Goal: Task Accomplishment & Management: Manage account settings

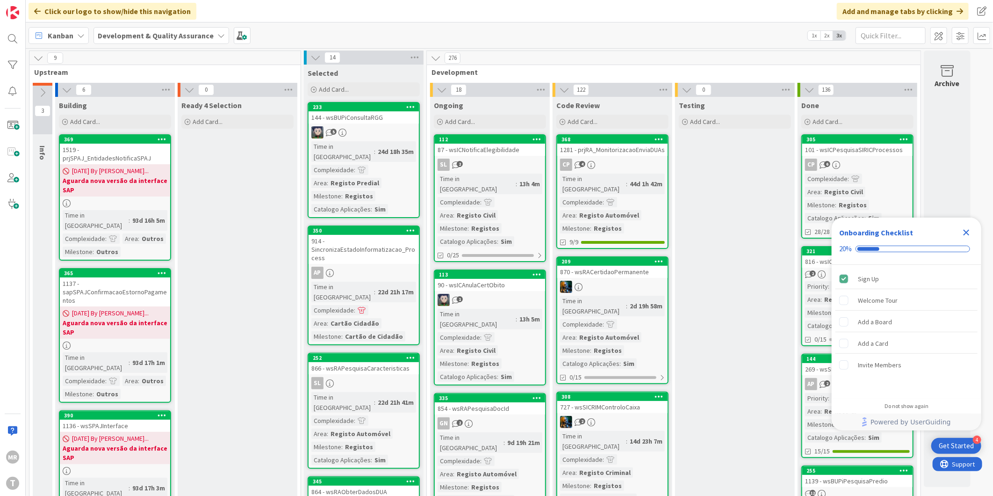
click at [965, 234] on icon "Close Checklist" at bounding box center [967, 233] width 6 height 6
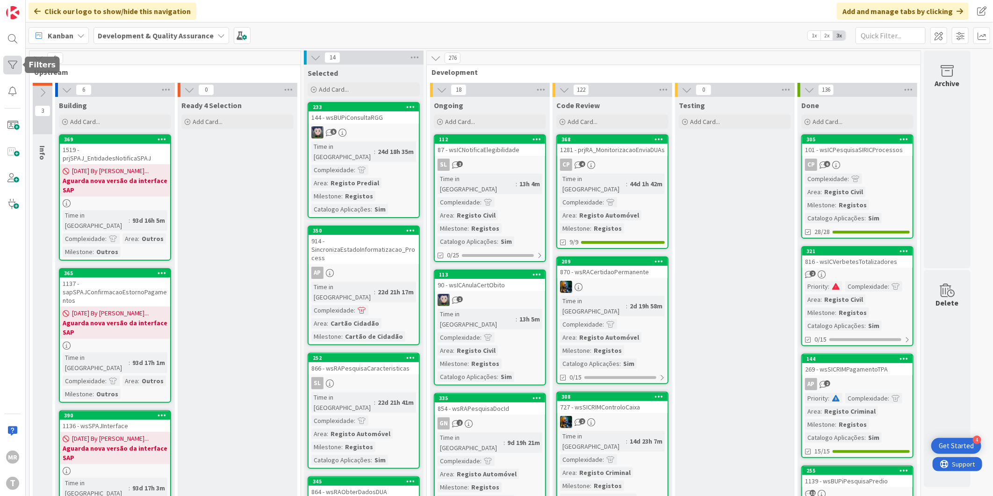
click at [11, 64] on div at bounding box center [12, 65] width 19 height 19
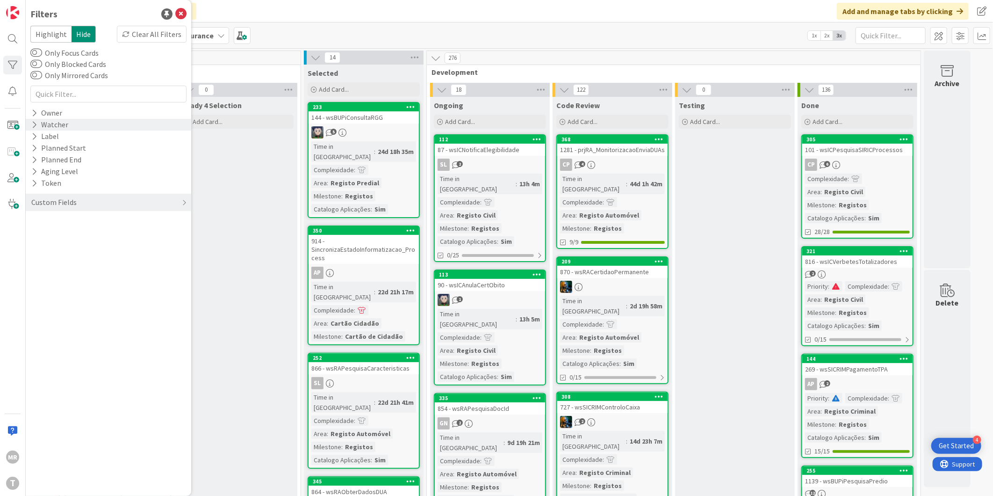
click at [43, 121] on div "Watcher" at bounding box center [49, 125] width 39 height 12
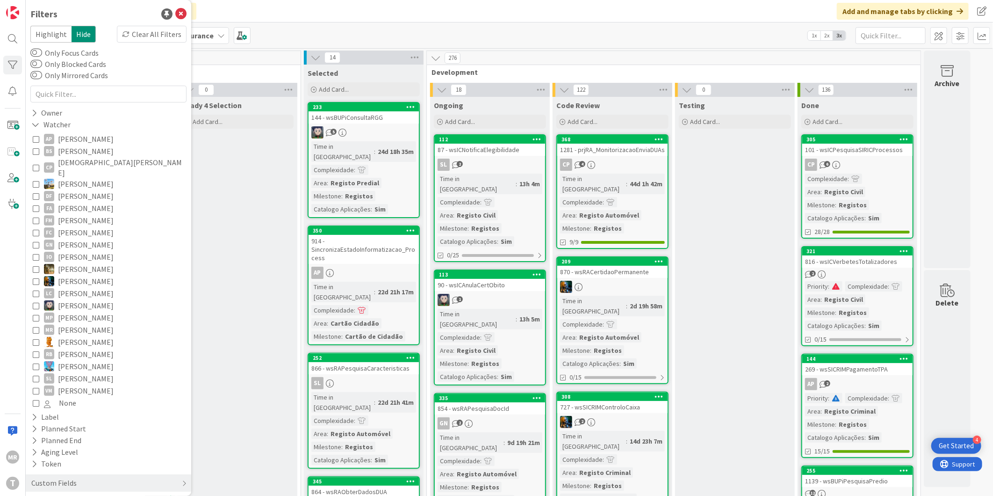
click at [81, 214] on span "[PERSON_NAME]" at bounding box center [86, 220] width 56 height 12
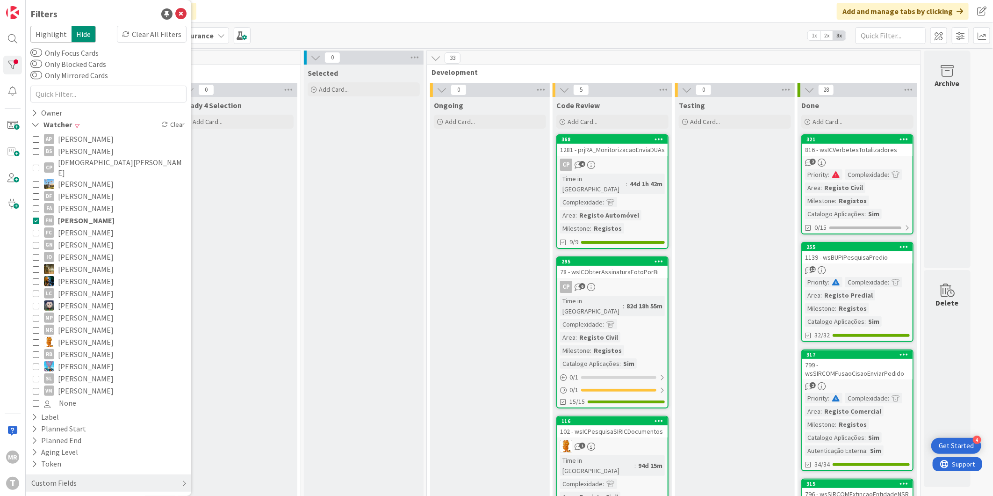
click at [90, 214] on span "[PERSON_NAME]" at bounding box center [86, 220] width 57 height 12
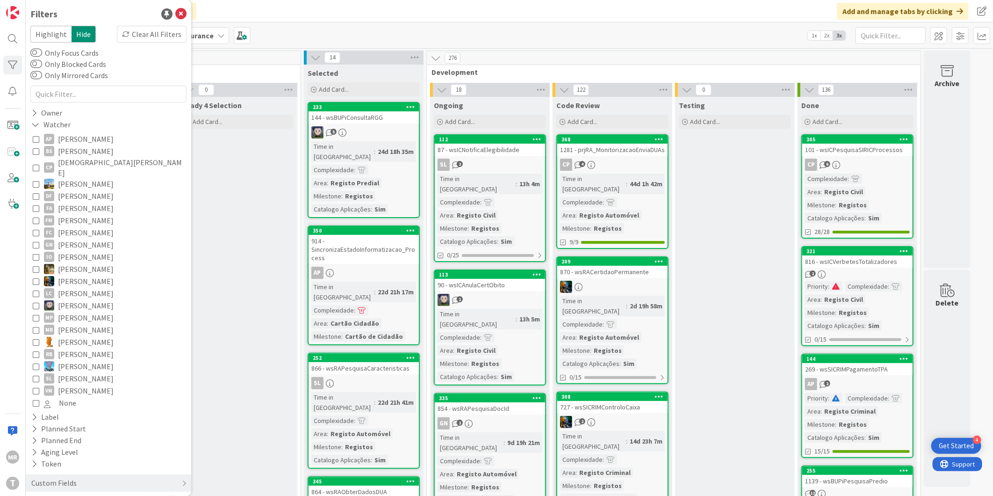
click at [73, 348] on span "[PERSON_NAME]" at bounding box center [86, 354] width 56 height 12
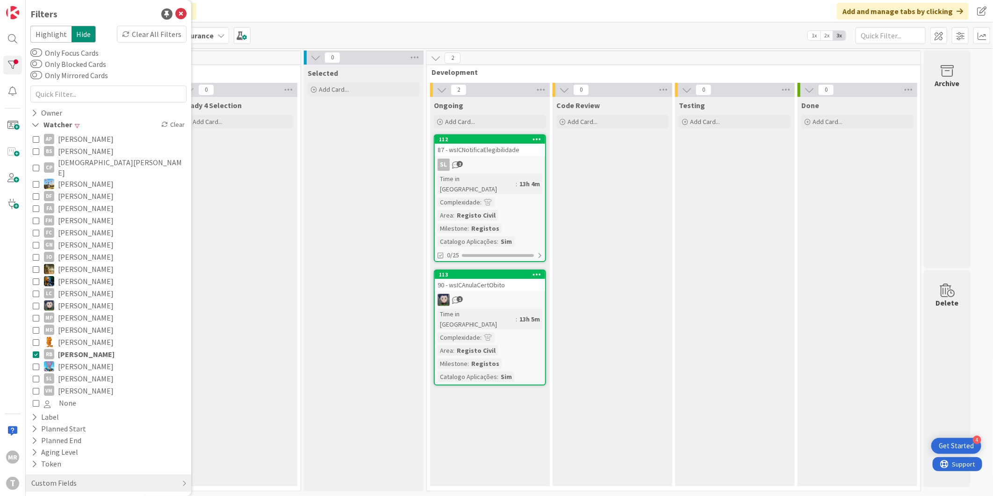
click at [75, 348] on span "[PERSON_NAME]" at bounding box center [86, 354] width 57 height 12
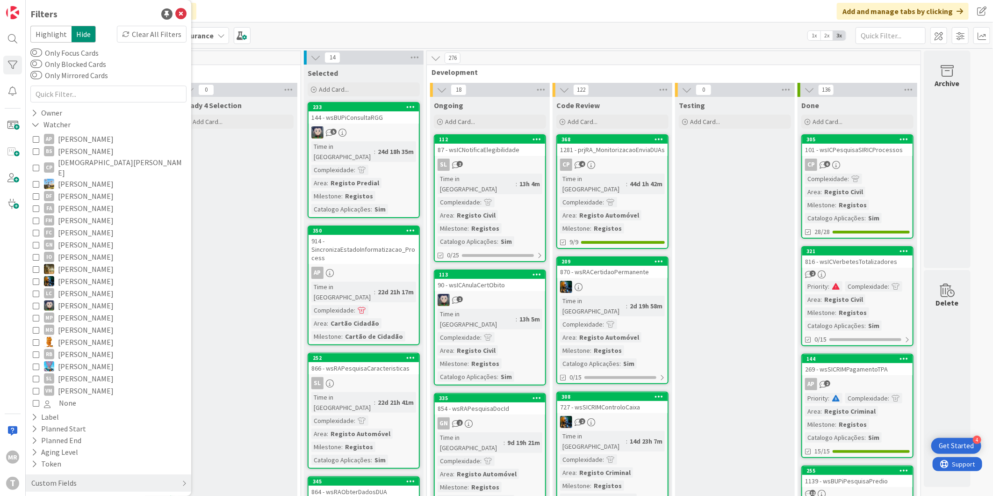
click at [75, 336] on span "[PERSON_NAME]" at bounding box center [86, 342] width 56 height 12
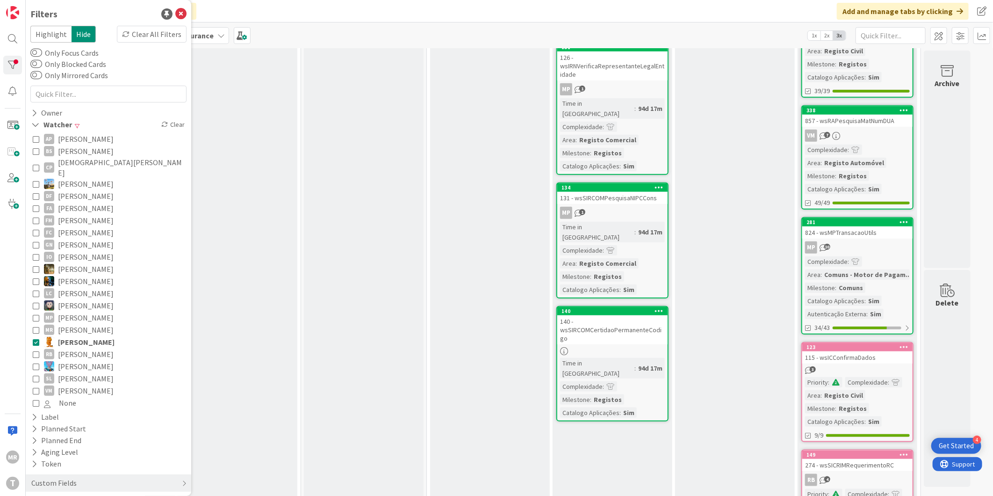
scroll to position [433, 0]
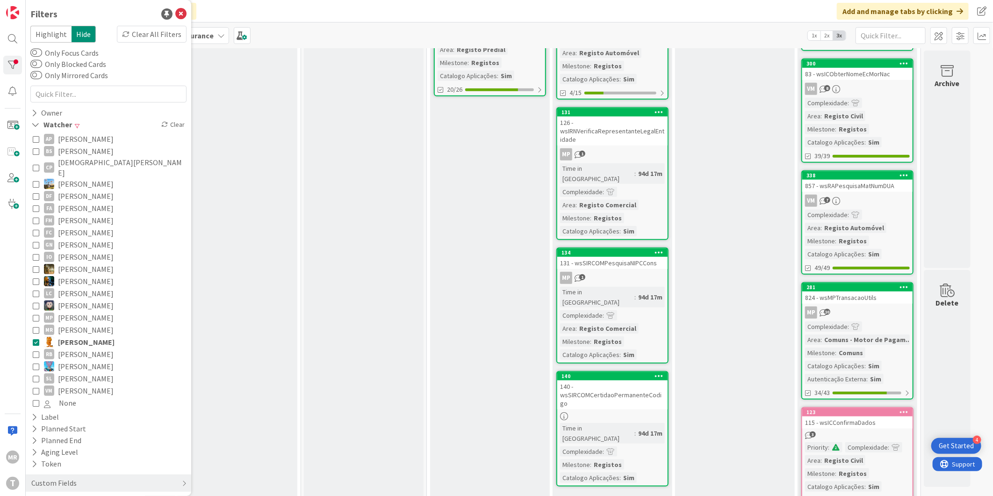
click at [94, 214] on span "[PERSON_NAME]" at bounding box center [86, 220] width 56 height 12
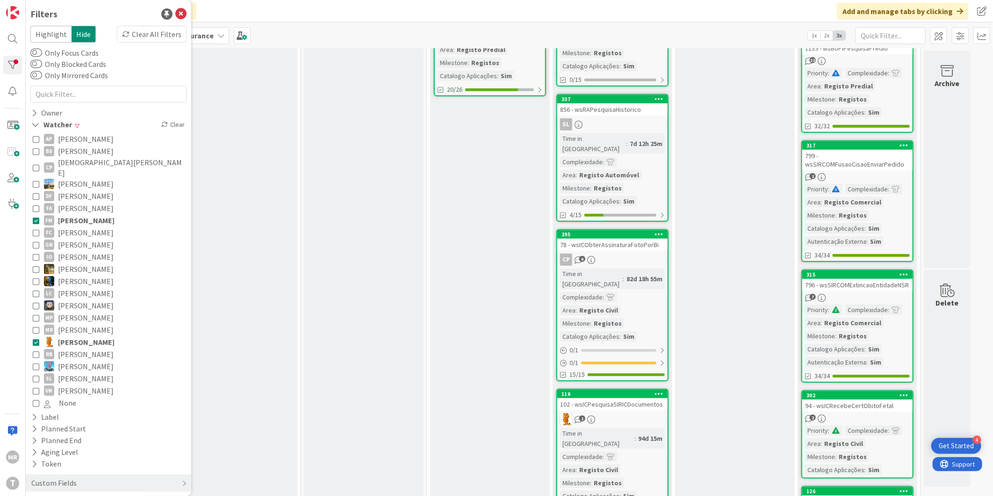
click at [84, 336] on span "[PERSON_NAME]" at bounding box center [86, 342] width 57 height 12
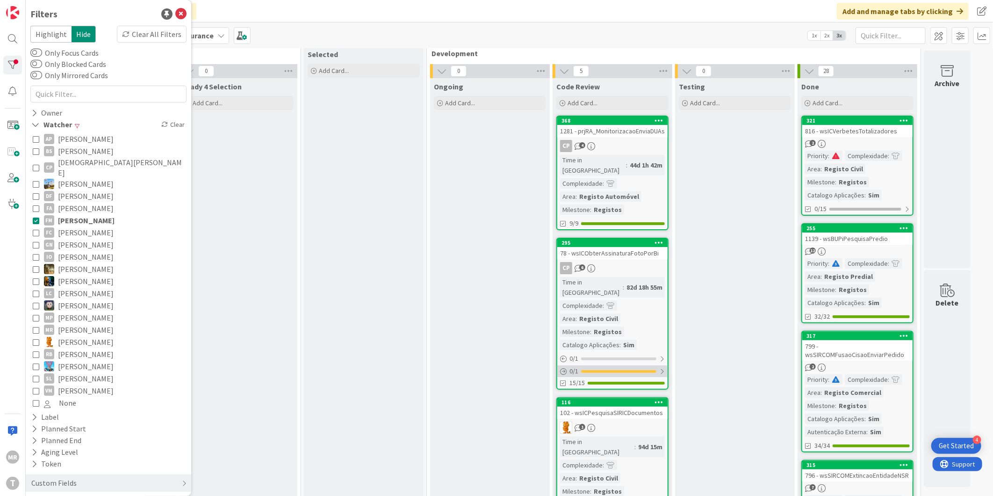
scroll to position [0, 0]
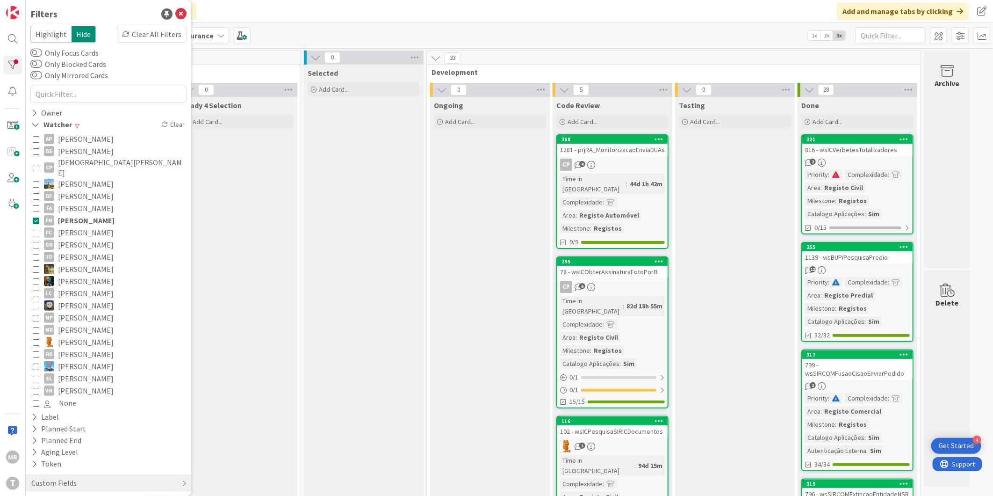
click at [80, 214] on span "[PERSON_NAME]" at bounding box center [86, 220] width 57 height 12
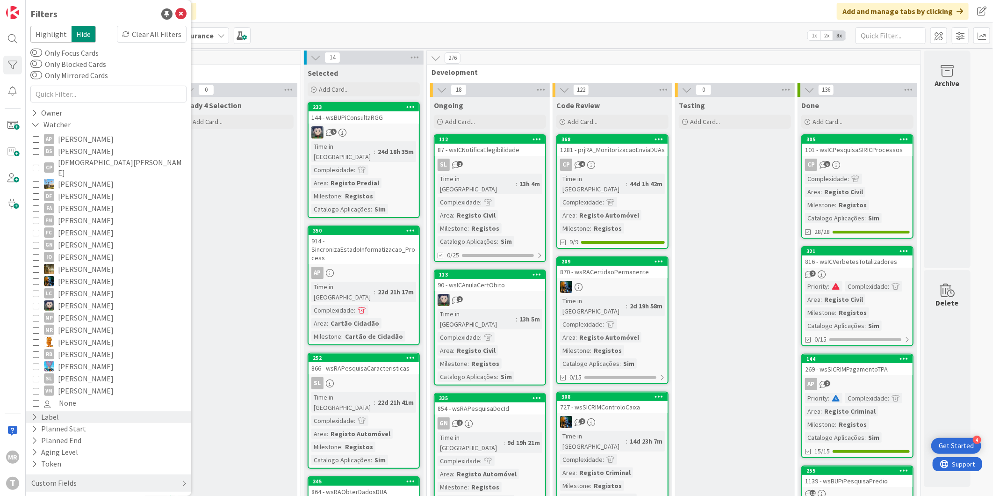
click at [45, 413] on div "Label" at bounding box center [44, 417] width 29 height 12
click at [45, 413] on div "Label" at bounding box center [46, 417] width 32 height 12
click at [47, 477] on div "Custom Fields" at bounding box center [53, 483] width 47 height 12
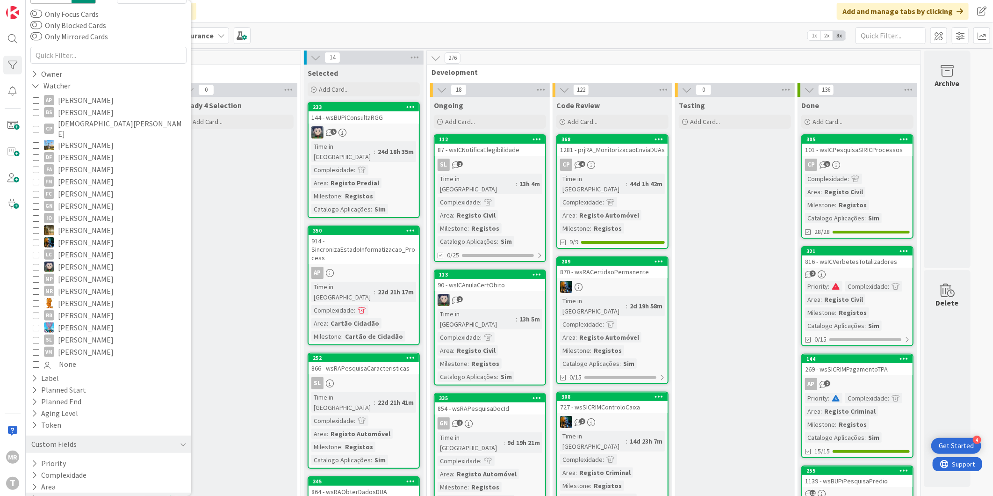
scroll to position [69, 0]
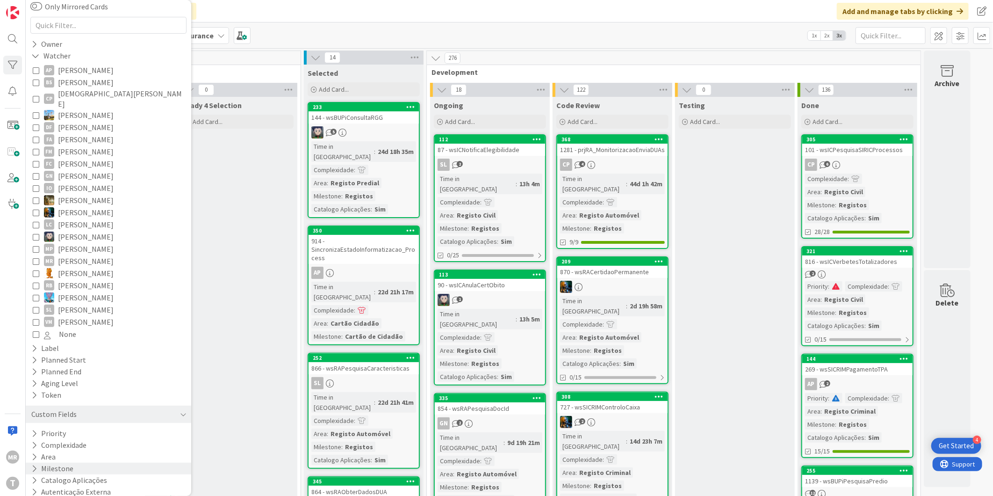
click at [62, 462] on button "Milestone" at bounding box center [52, 468] width 44 height 12
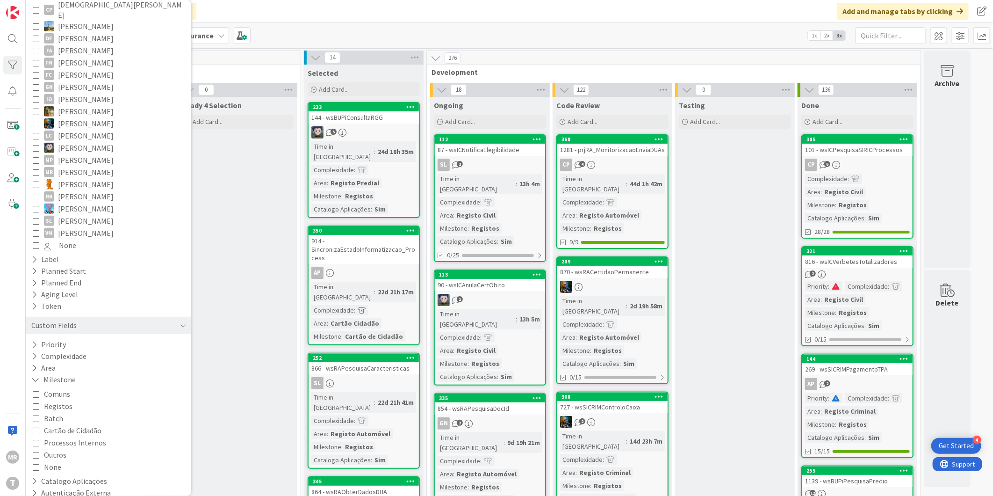
scroll to position [159, 0]
drag, startPoint x: 67, startPoint y: 397, endPoint x: 58, endPoint y: 404, distance: 11.0
click at [67, 398] on span "Registos" at bounding box center [58, 404] width 29 height 12
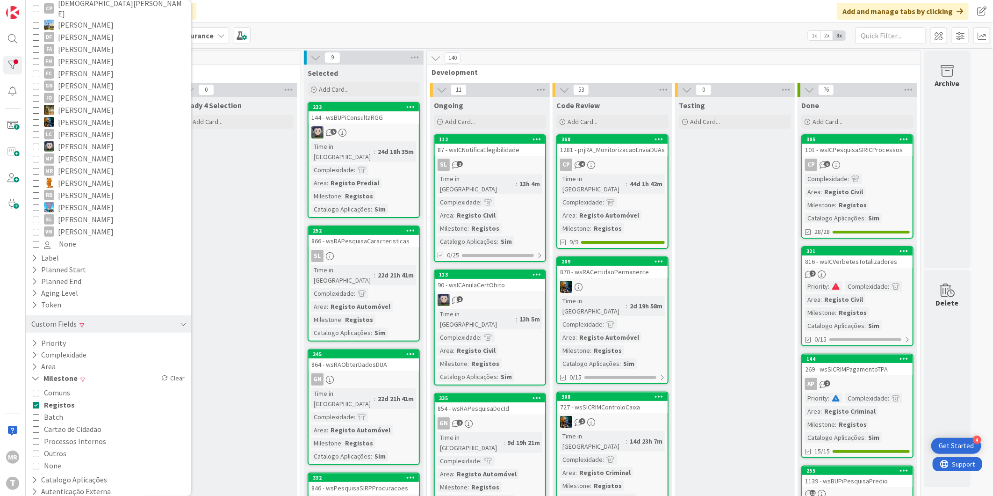
click at [57, 447] on span "Outros" at bounding box center [55, 453] width 22 height 12
click at [621, 137] on div "368" at bounding box center [615, 139] width 106 height 7
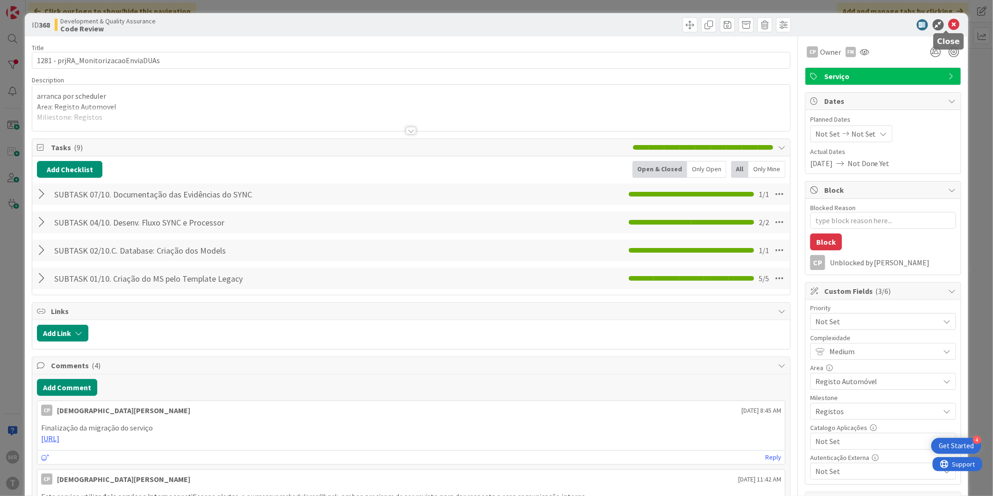
click at [949, 22] on icon at bounding box center [954, 24] width 11 height 11
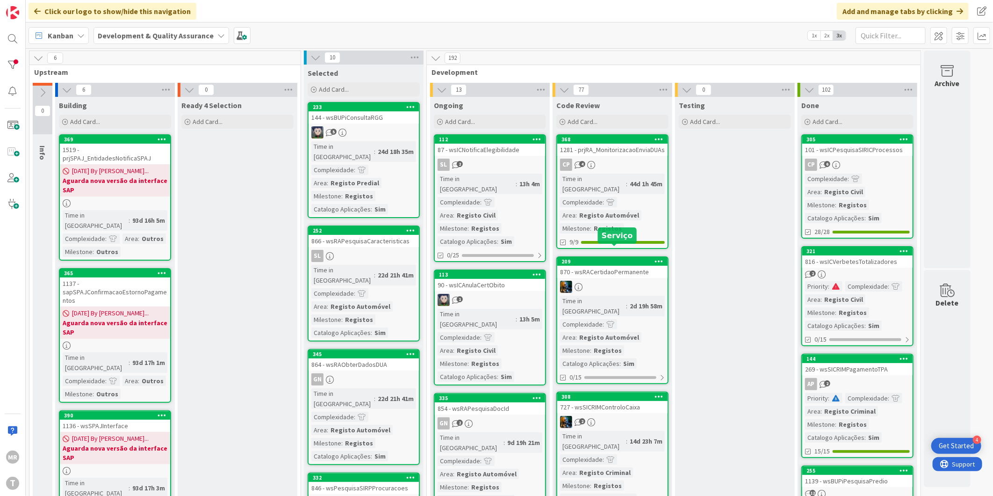
click at [587, 258] on div "209" at bounding box center [615, 261] width 106 height 7
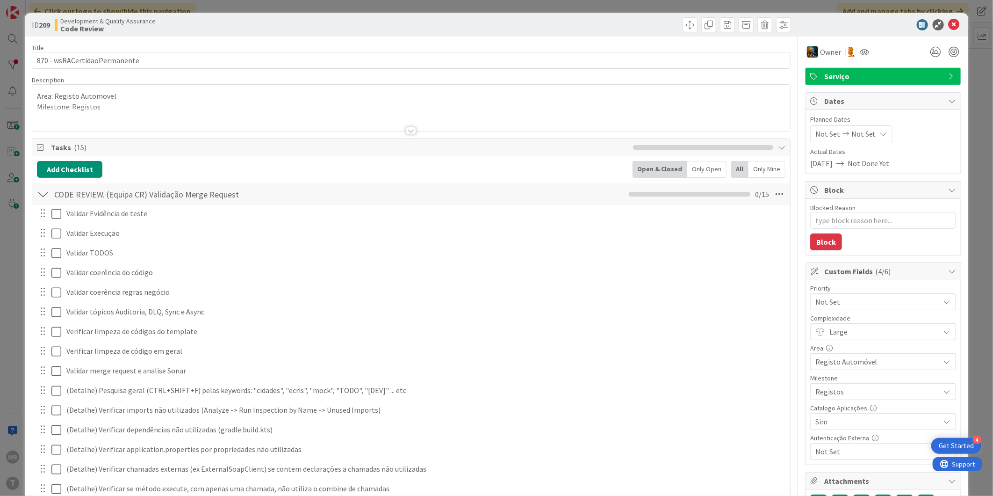
click at [938, 30] on div "ID 209 Development & Quality Assurance Code Review" at bounding box center [497, 24] width 944 height 23
click at [949, 25] on icon at bounding box center [954, 24] width 11 height 11
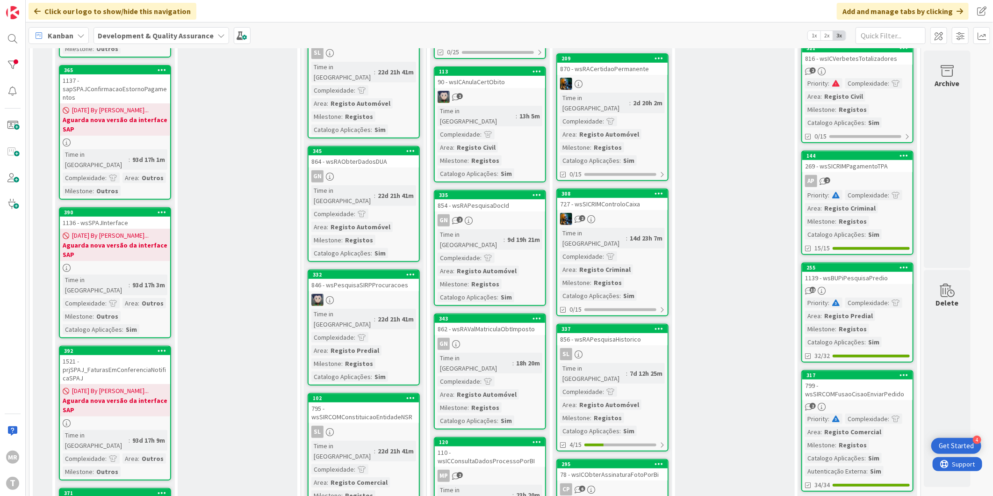
scroll to position [208, 0]
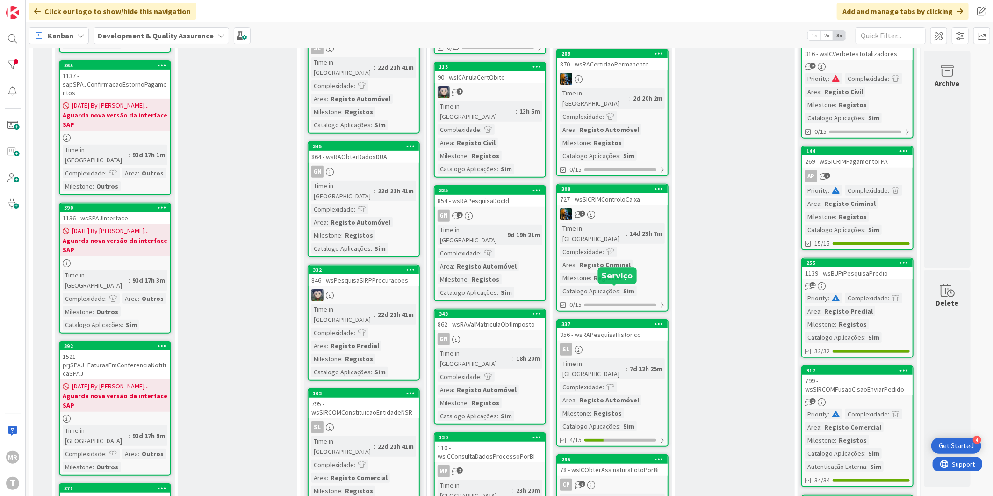
click at [618, 321] on div "337" at bounding box center [615, 324] width 106 height 7
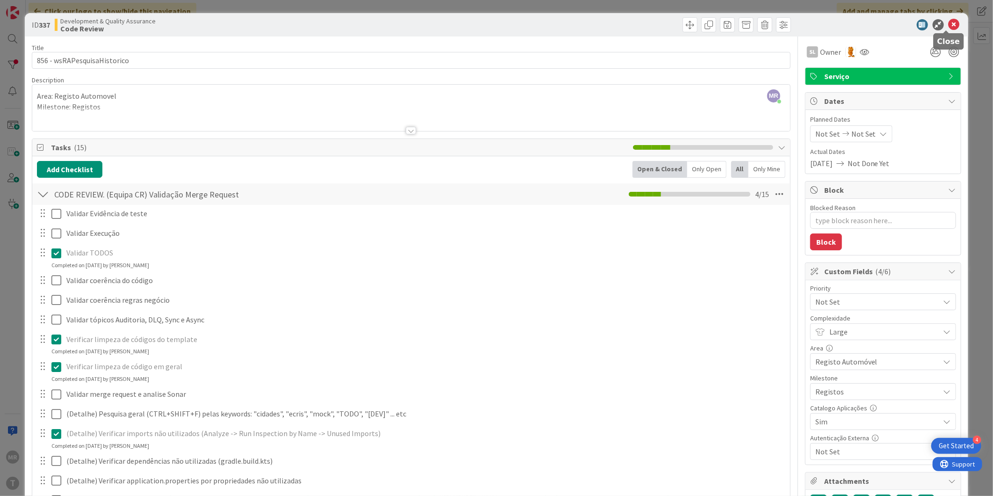
click at [949, 26] on icon at bounding box center [954, 24] width 11 height 11
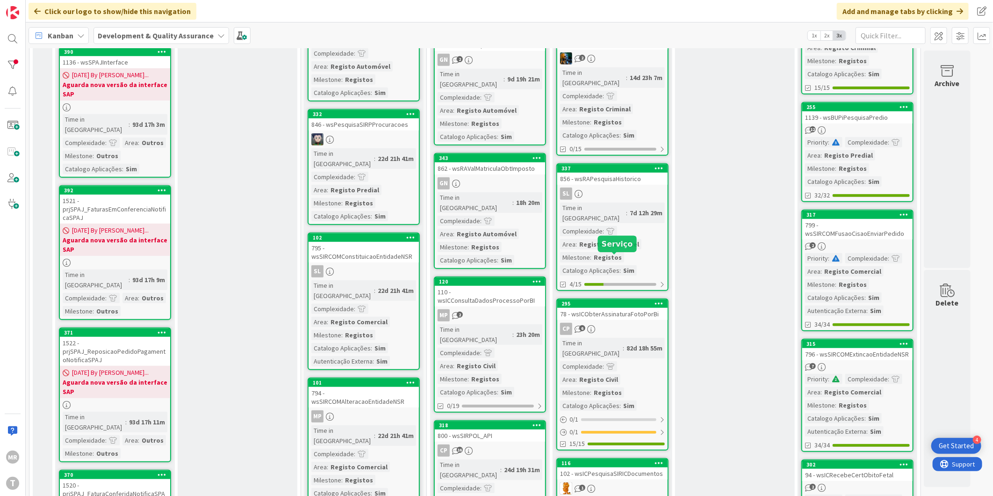
click at [634, 299] on div "295" at bounding box center [612, 303] width 110 height 8
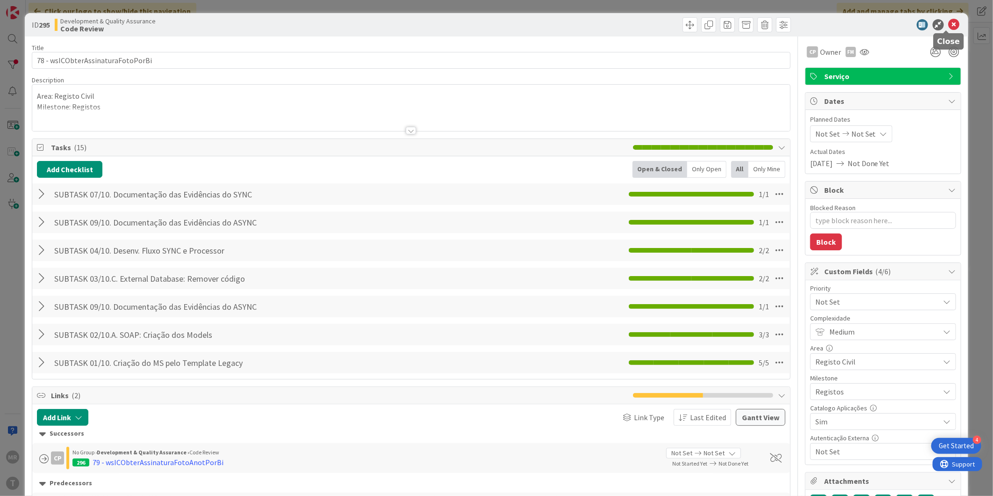
click at [949, 22] on icon at bounding box center [954, 24] width 11 height 11
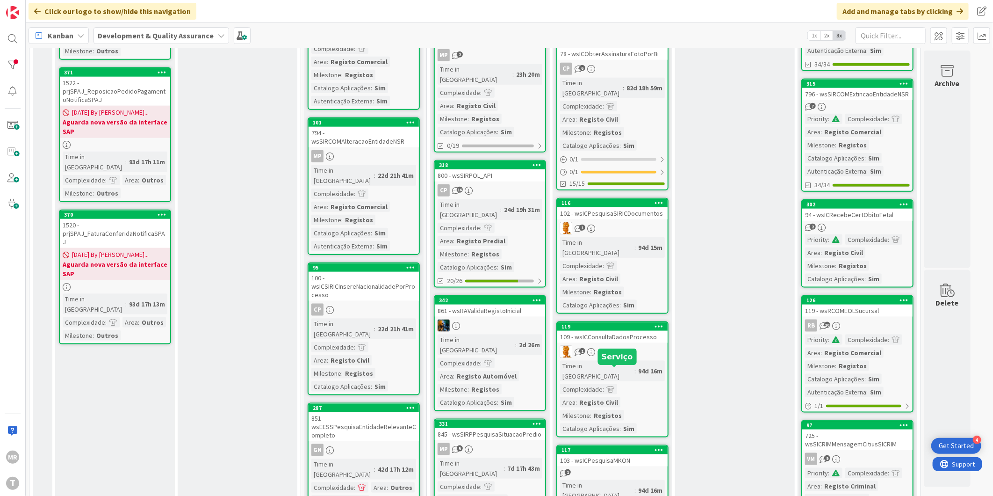
click at [636, 447] on div "117" at bounding box center [615, 450] width 106 height 7
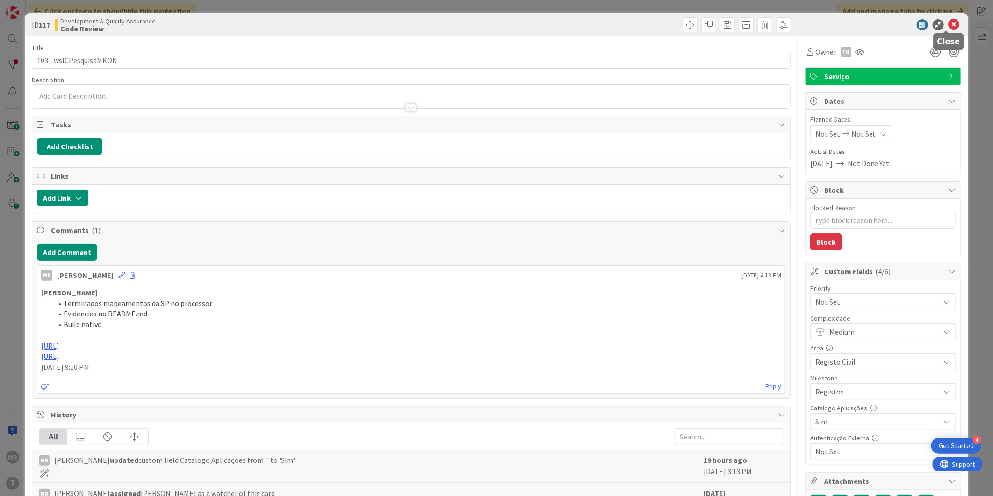
click at [950, 24] on icon at bounding box center [954, 24] width 11 height 11
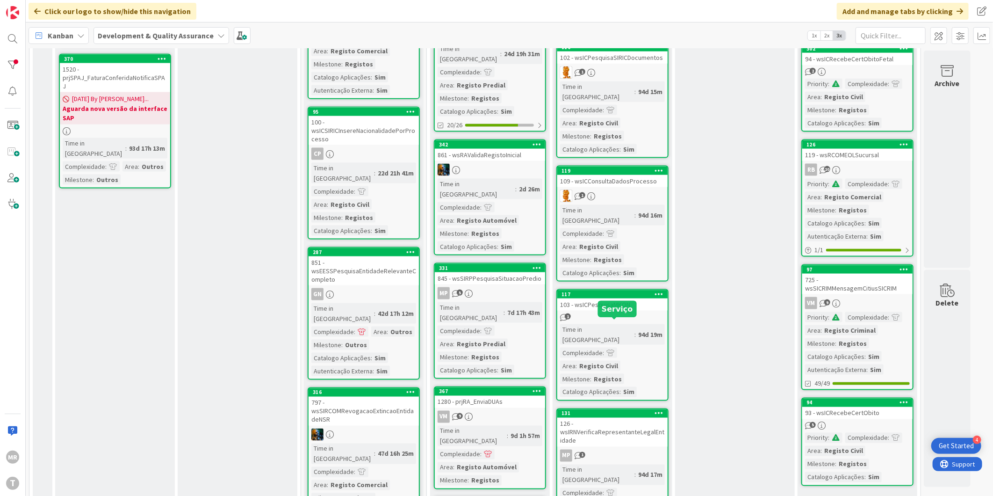
click at [620, 410] on div "131" at bounding box center [615, 413] width 106 height 7
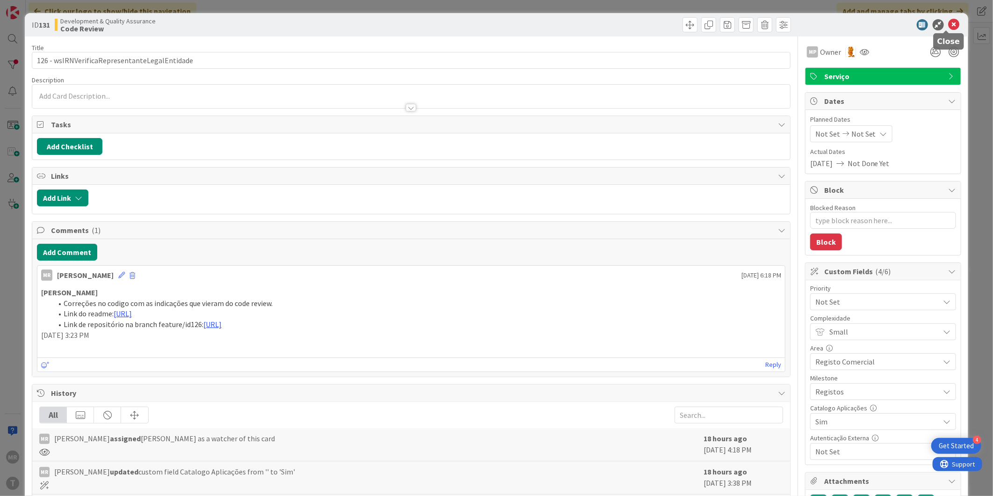
click at [949, 27] on icon at bounding box center [954, 24] width 11 height 11
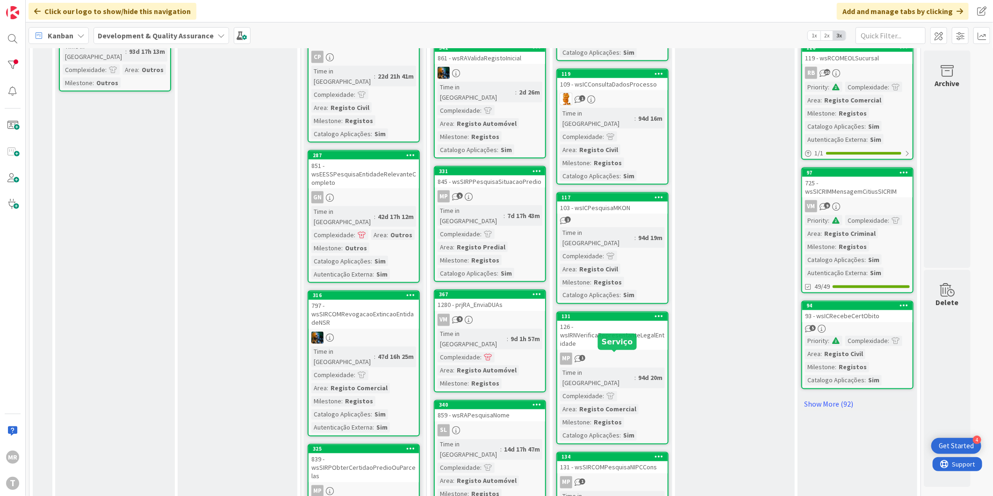
click at [613, 454] on div "134" at bounding box center [615, 457] width 106 height 7
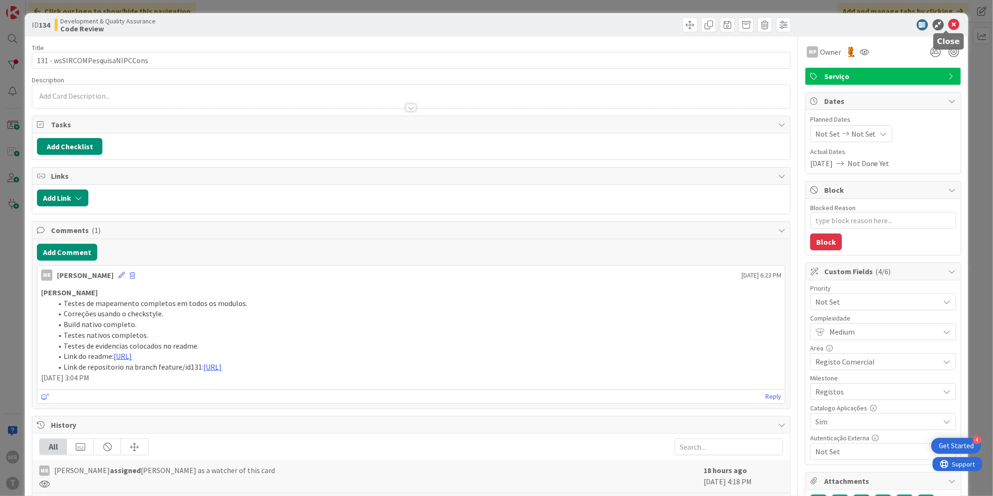
click at [949, 26] on icon at bounding box center [954, 24] width 11 height 11
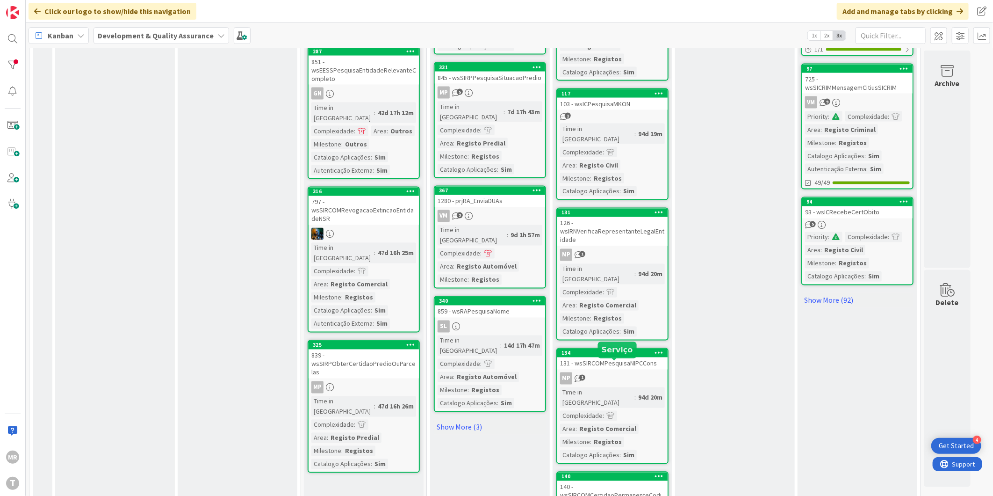
click at [616, 473] on div "140" at bounding box center [615, 476] width 106 height 7
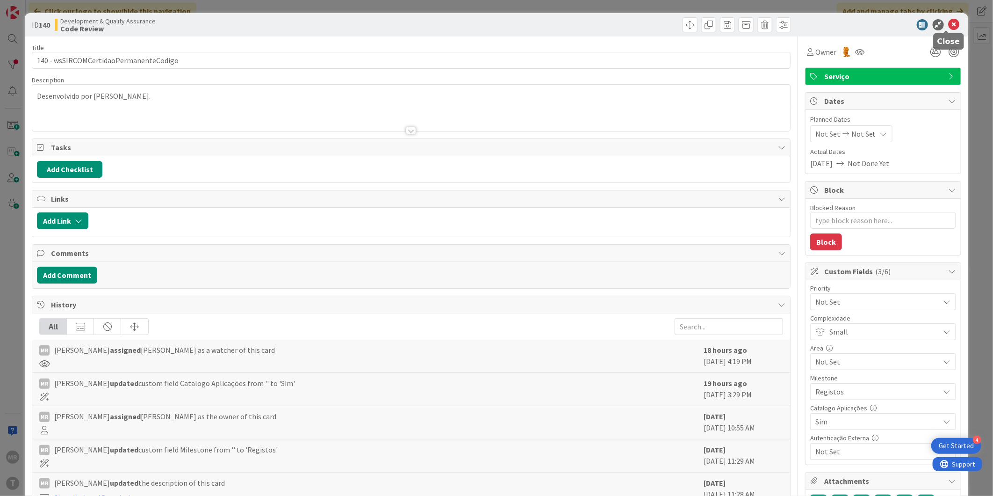
click at [949, 22] on icon at bounding box center [954, 24] width 11 height 11
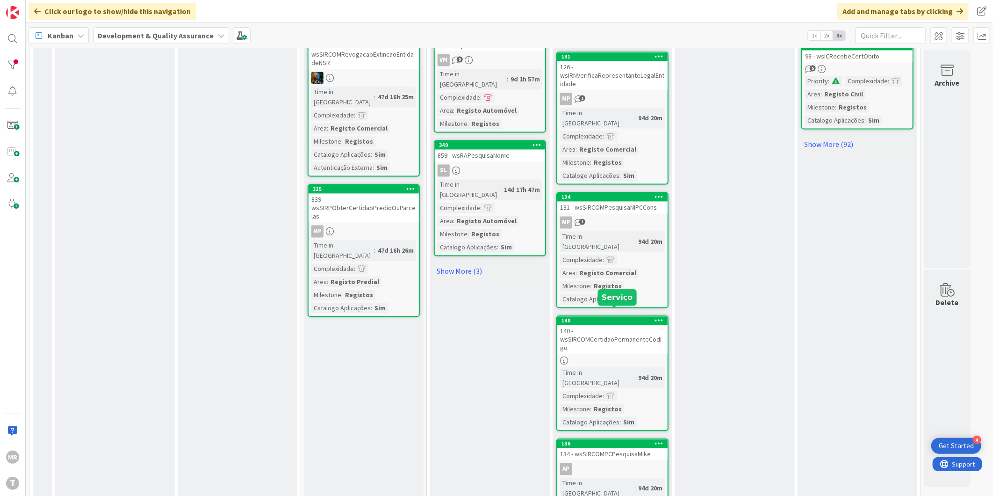
click at [629, 440] on div "136" at bounding box center [615, 443] width 106 height 7
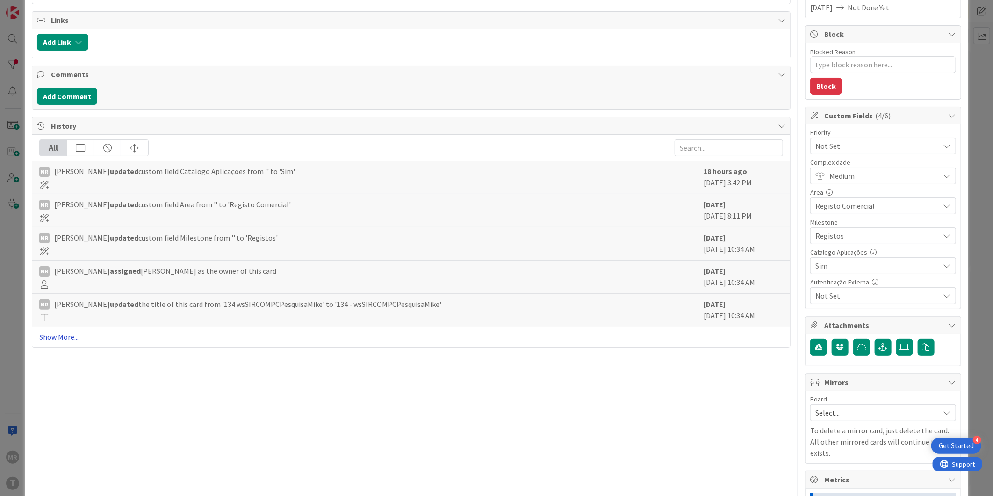
click at [67, 339] on link "Show More..." at bounding box center [411, 336] width 744 height 11
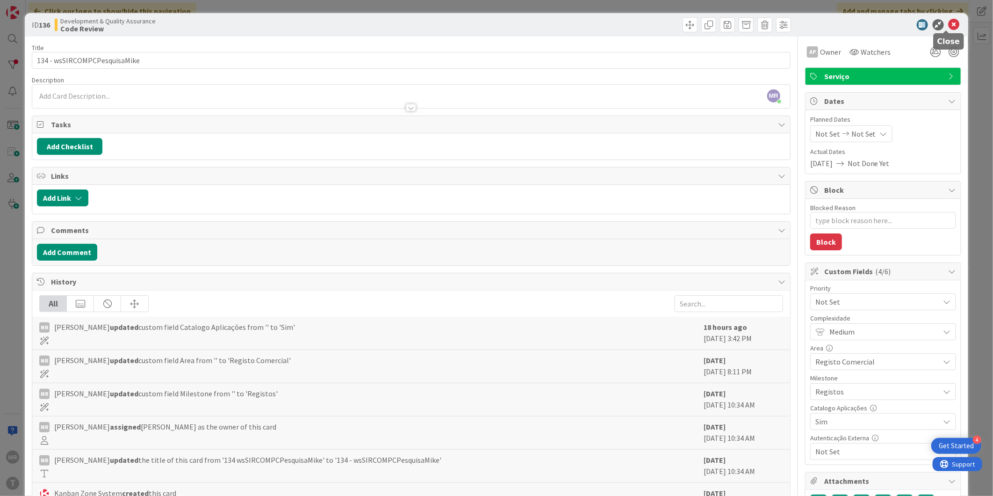
click at [949, 25] on icon at bounding box center [954, 24] width 11 height 11
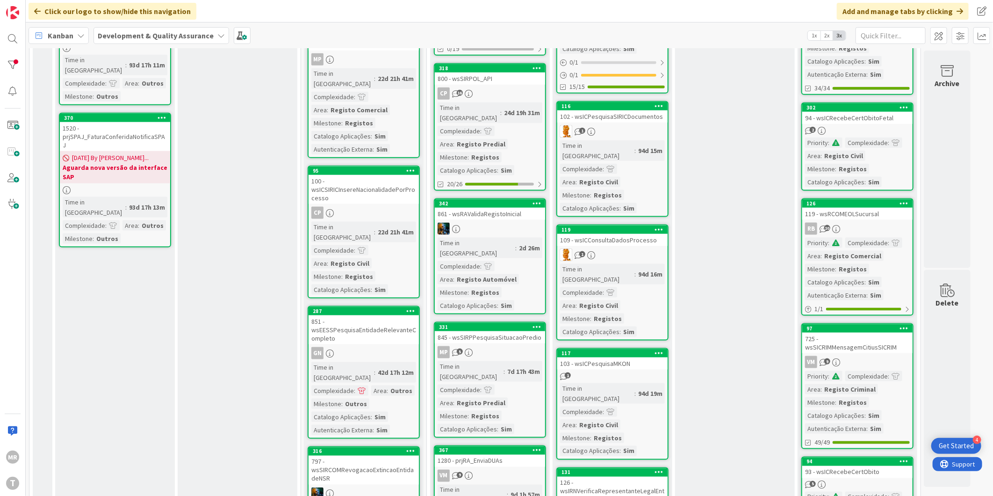
scroll to position [928, 0]
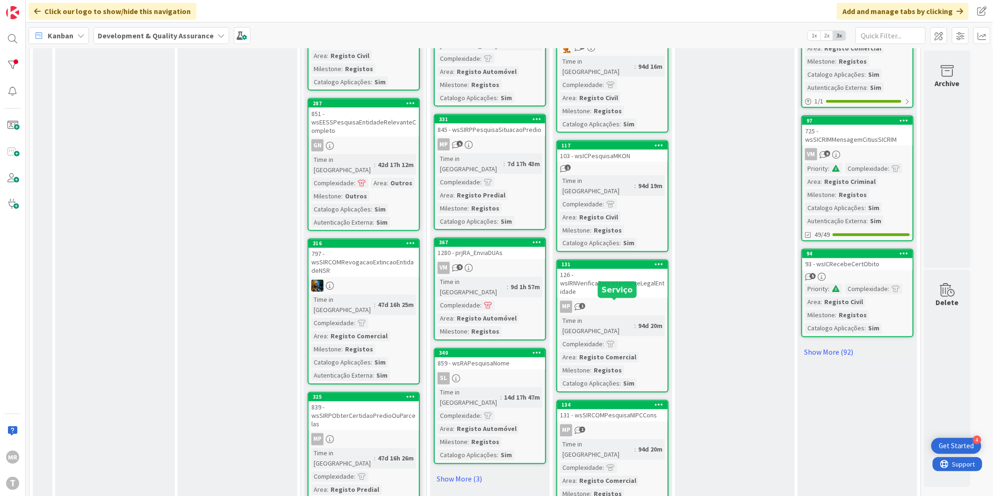
click at [616, 402] on div "134" at bounding box center [615, 405] width 106 height 7
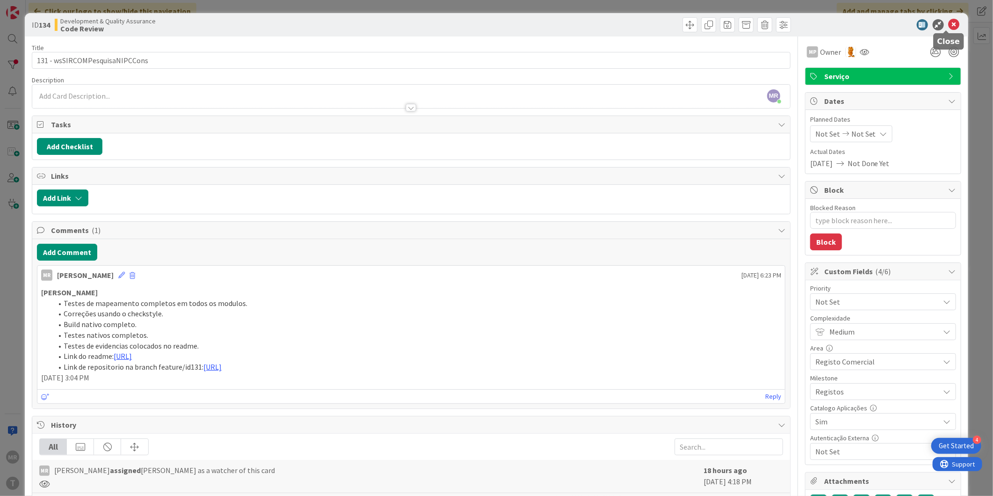
click at [949, 19] on icon at bounding box center [954, 24] width 11 height 11
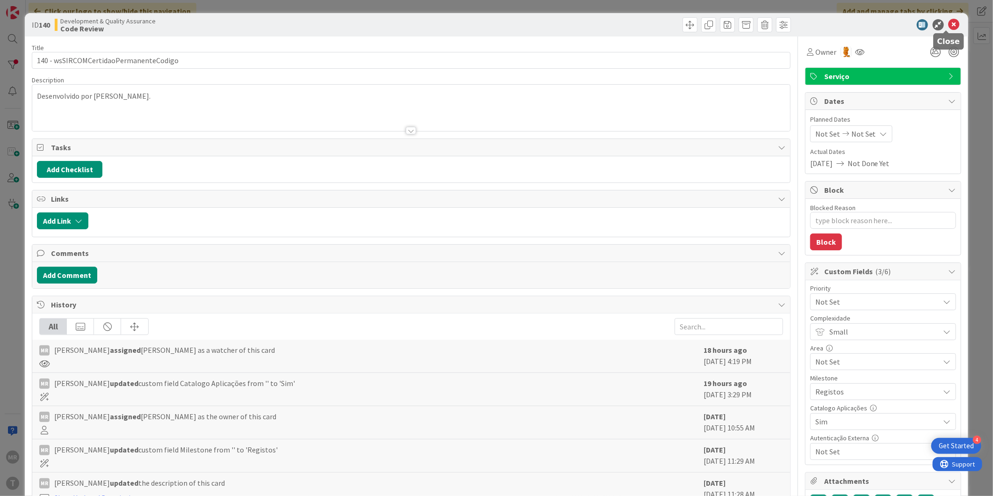
click at [949, 20] on icon at bounding box center [954, 24] width 11 height 11
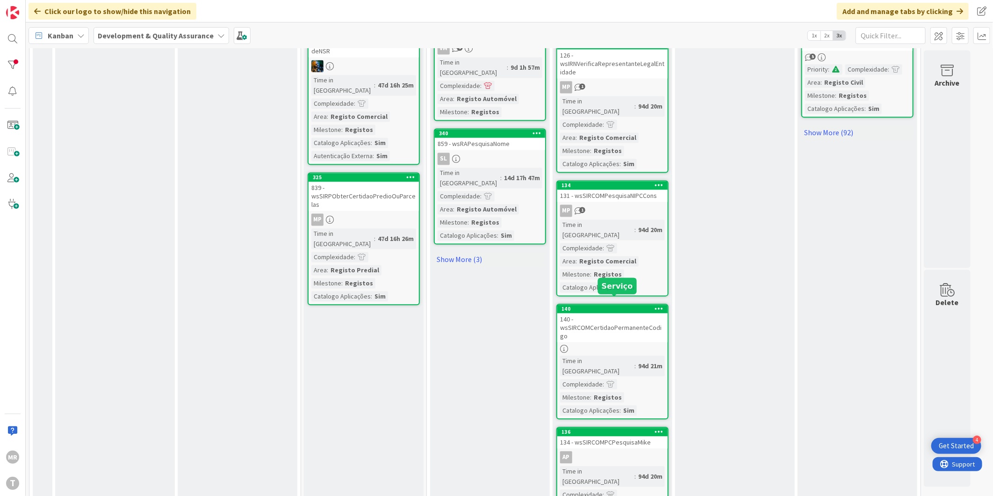
click at [614, 429] on div "136" at bounding box center [615, 432] width 106 height 7
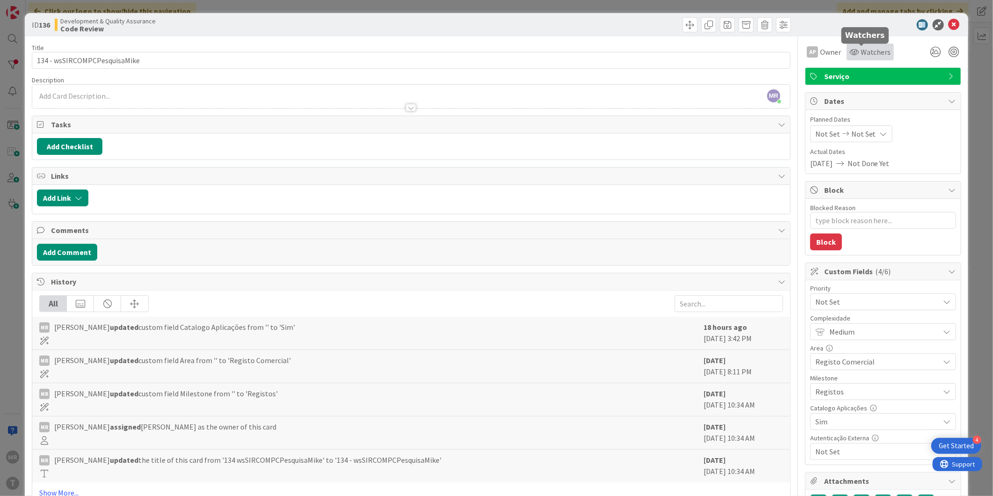
click at [868, 49] on span "Watchers" at bounding box center [876, 51] width 30 height 11
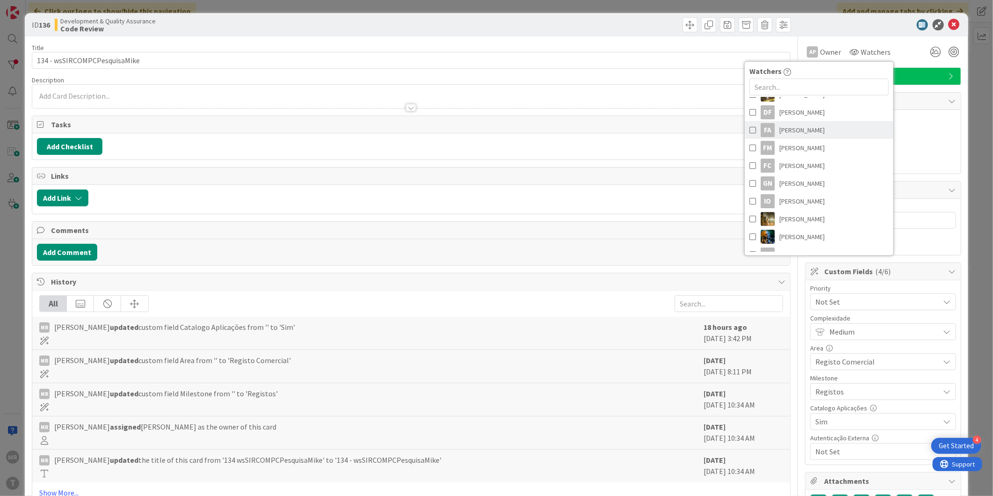
scroll to position [208, 0]
click at [781, 216] on span "[PERSON_NAME]" at bounding box center [801, 212] width 45 height 14
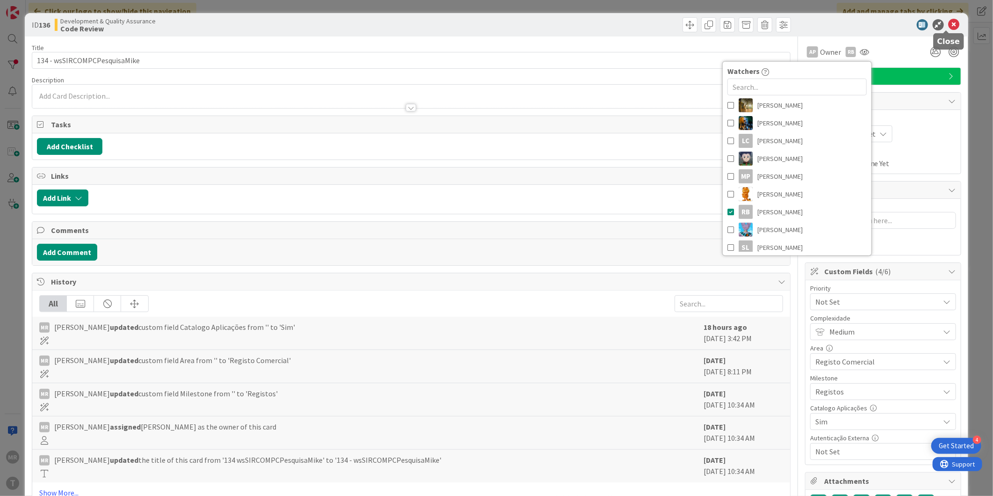
click at [949, 27] on icon at bounding box center [954, 24] width 11 height 11
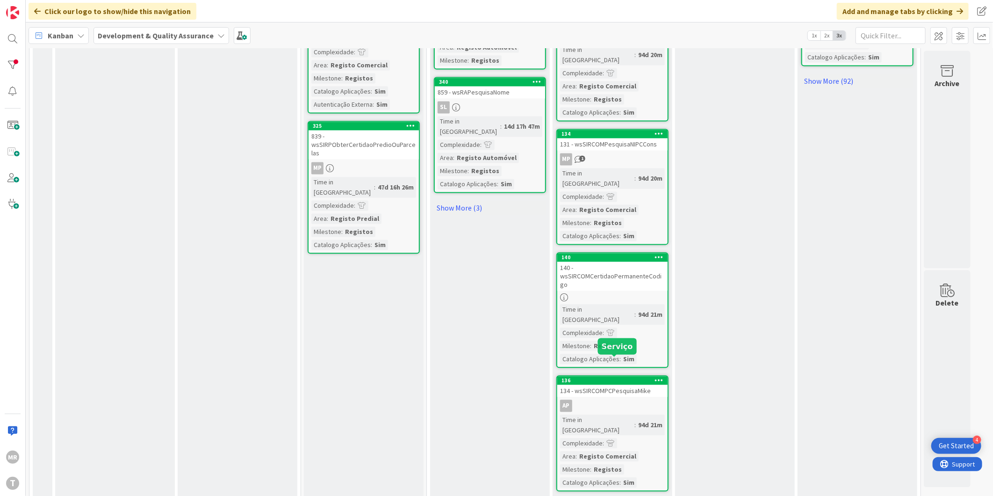
click at [631, 495] on div "137" at bounding box center [615, 503] width 106 height 7
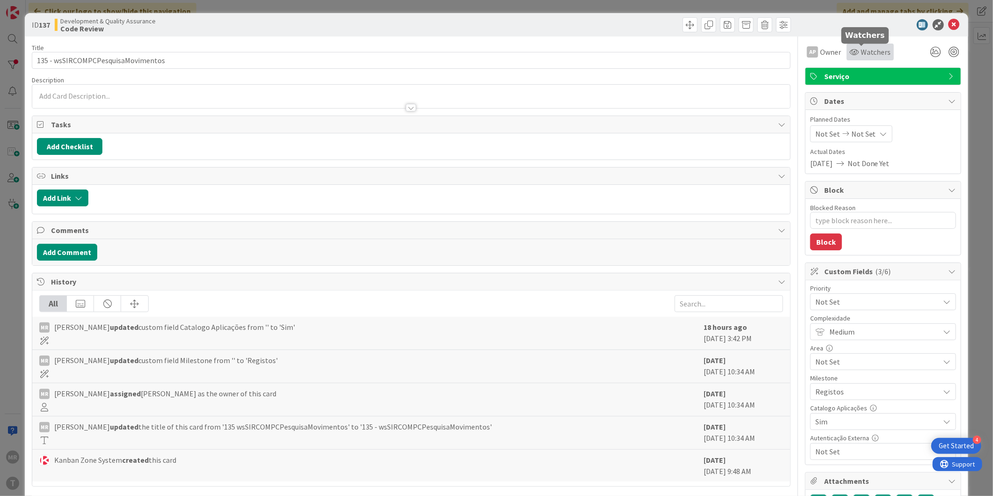
click at [861, 51] on span "Watchers" at bounding box center [876, 51] width 30 height 11
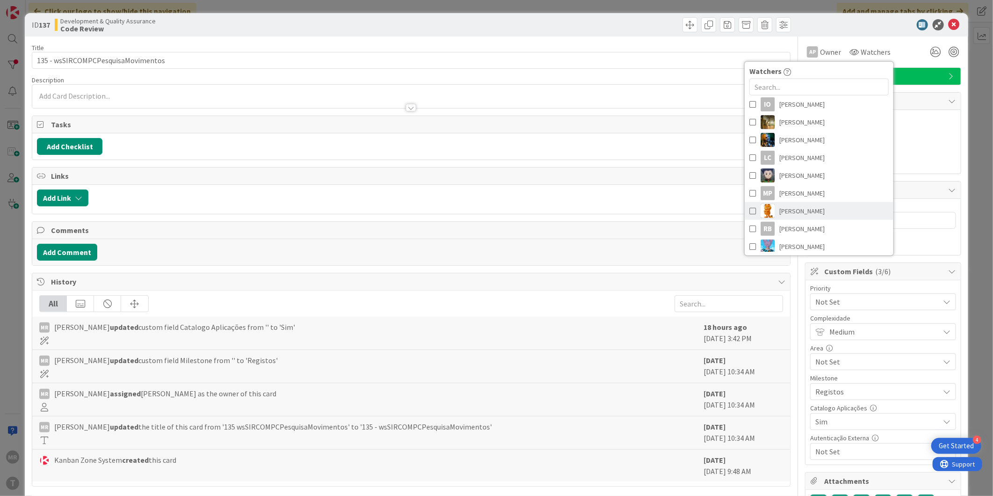
scroll to position [208, 0]
click at [788, 216] on span "[PERSON_NAME]" at bounding box center [801, 212] width 45 height 14
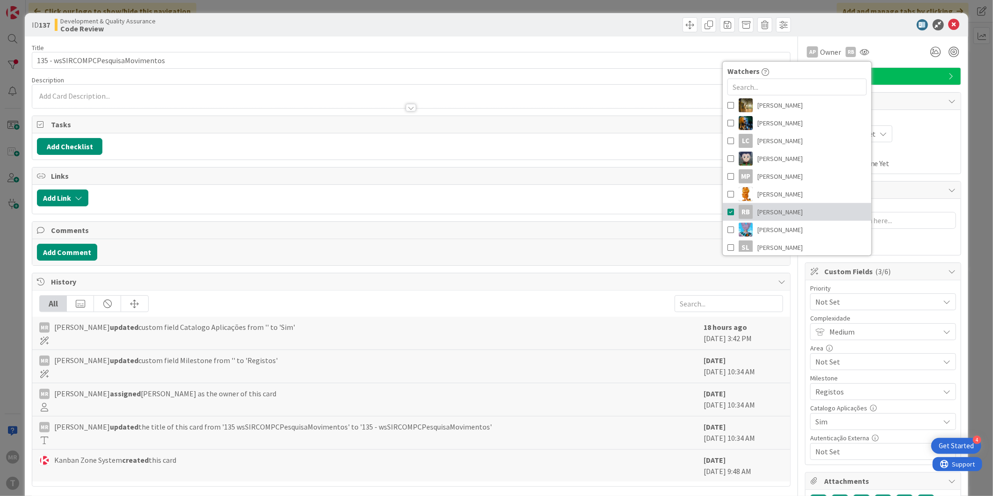
type textarea "x"
click at [949, 20] on icon at bounding box center [954, 24] width 11 height 11
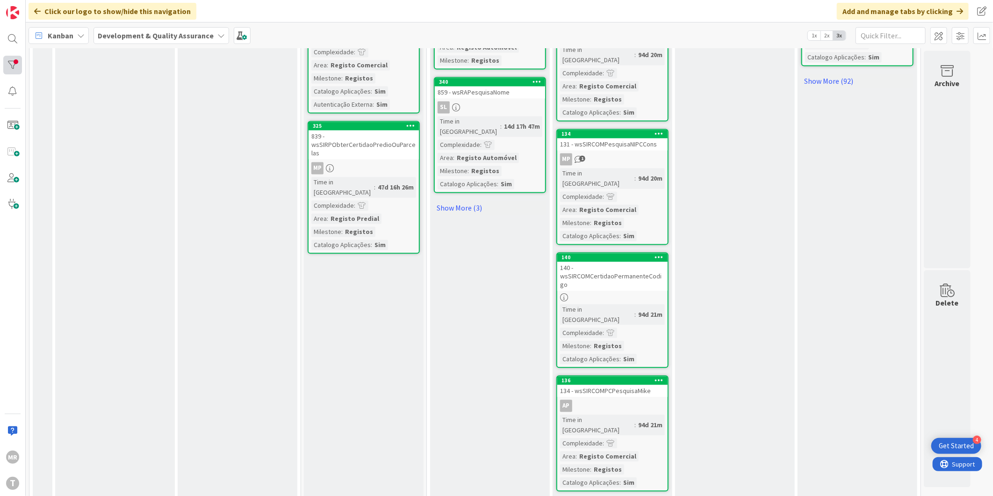
click at [20, 65] on div "MR T" at bounding box center [13, 248] width 26 height 496
click at [20, 66] on div at bounding box center [12, 65] width 19 height 19
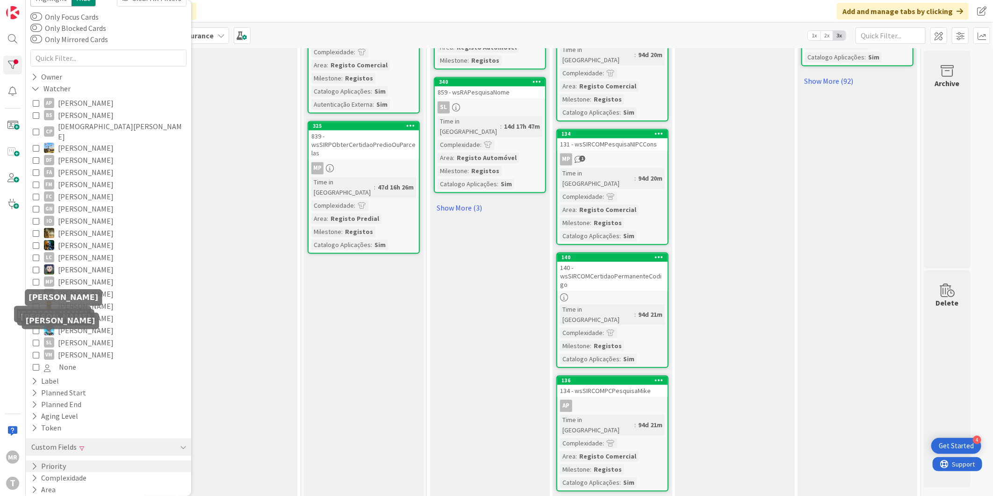
scroll to position [69, 0]
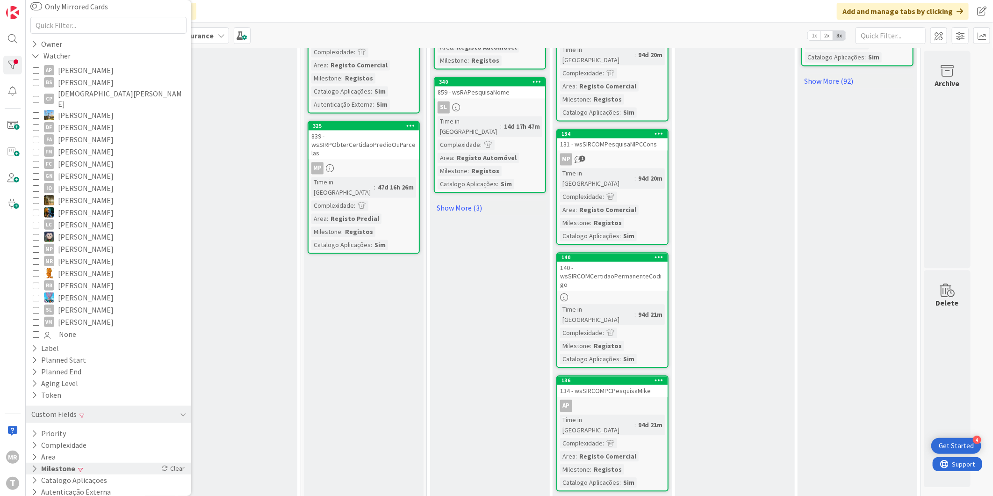
click at [67, 462] on button "Milestone" at bounding box center [53, 468] width 46 height 12
click at [43, 489] on button "Registos" at bounding box center [54, 495] width 42 height 12
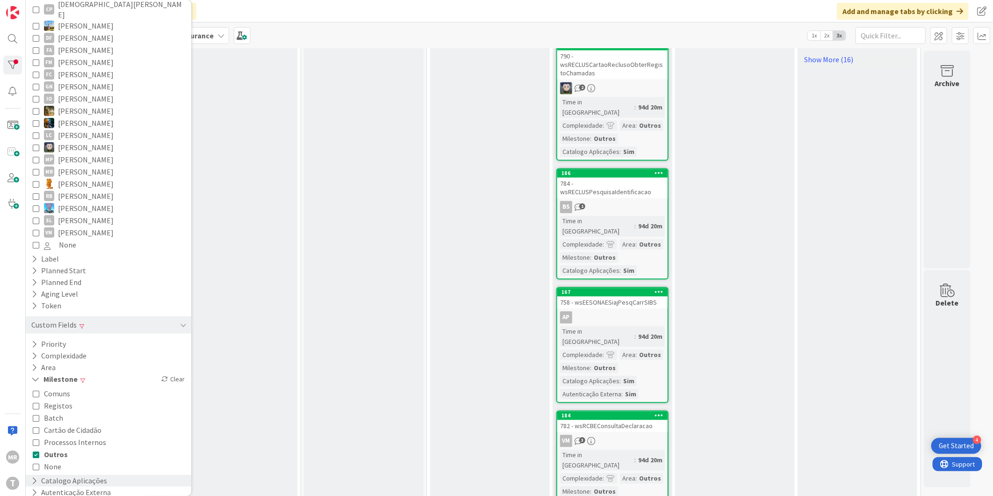
scroll to position [159, 0]
click at [55, 447] on span "Outros" at bounding box center [56, 453] width 24 height 12
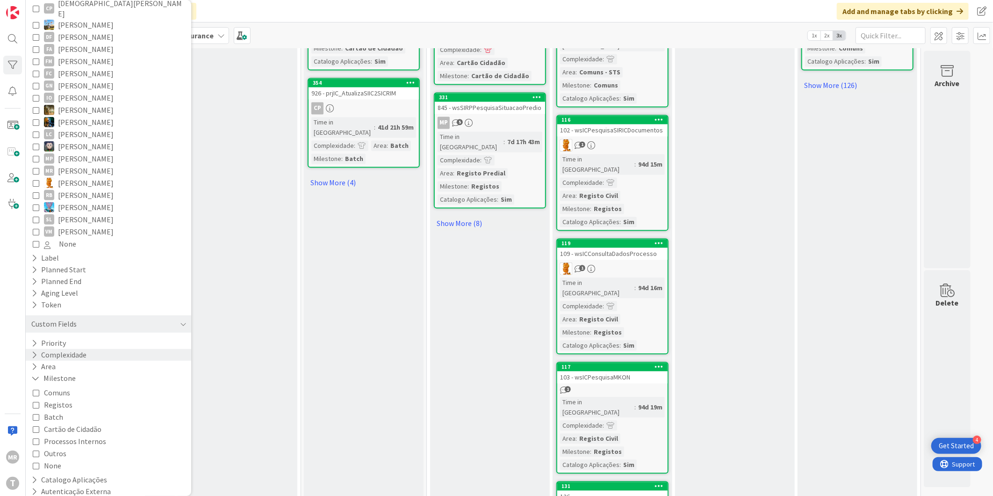
scroll to position [55, 0]
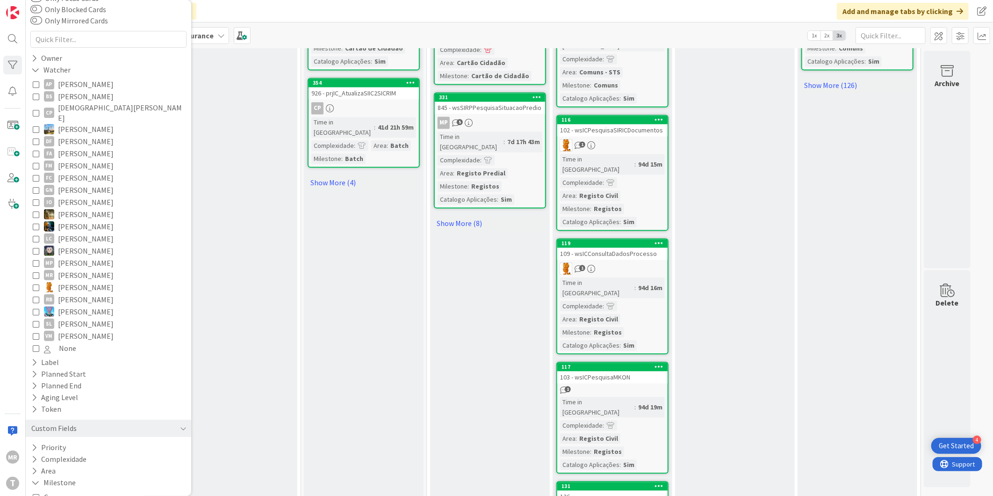
click at [69, 293] on span "[PERSON_NAME]" at bounding box center [86, 299] width 56 height 12
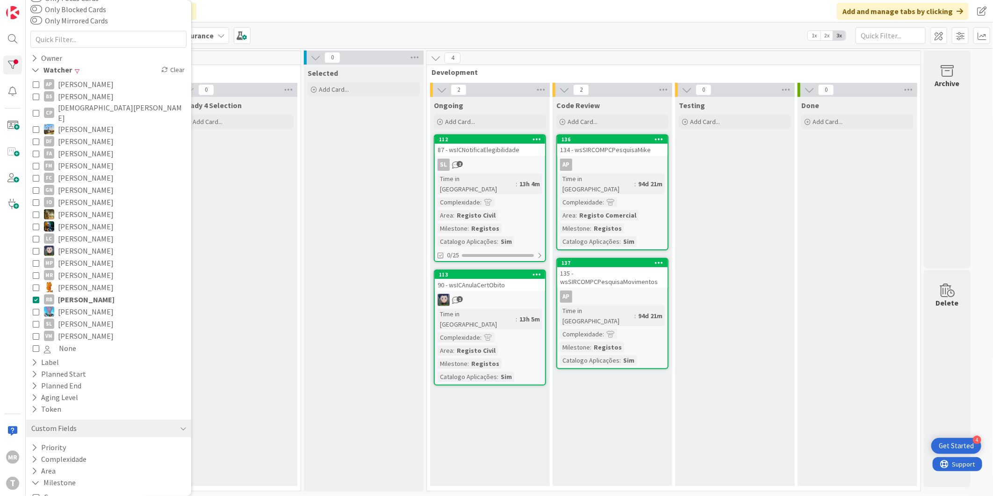
click at [64, 293] on span "[PERSON_NAME]" at bounding box center [86, 299] width 57 height 12
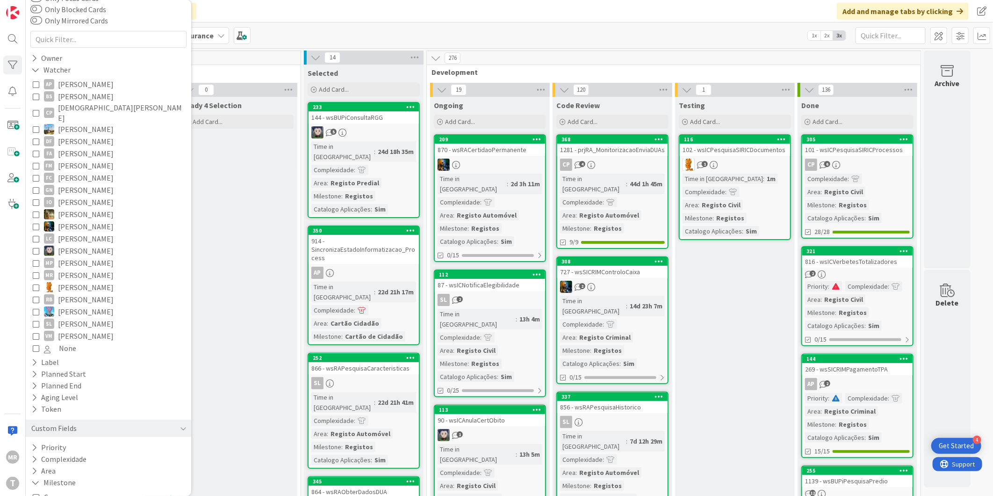
click at [83, 78] on span "[PERSON_NAME]" at bounding box center [86, 84] width 56 height 12
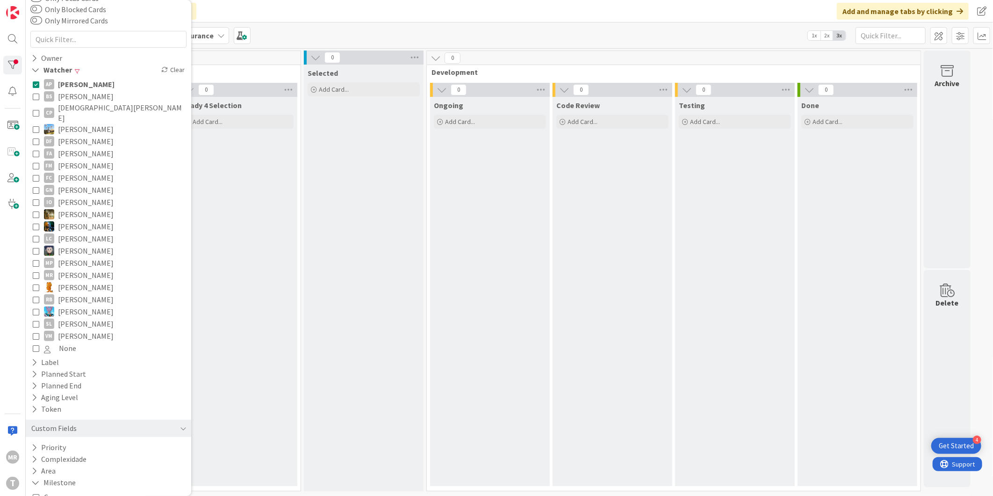
click at [83, 80] on span "[PERSON_NAME]" at bounding box center [86, 84] width 57 height 12
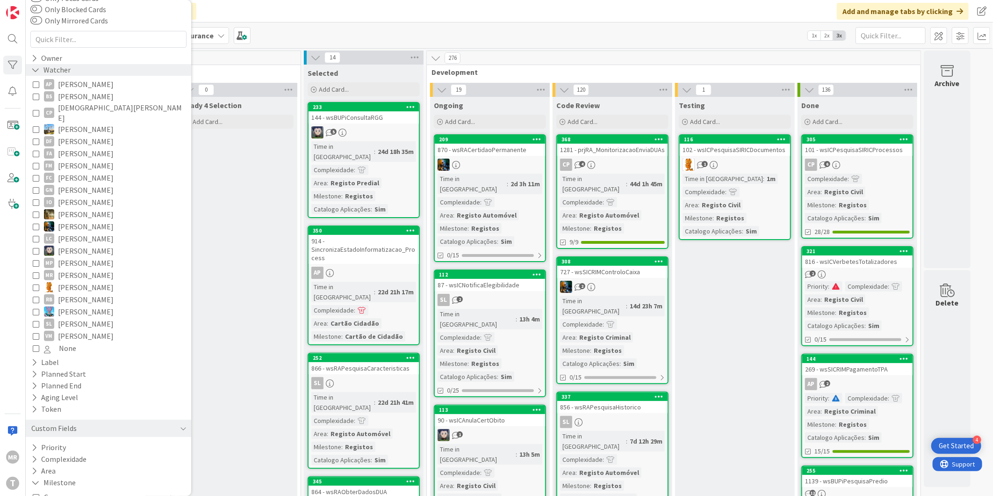
click at [35, 72] on icon at bounding box center [35, 70] width 8 height 8
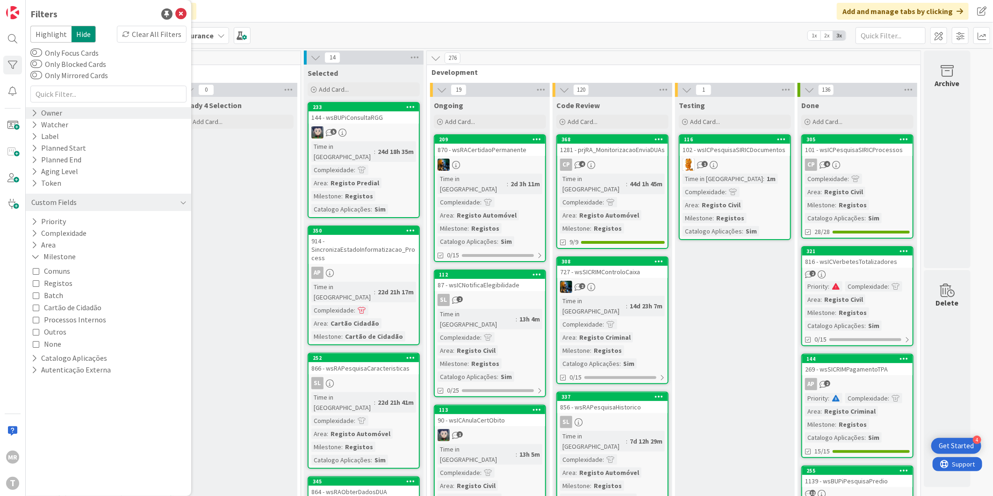
click at [36, 111] on icon at bounding box center [34, 113] width 6 height 8
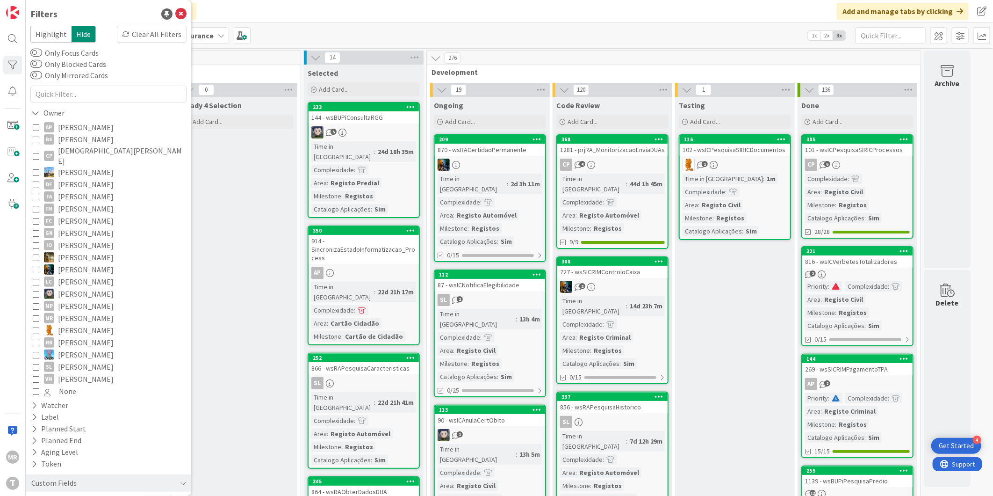
click at [68, 130] on span "[PERSON_NAME]" at bounding box center [86, 127] width 56 height 12
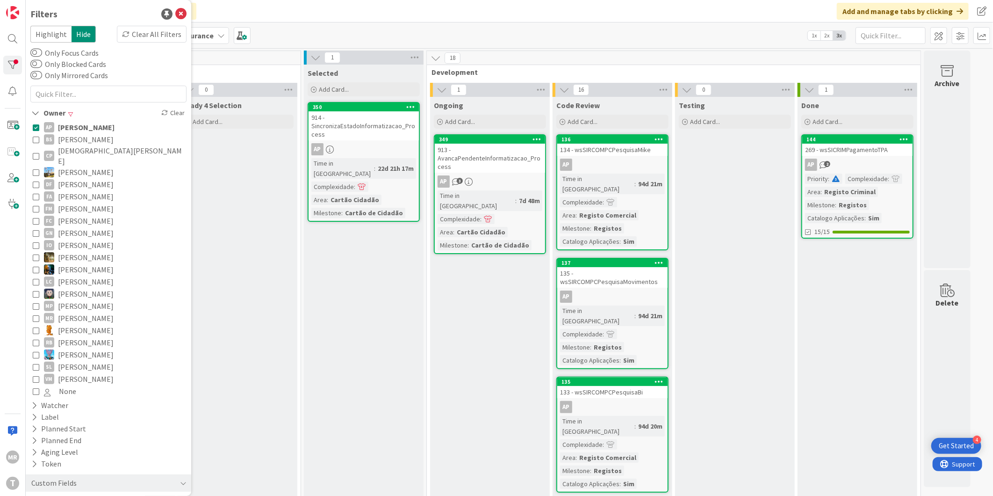
click at [68, 130] on span "[PERSON_NAME]" at bounding box center [86, 127] width 57 height 12
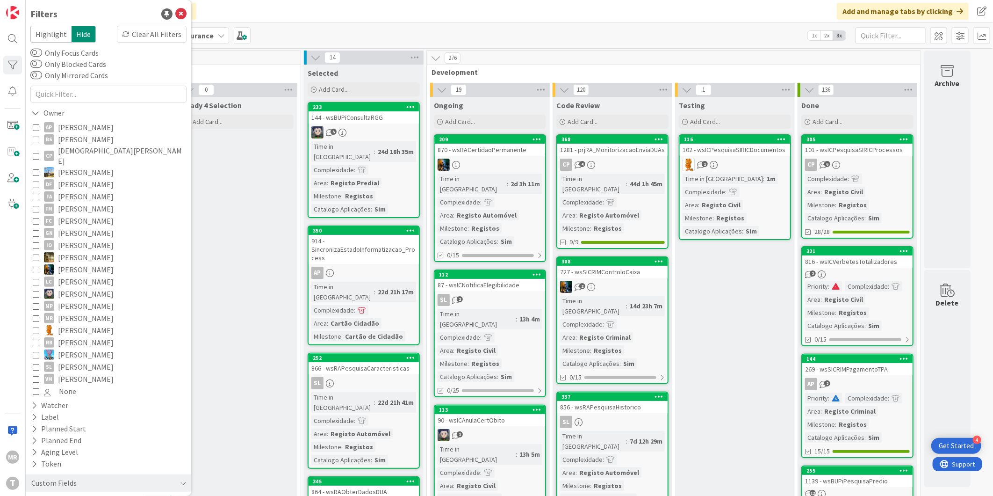
click at [68, 152] on span "[DEMOGRAPHIC_DATA][PERSON_NAME]" at bounding box center [121, 155] width 126 height 21
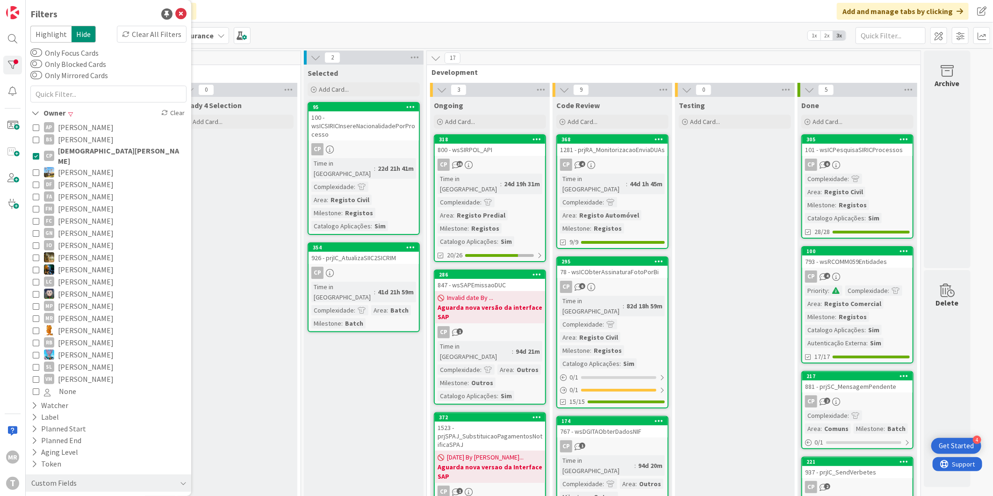
click at [72, 190] on span "[PERSON_NAME]" at bounding box center [86, 196] width 56 height 12
click at [78, 150] on span "[DEMOGRAPHIC_DATA][PERSON_NAME]" at bounding box center [121, 155] width 126 height 21
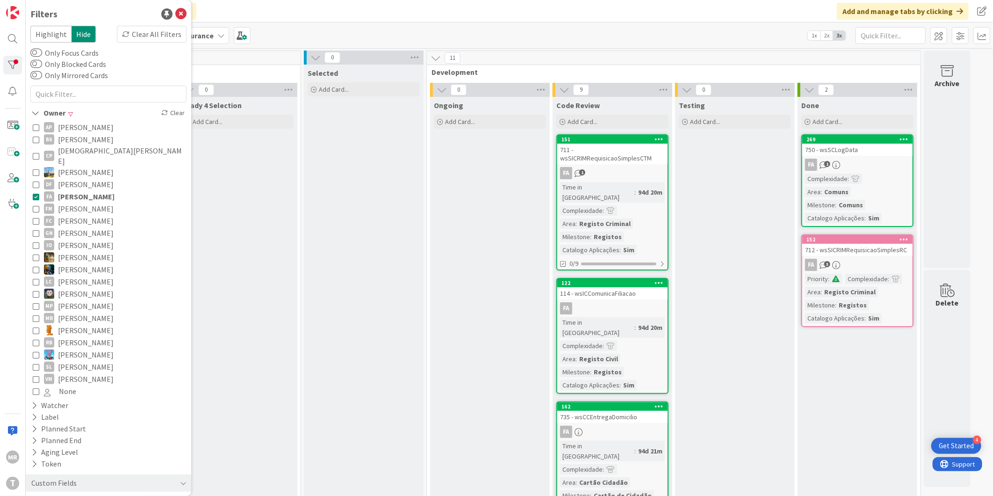
click at [75, 202] on span "[PERSON_NAME]" at bounding box center [86, 208] width 56 height 12
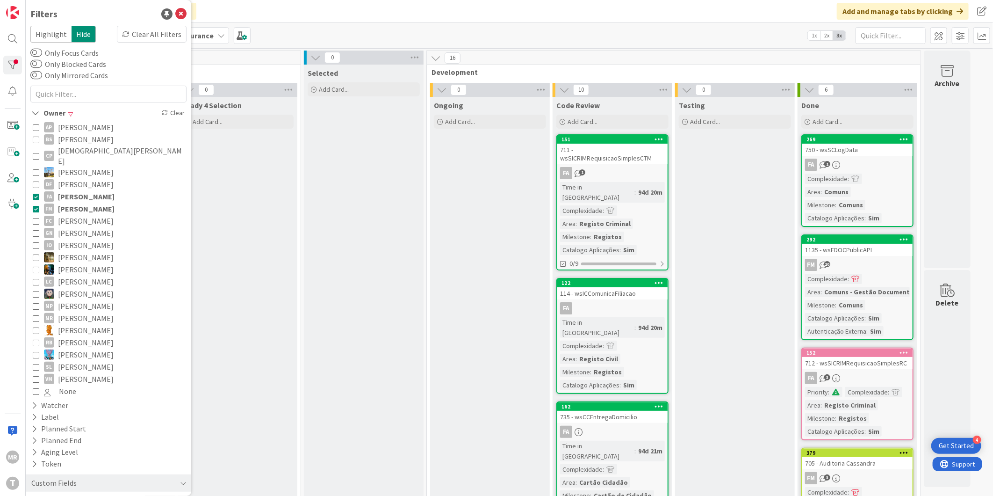
click at [77, 190] on span "[PERSON_NAME]" at bounding box center [86, 196] width 57 height 12
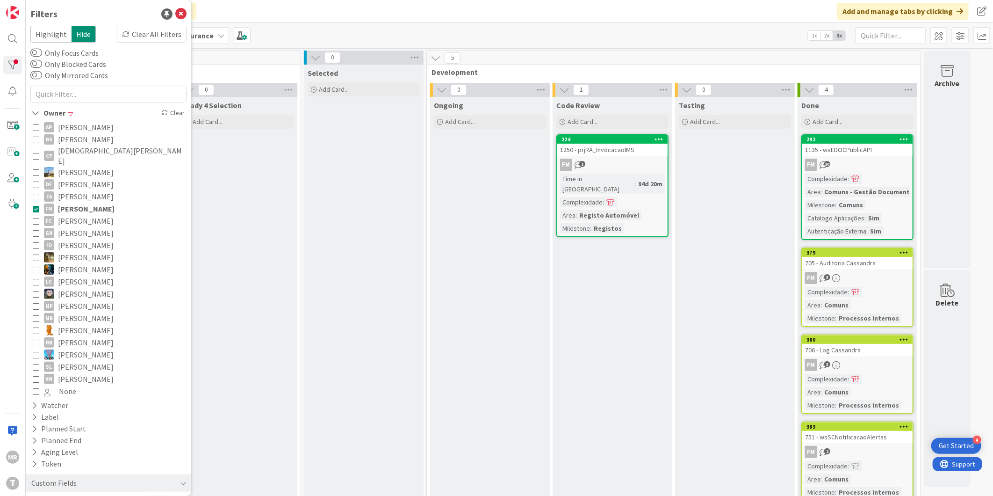
click at [84, 202] on span "[PERSON_NAME]" at bounding box center [86, 208] width 57 height 12
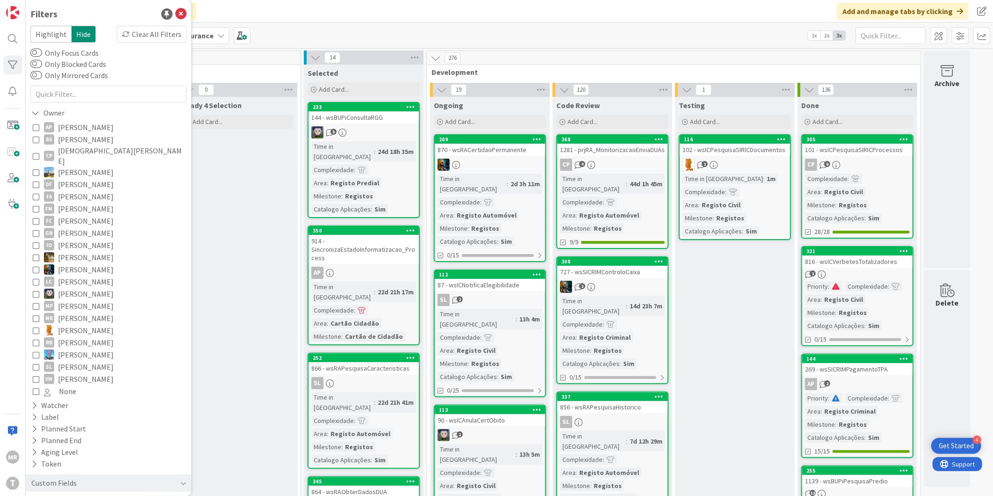
click at [78, 227] on span "[PERSON_NAME]" at bounding box center [86, 233] width 56 height 12
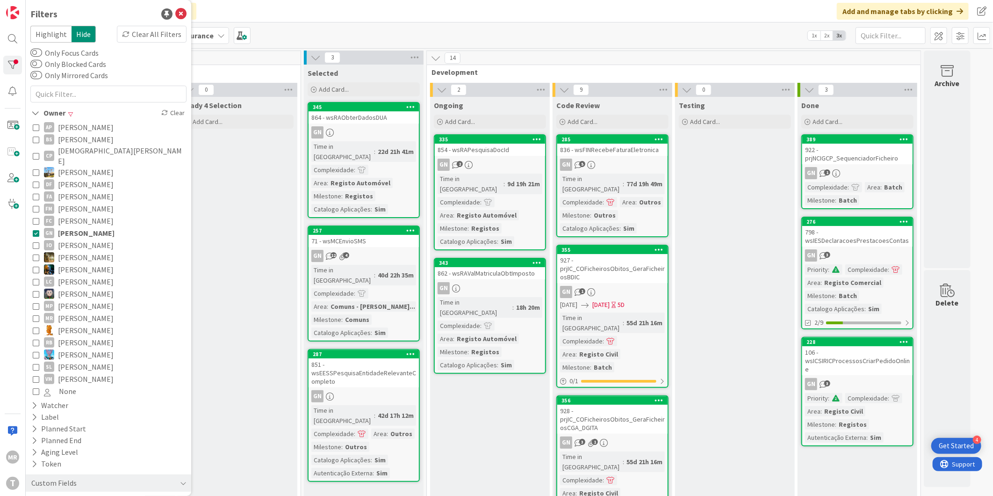
click at [87, 251] on span "[PERSON_NAME]" at bounding box center [86, 257] width 56 height 12
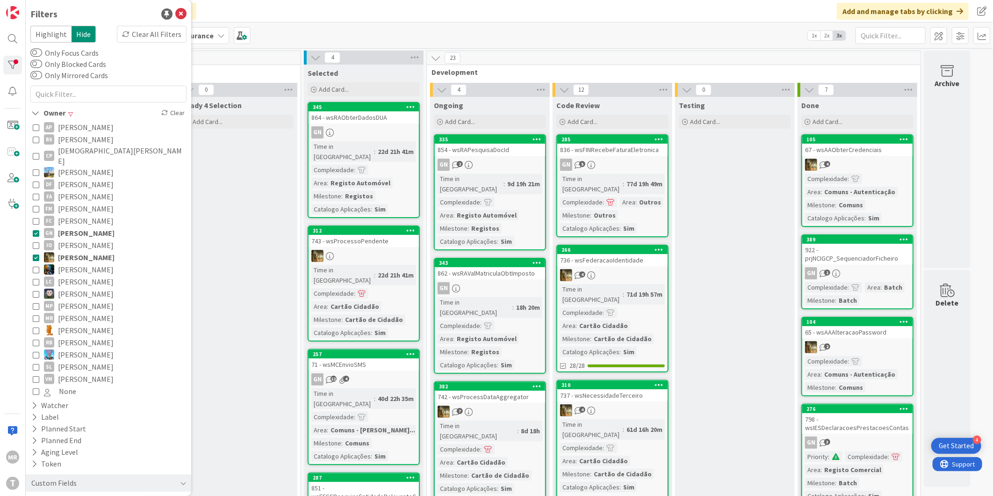
click at [94, 227] on span "[PERSON_NAME]" at bounding box center [86, 233] width 57 height 12
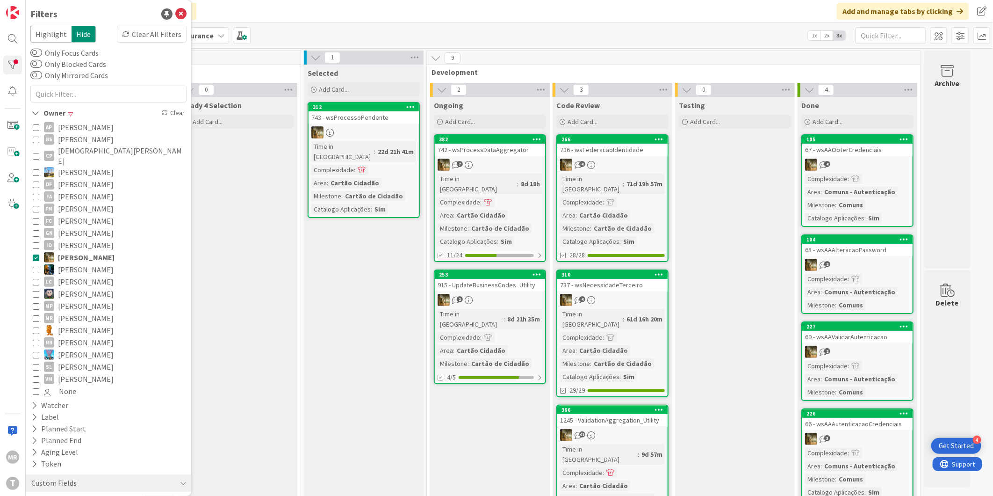
click at [92, 263] on span "[PERSON_NAME]" at bounding box center [86, 269] width 56 height 12
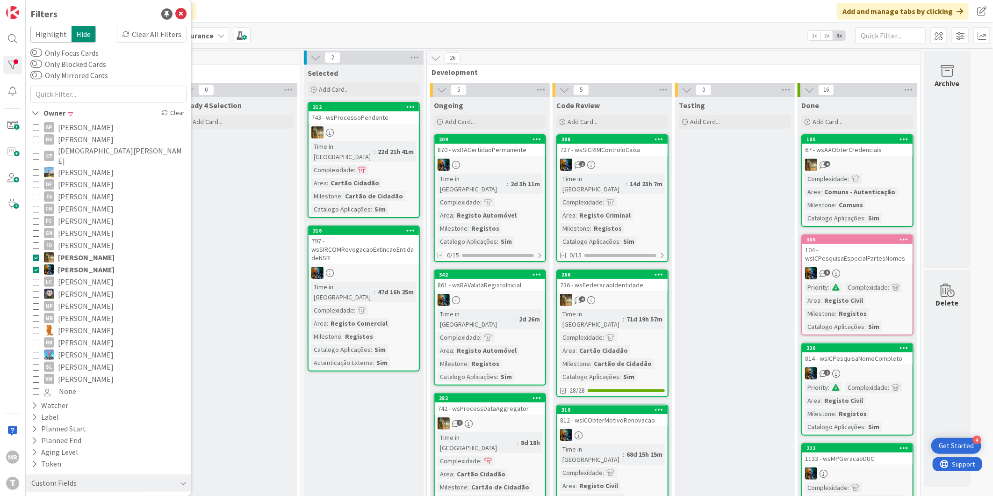
click at [92, 251] on span "[PERSON_NAME]" at bounding box center [86, 257] width 57 height 12
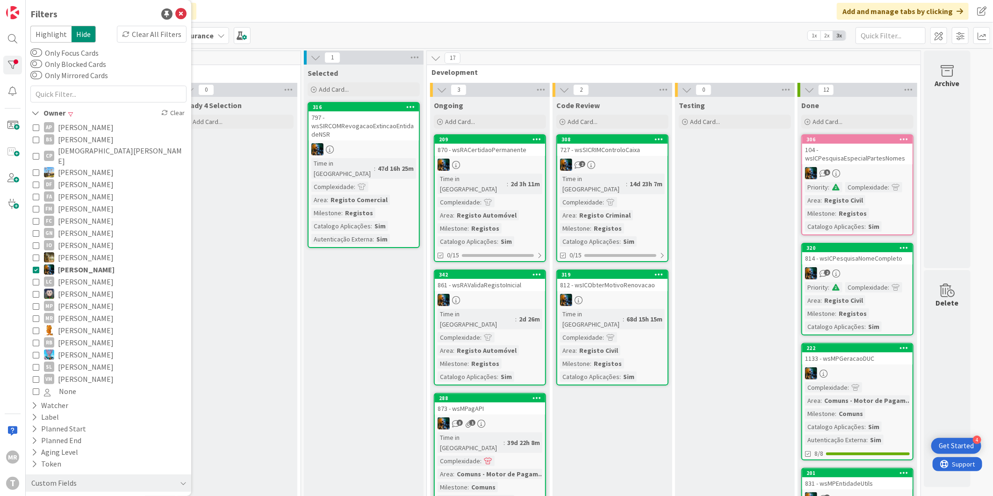
click at [92, 288] on span "[PERSON_NAME]" at bounding box center [86, 294] width 56 height 12
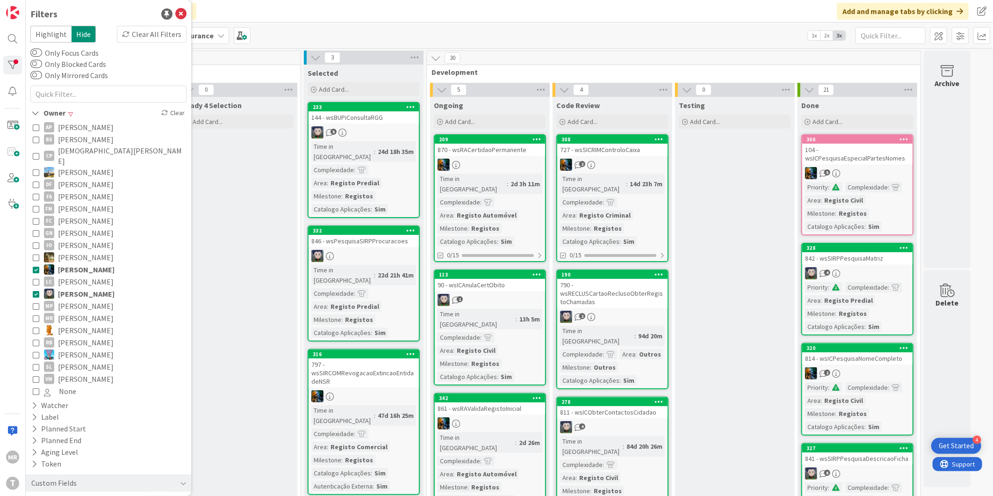
click at [92, 263] on span "[PERSON_NAME]" at bounding box center [86, 269] width 57 height 12
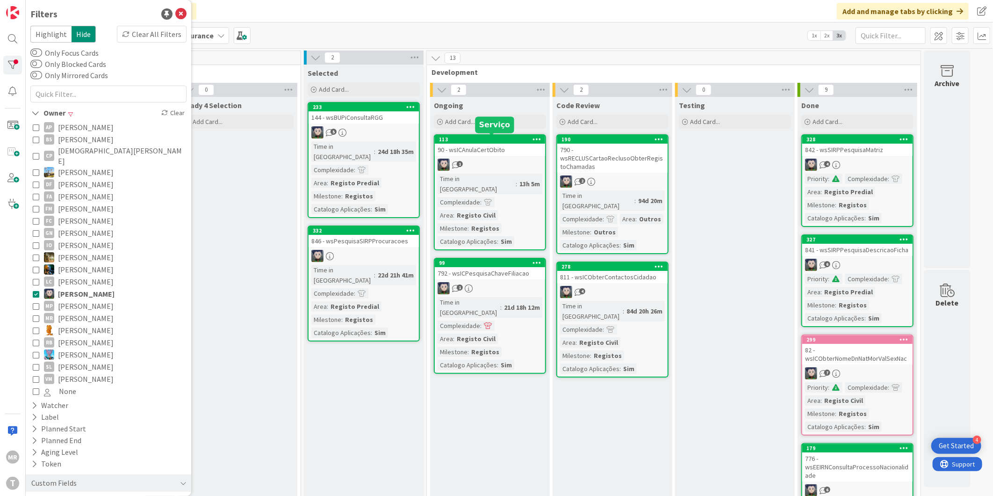
click at [492, 139] on div "113" at bounding box center [492, 139] width 106 height 7
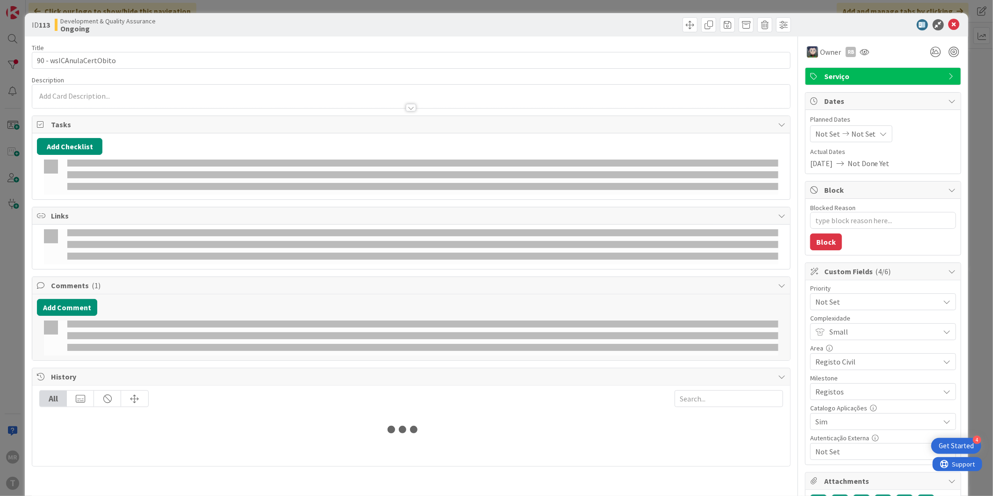
type textarea "x"
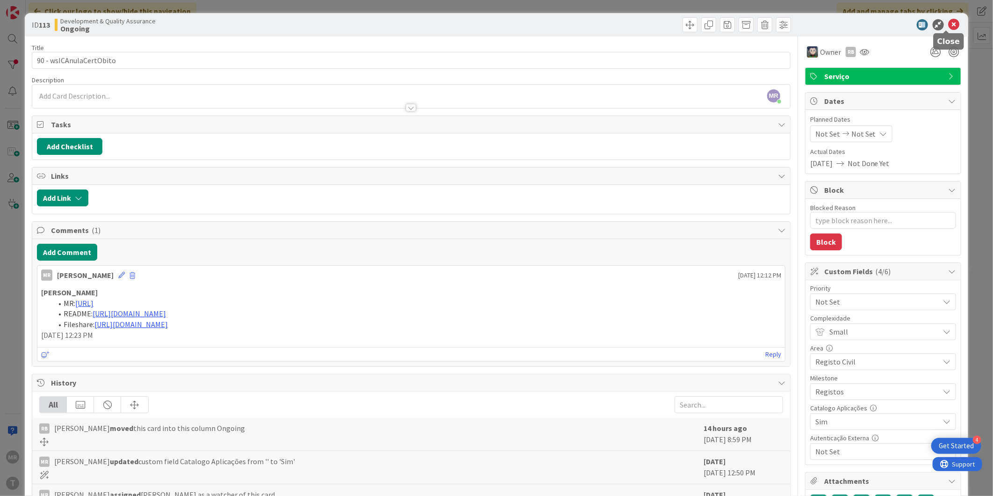
click at [949, 28] on icon at bounding box center [954, 24] width 11 height 11
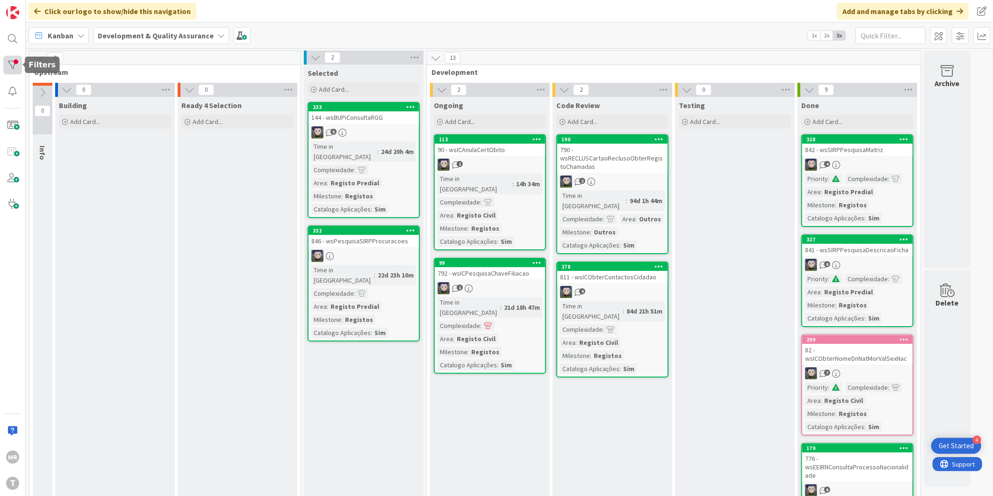
click at [21, 64] on div at bounding box center [12, 65] width 19 height 19
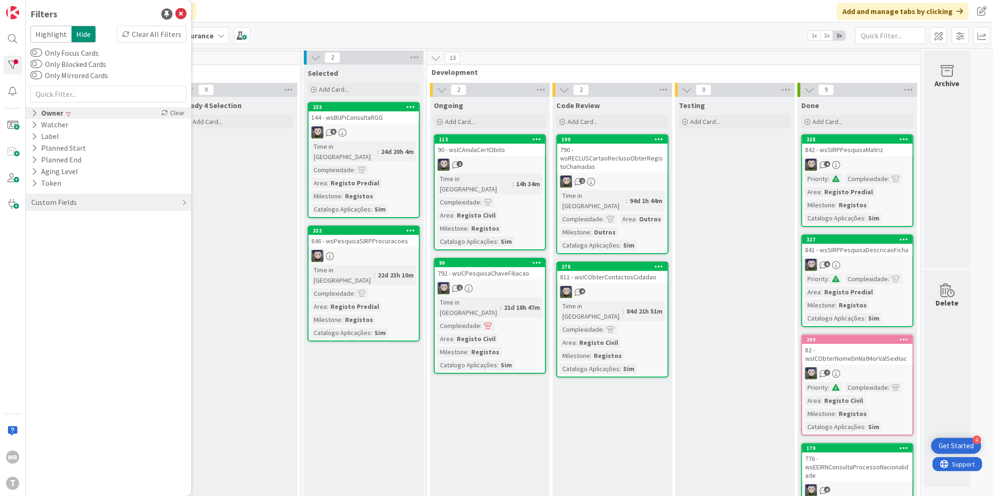
click at [33, 115] on icon at bounding box center [34, 113] width 6 height 8
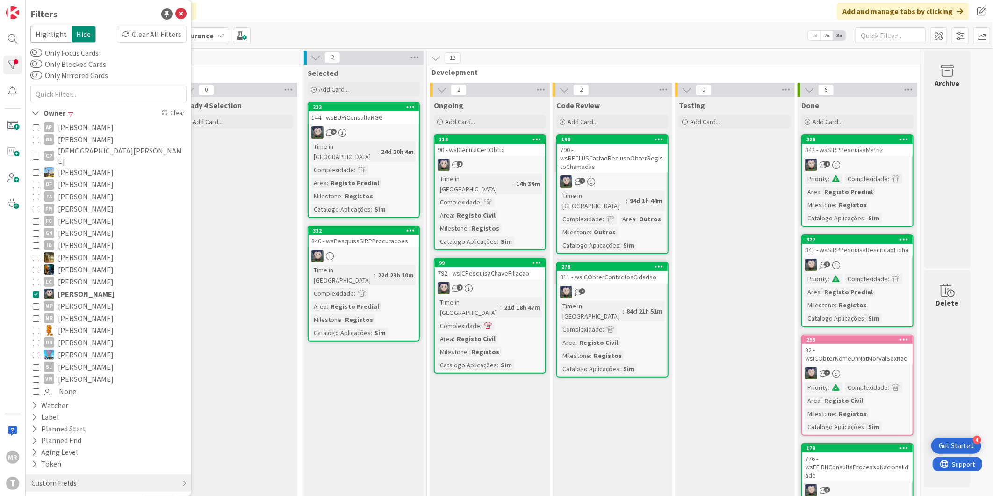
click at [80, 300] on span "Miguel Pinto" at bounding box center [86, 306] width 56 height 12
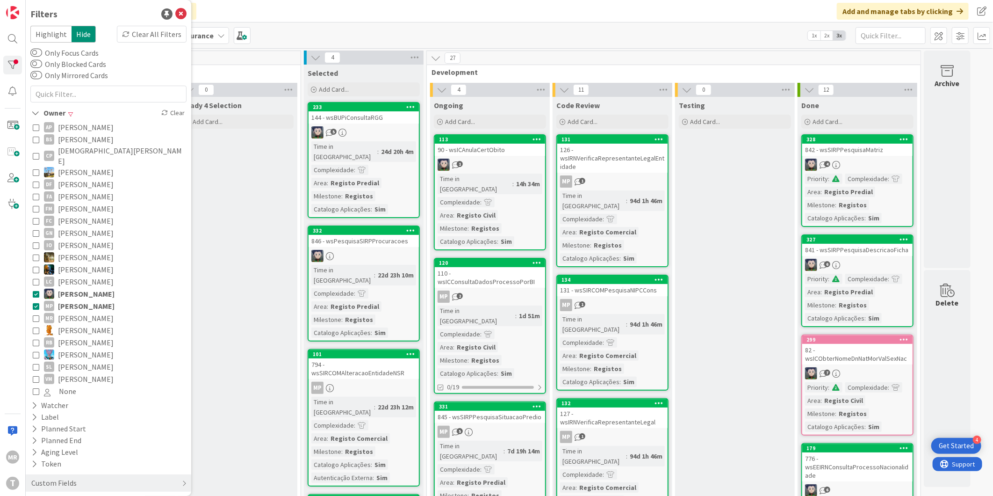
click at [80, 288] on span "[PERSON_NAME]" at bounding box center [86, 294] width 57 height 12
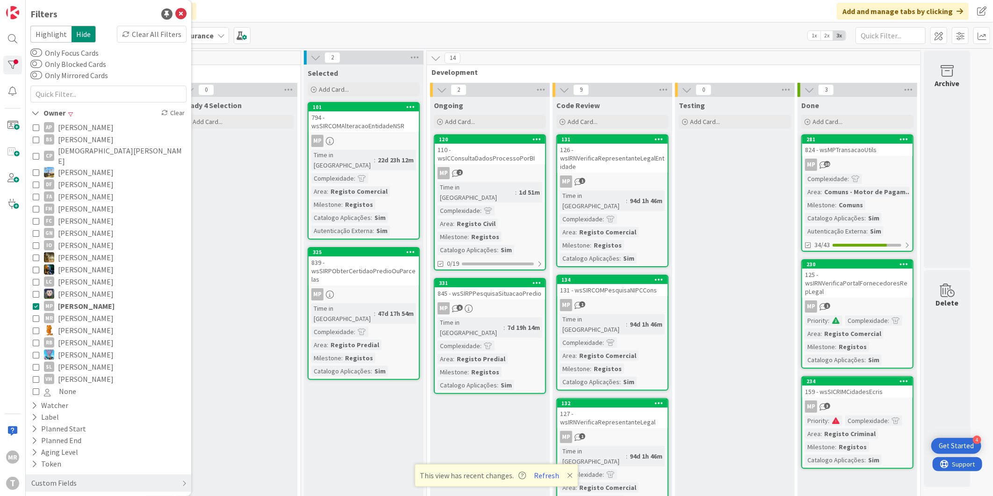
drag, startPoint x: 81, startPoint y: 296, endPoint x: 101, endPoint y: 307, distance: 22.2
click at [81, 300] on span "[PERSON_NAME]" at bounding box center [86, 306] width 57 height 12
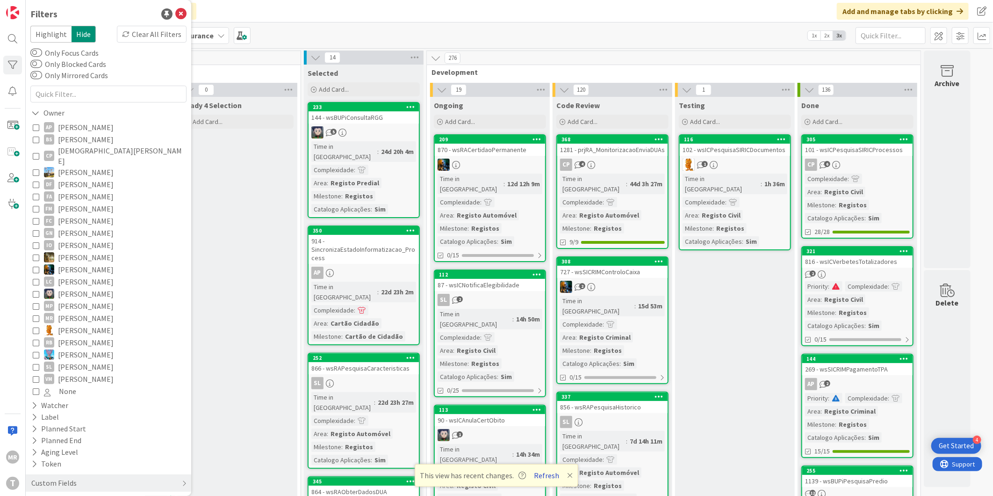
click at [548, 476] on button "Refresh" at bounding box center [547, 475] width 32 height 12
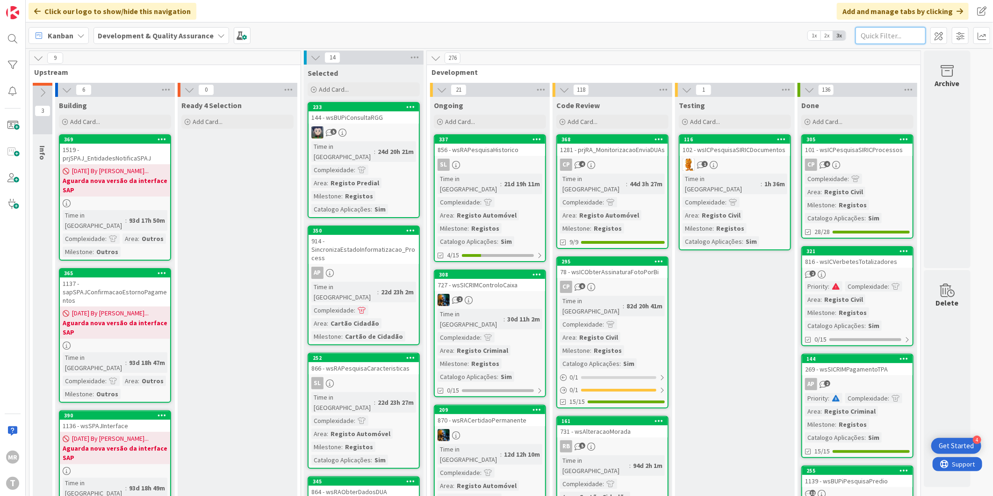
click at [873, 34] on input "text" at bounding box center [891, 35] width 70 height 17
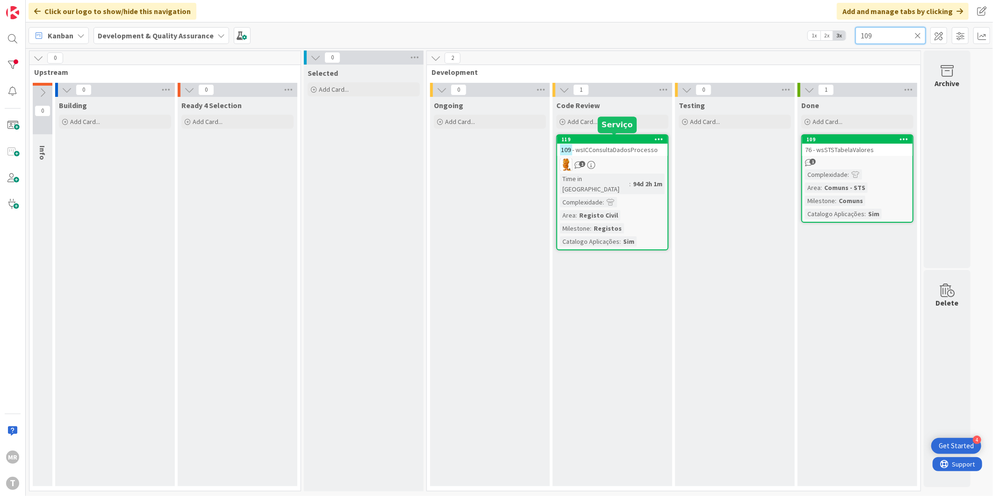
type input "109"
click at [595, 135] on div "119" at bounding box center [612, 139] width 110 height 8
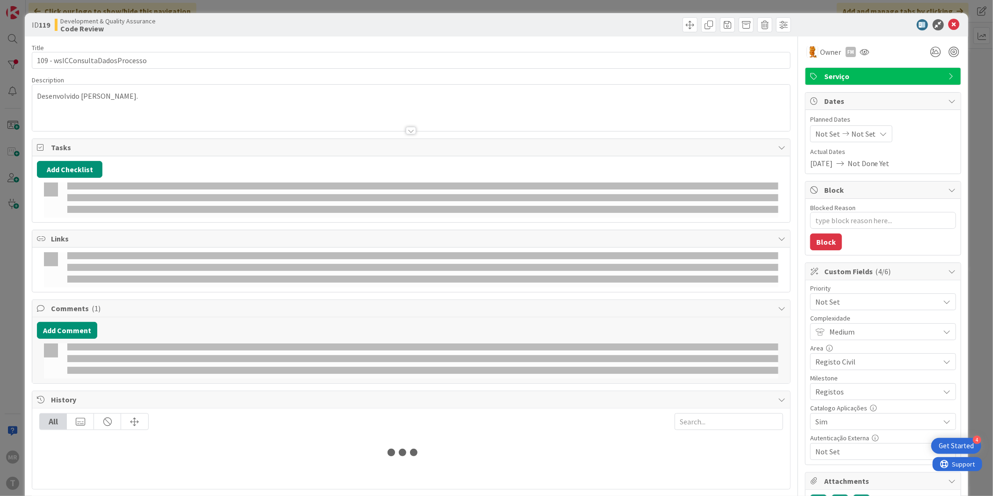
type textarea "x"
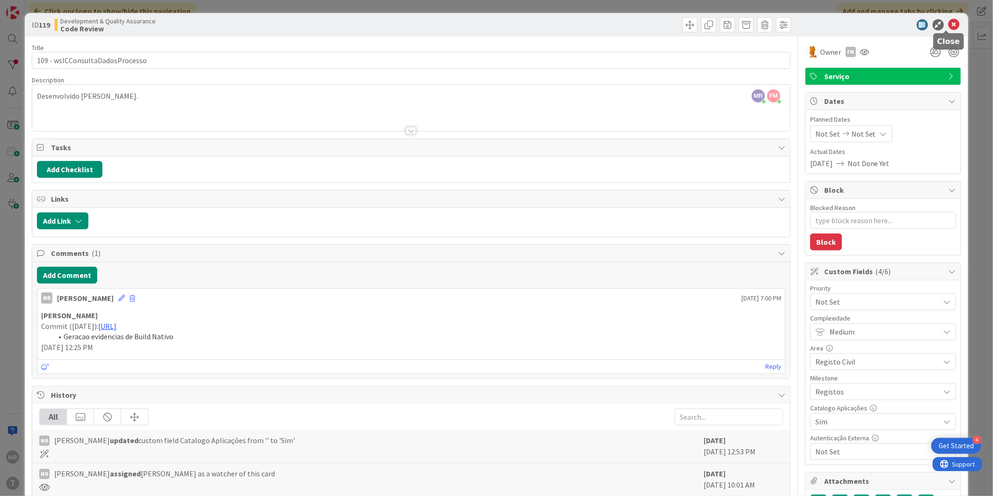
click at [950, 20] on icon at bounding box center [954, 24] width 11 height 11
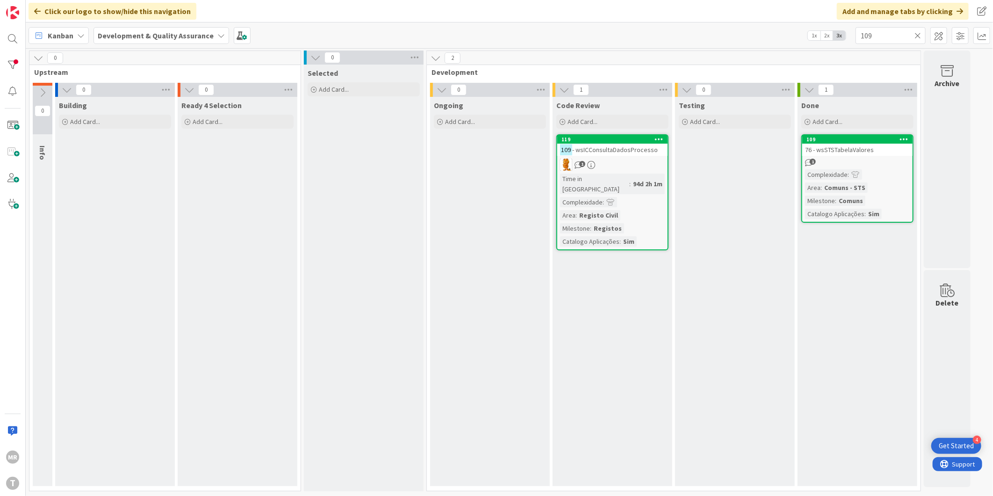
click at [919, 31] on icon at bounding box center [918, 35] width 7 height 8
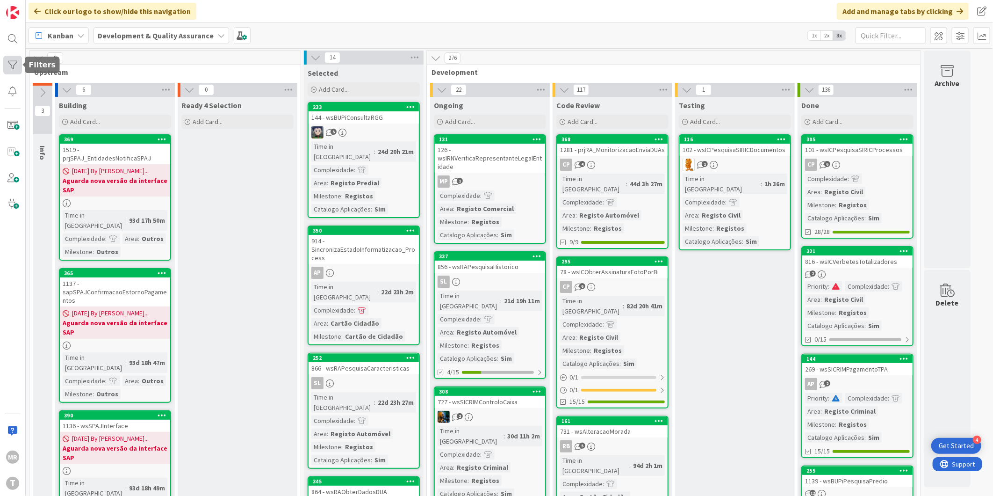
click at [4, 60] on div at bounding box center [12, 65] width 19 height 19
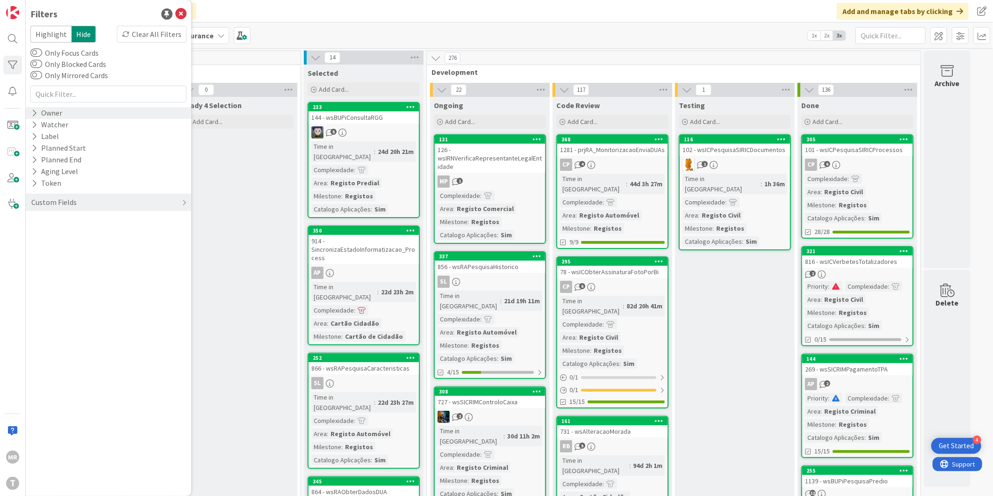
click at [33, 115] on icon at bounding box center [34, 113] width 6 height 8
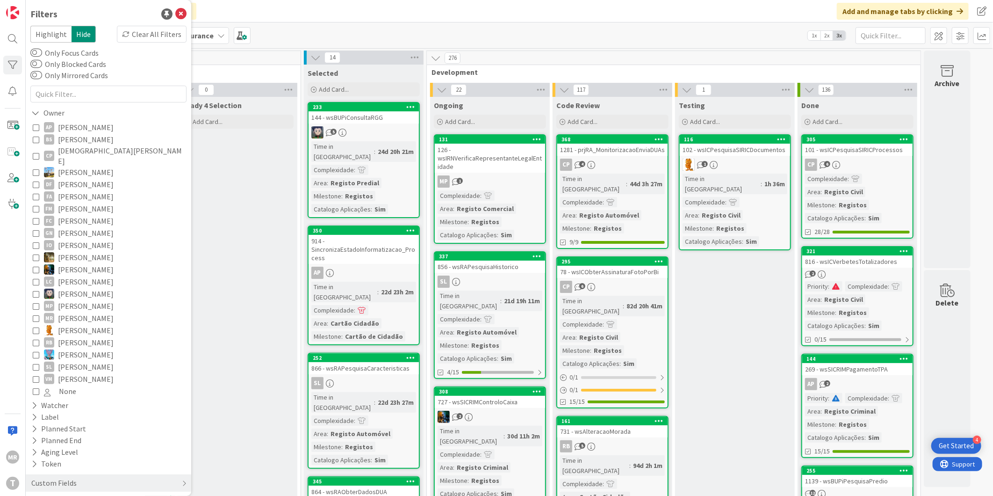
click at [80, 336] on span "[PERSON_NAME]" at bounding box center [86, 342] width 56 height 12
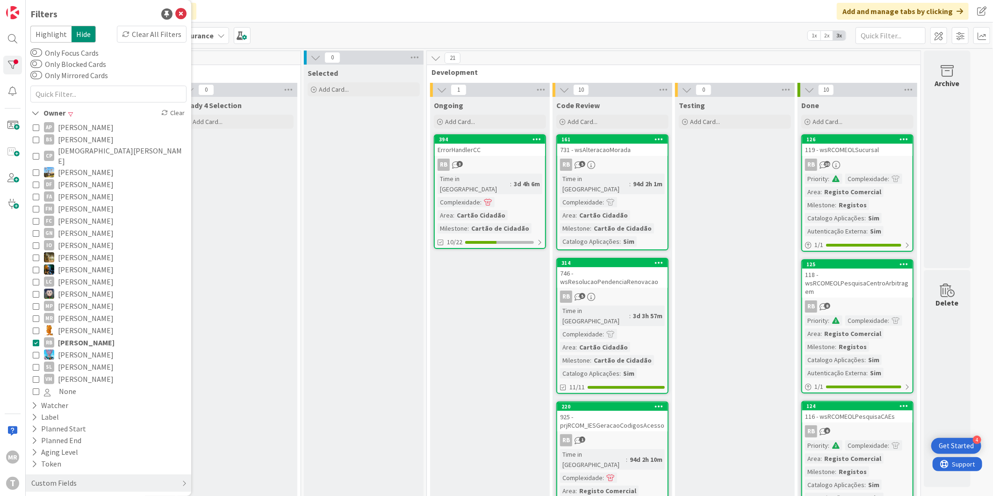
click at [79, 348] on span "[PERSON_NAME]" at bounding box center [86, 354] width 56 height 12
click at [79, 336] on span "[PERSON_NAME]" at bounding box center [86, 342] width 57 height 12
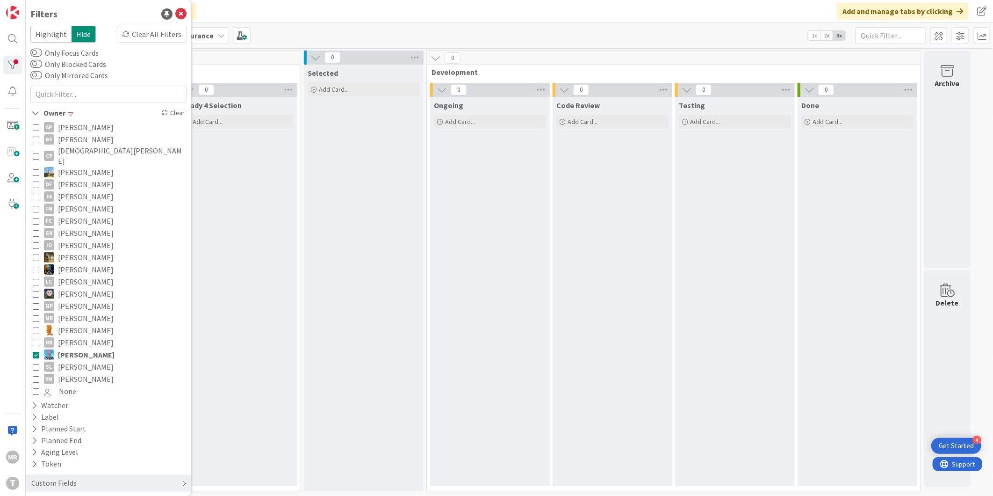
click at [79, 361] on span "[PERSON_NAME]" at bounding box center [86, 367] width 56 height 12
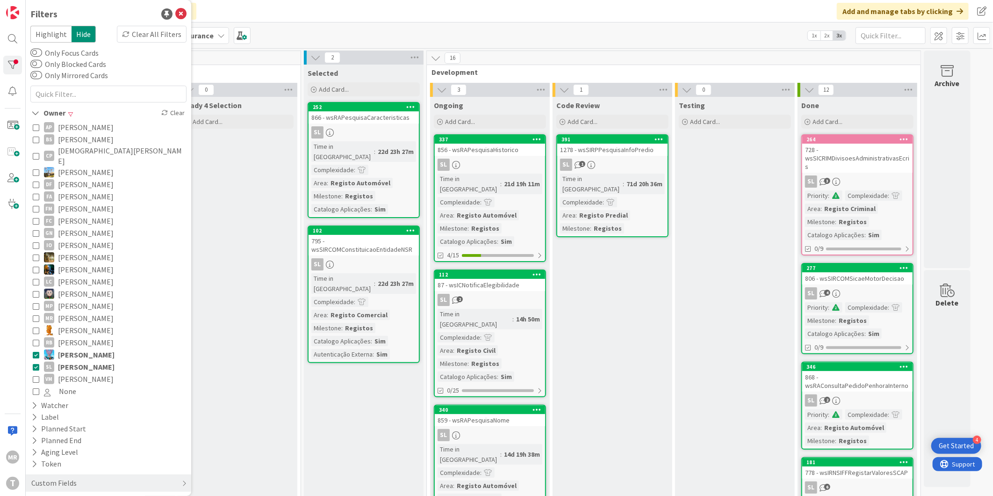
click at [79, 348] on span "[PERSON_NAME]" at bounding box center [86, 354] width 57 height 12
click at [82, 373] on span "[PERSON_NAME]" at bounding box center [86, 379] width 56 height 12
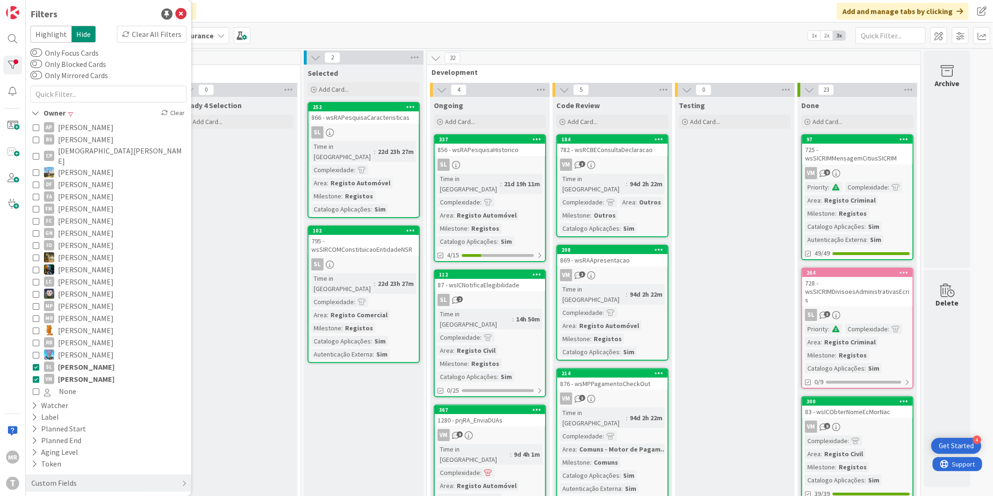
click at [85, 361] on span "[PERSON_NAME]" at bounding box center [86, 367] width 57 height 12
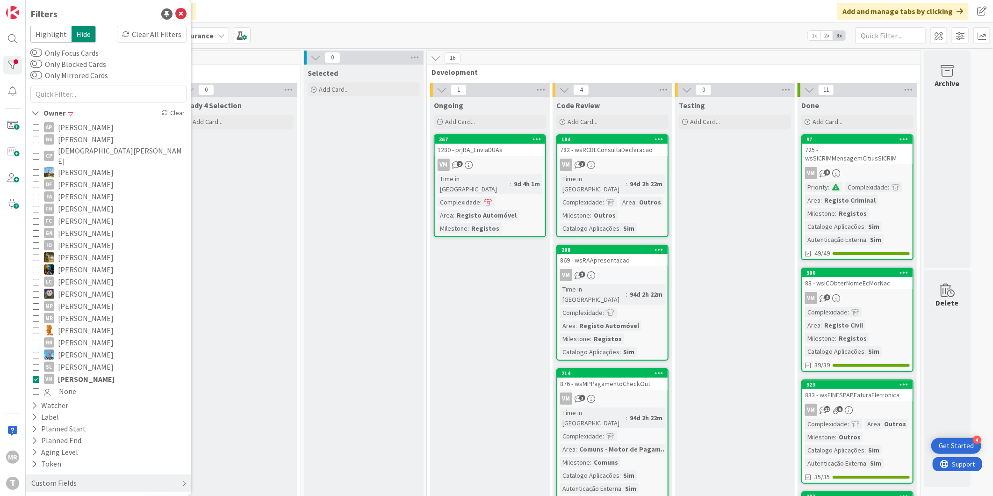
click at [86, 373] on span "[PERSON_NAME]" at bounding box center [86, 379] width 57 height 12
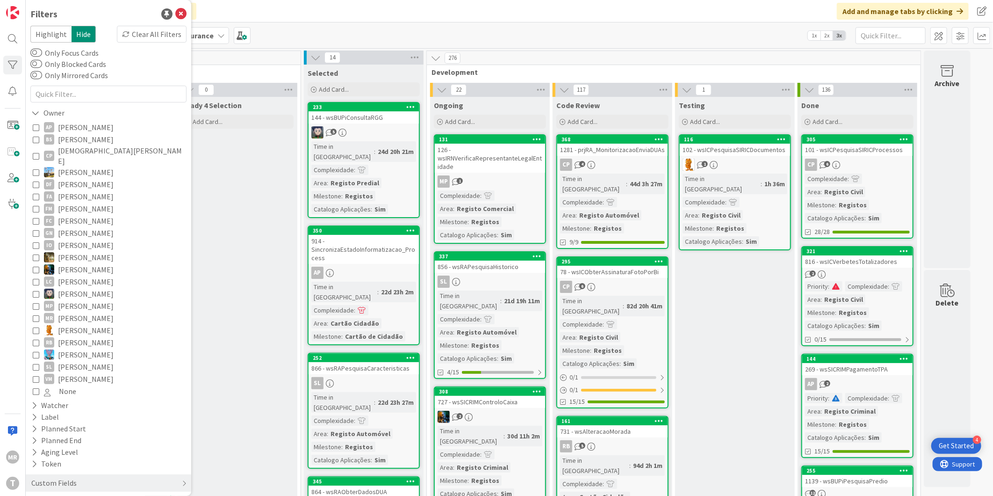
click at [66, 227] on span "[PERSON_NAME]" at bounding box center [86, 233] width 56 height 12
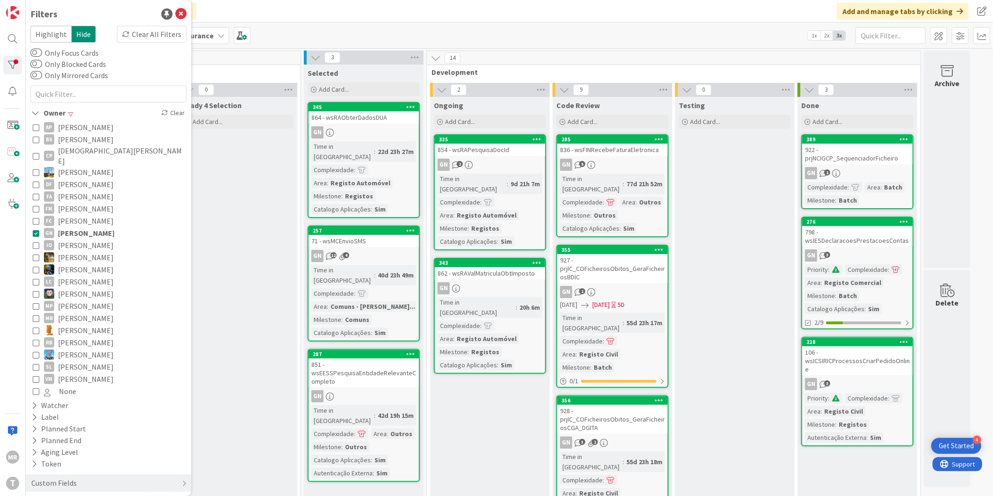
click at [77, 227] on span "[PERSON_NAME]" at bounding box center [86, 233] width 57 height 12
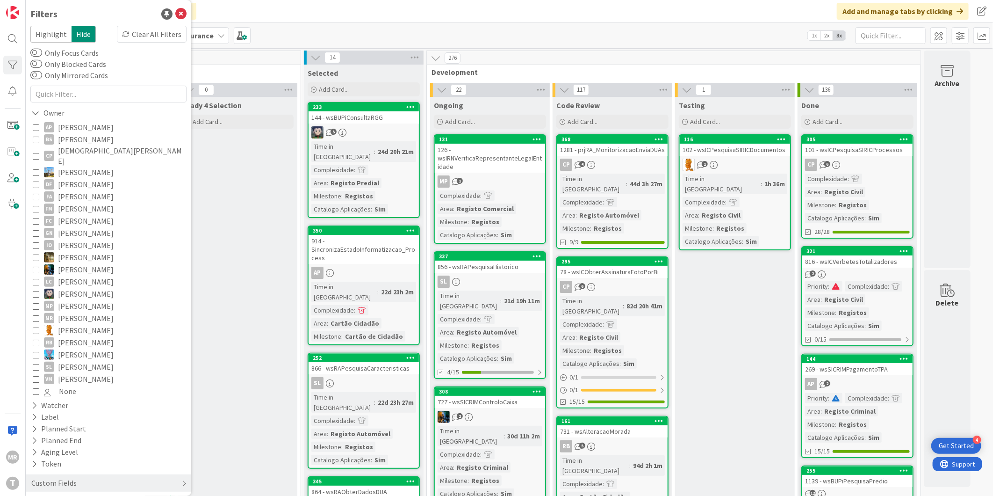
click at [77, 251] on span "[PERSON_NAME]" at bounding box center [86, 257] width 56 height 12
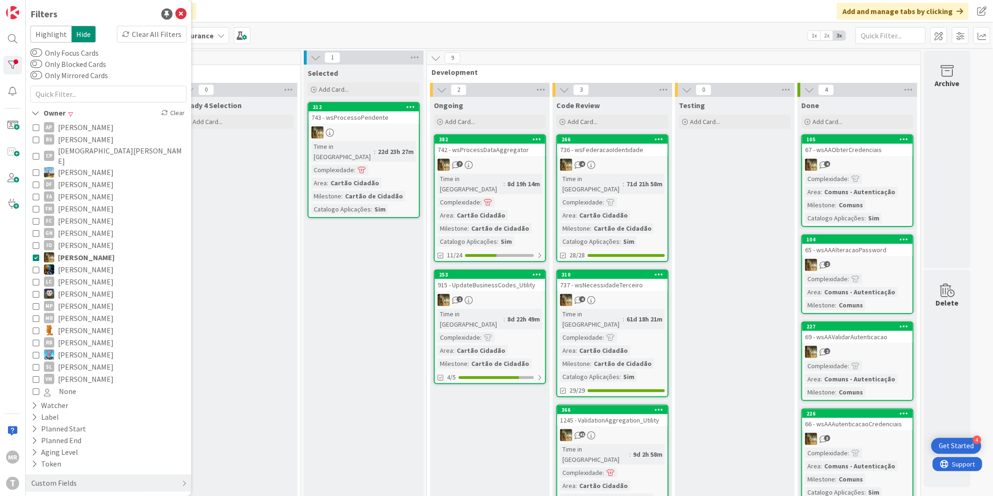
click at [77, 251] on span "[PERSON_NAME]" at bounding box center [86, 257] width 57 height 12
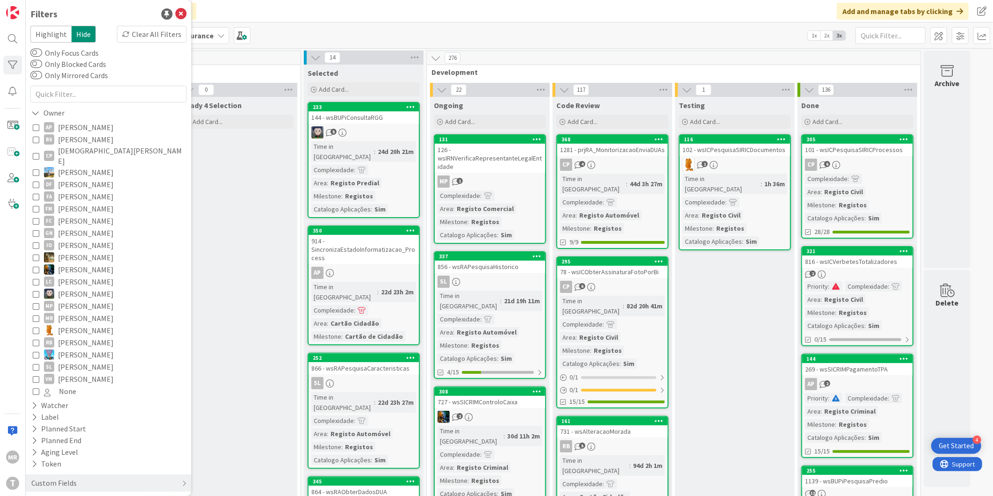
click at [76, 263] on span "[PERSON_NAME]" at bounding box center [86, 269] width 56 height 12
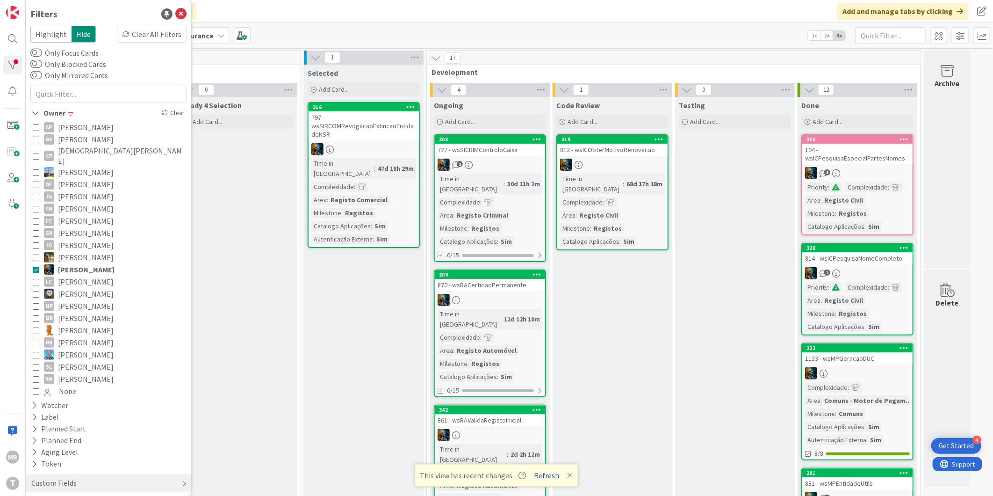
click at [542, 473] on button "Refresh" at bounding box center [547, 475] width 32 height 12
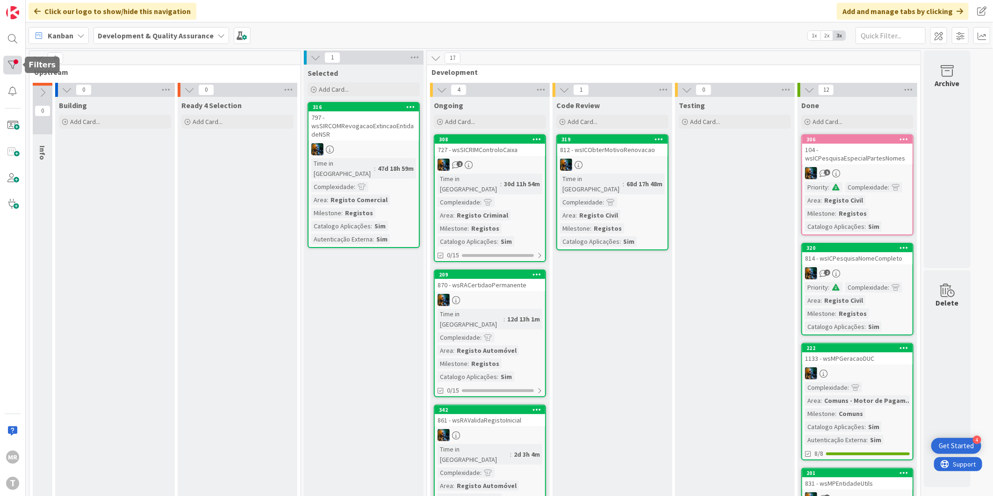
click at [10, 71] on div at bounding box center [12, 65] width 19 height 19
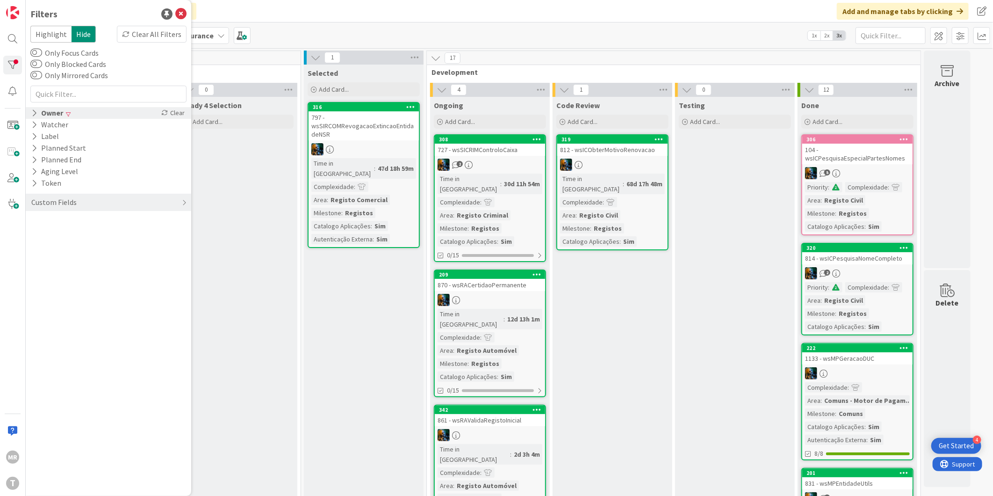
click at [54, 117] on div "Owner" at bounding box center [47, 113] width 34 height 12
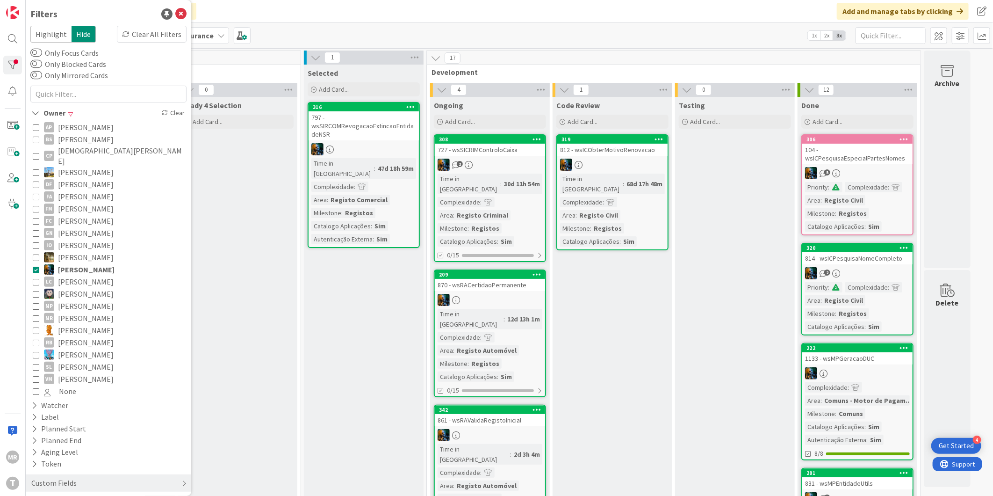
click at [65, 263] on span "[PERSON_NAME]" at bounding box center [86, 269] width 57 height 12
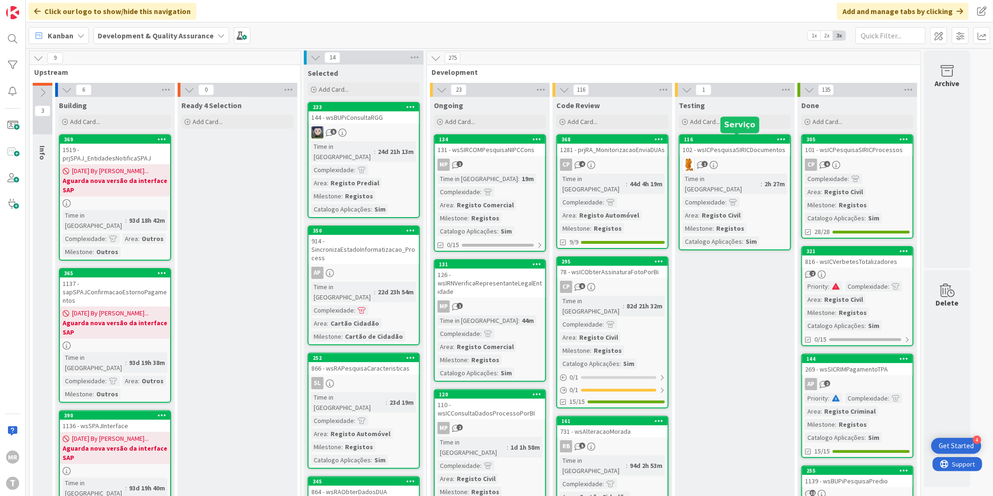
click at [750, 141] on div "116" at bounding box center [737, 139] width 106 height 7
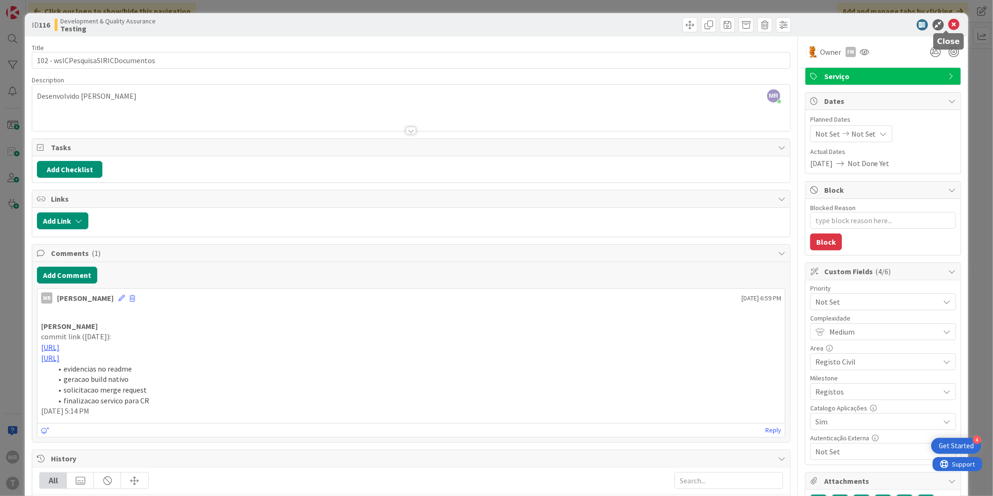
click at [949, 24] on icon at bounding box center [954, 24] width 11 height 11
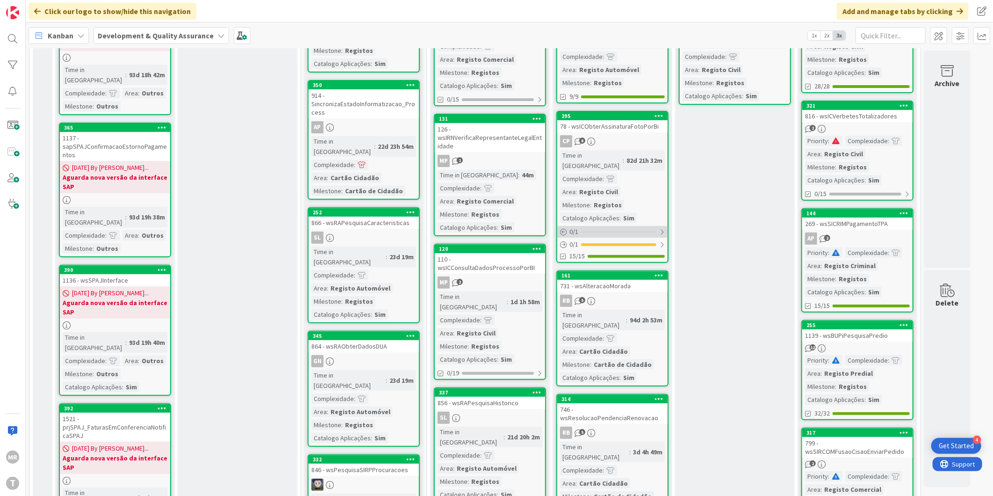
scroll to position [156, 0]
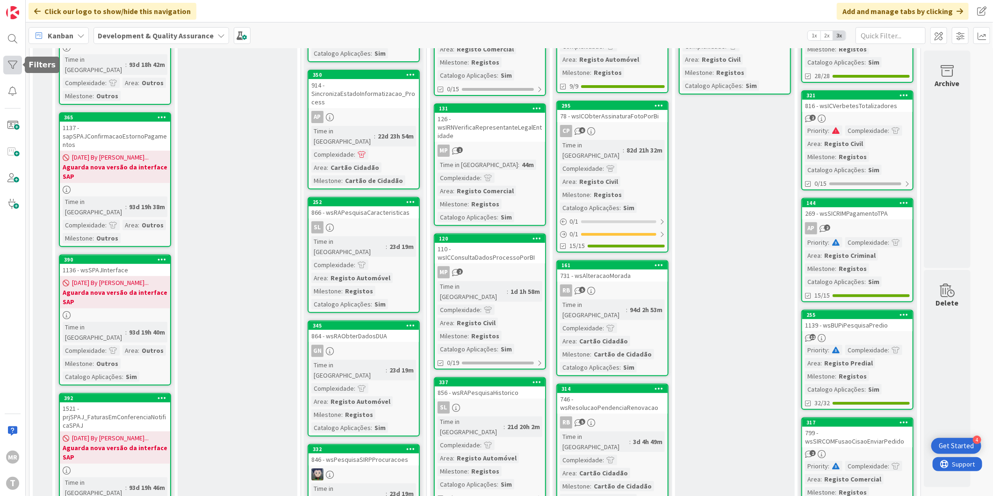
click at [13, 65] on div at bounding box center [12, 65] width 19 height 19
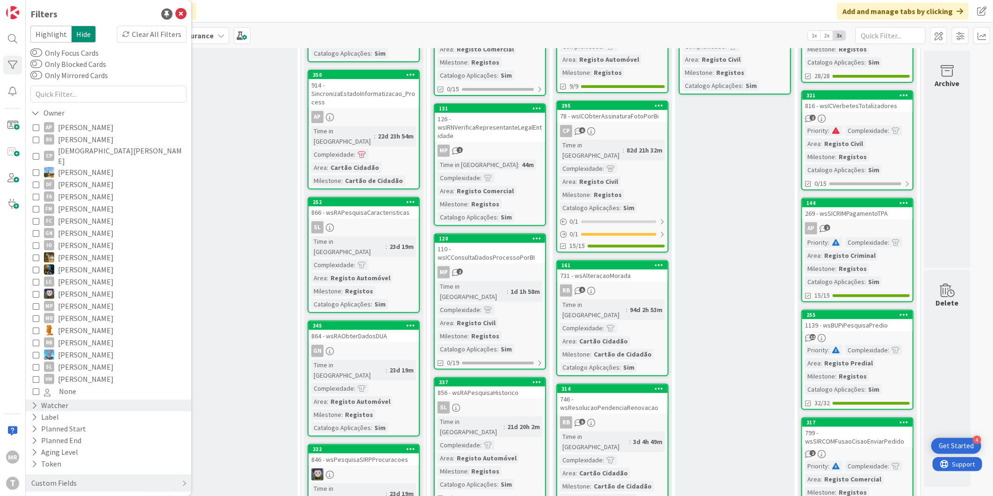
click at [58, 400] on div "Watcher" at bounding box center [49, 405] width 39 height 12
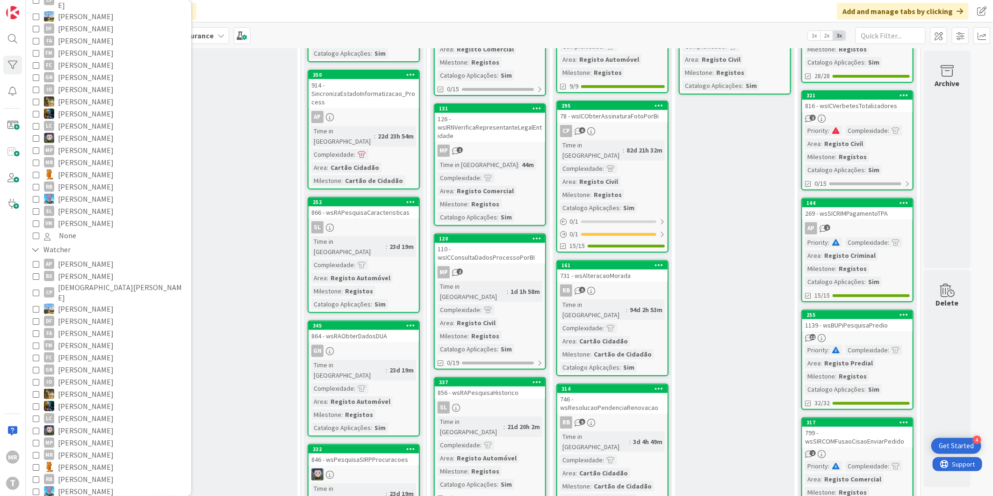
click at [86, 473] on span "[PERSON_NAME]" at bounding box center [86, 479] width 56 height 12
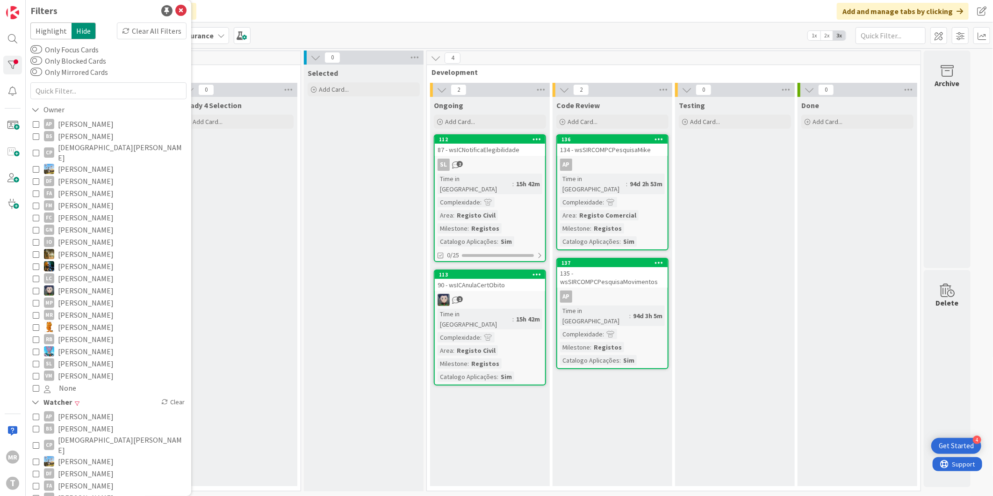
scroll to position [0, 0]
click at [596, 137] on div "136" at bounding box center [615, 139] width 106 height 7
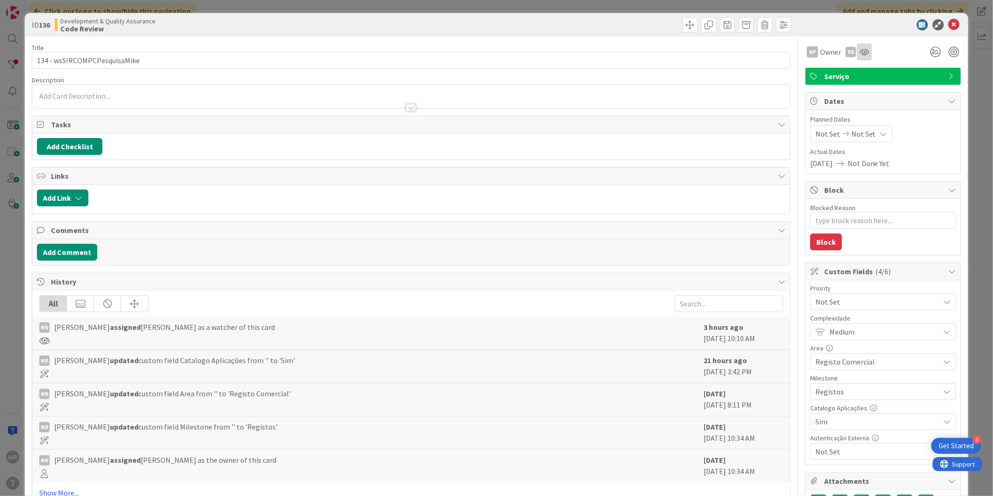
click at [857, 55] on div at bounding box center [864, 51] width 15 height 17
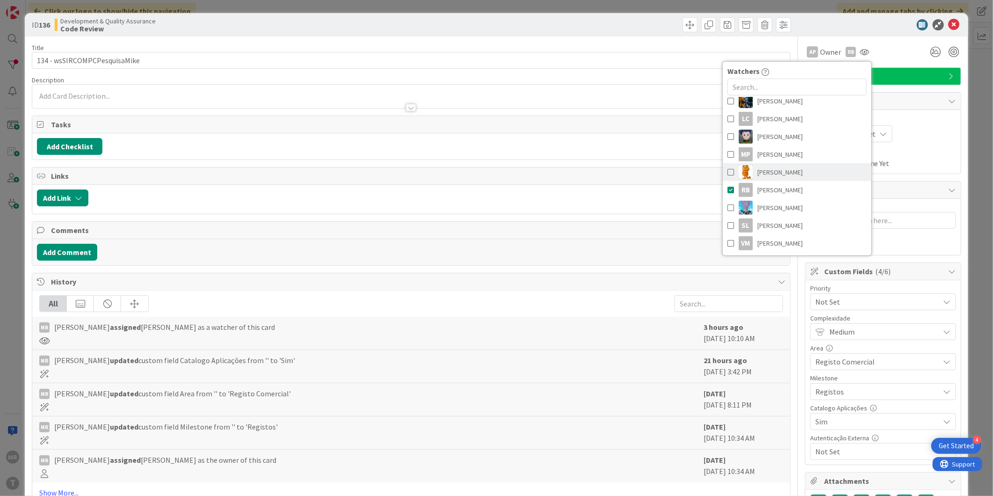
scroll to position [230, 0]
click at [728, 191] on span at bounding box center [731, 189] width 7 height 14
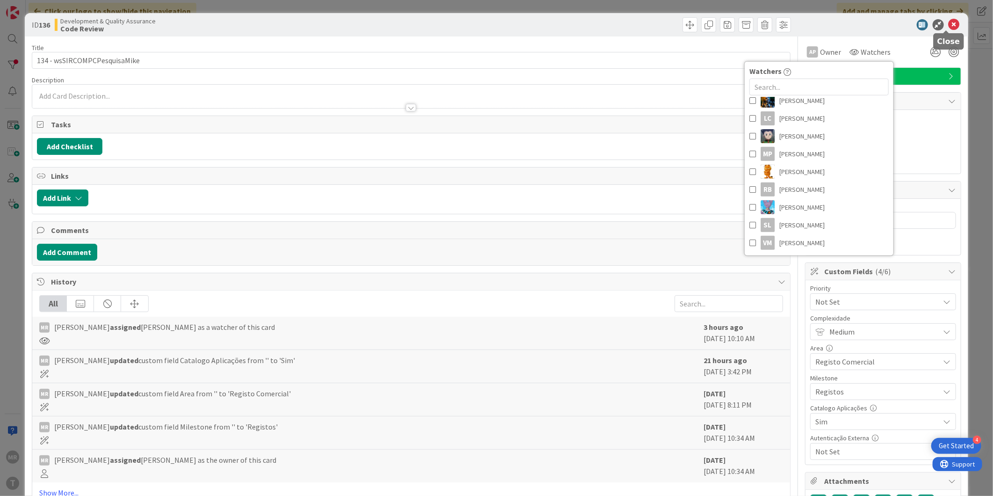
click at [951, 20] on icon at bounding box center [954, 24] width 11 height 11
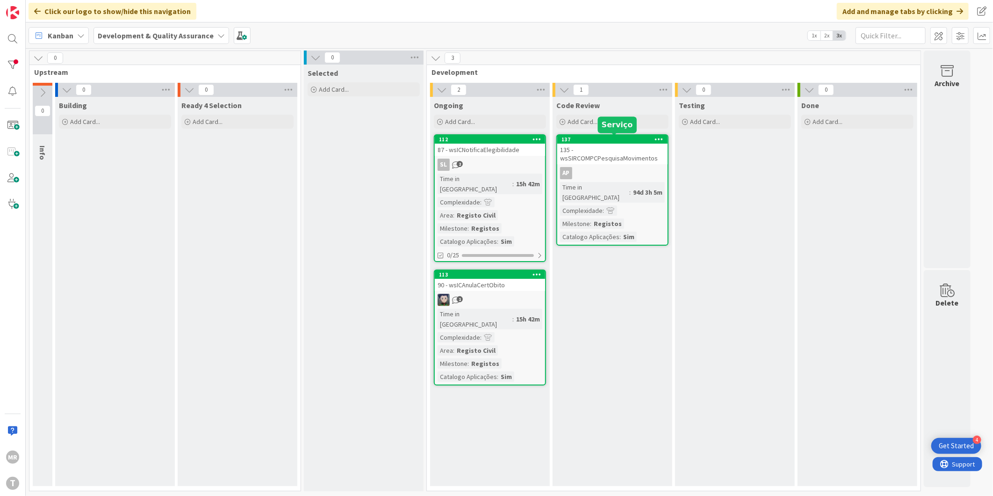
click at [637, 140] on div "137" at bounding box center [615, 139] width 106 height 7
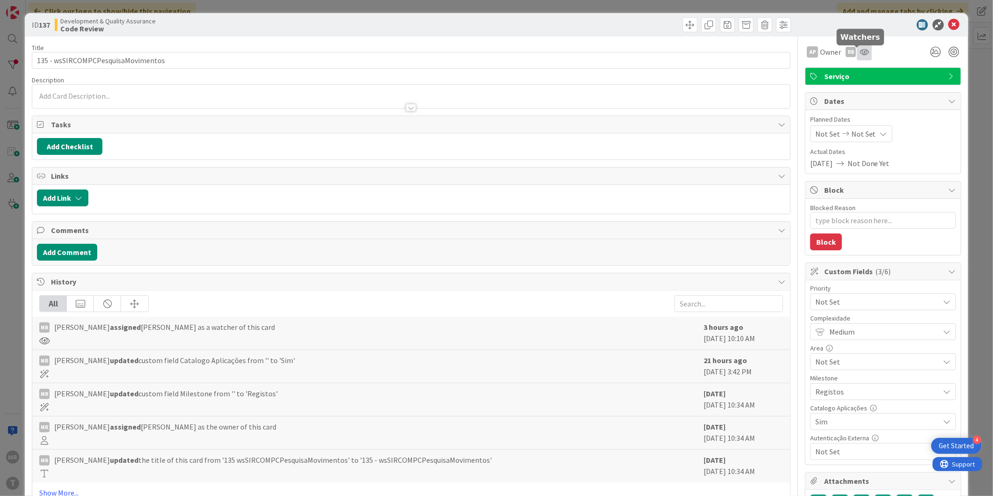
click at [860, 53] on icon at bounding box center [864, 51] width 9 height 7
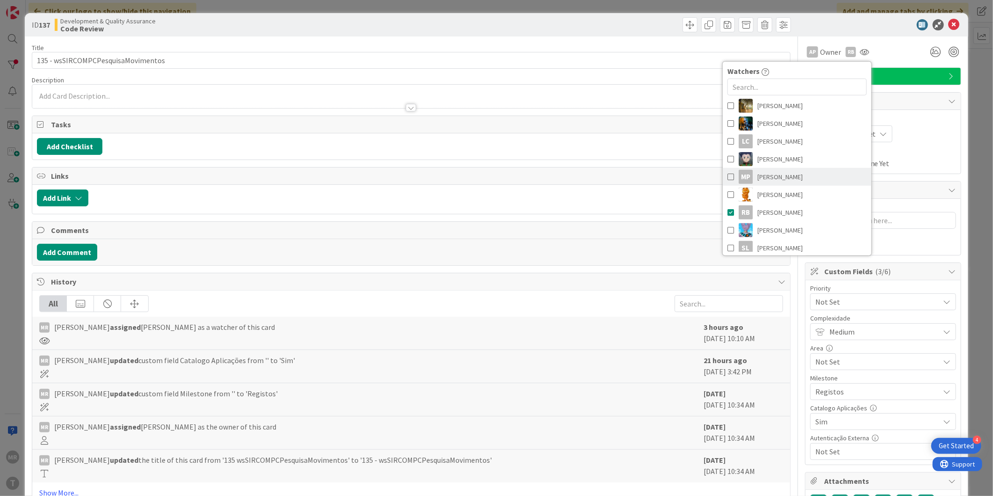
scroll to position [208, 0]
click at [784, 215] on span "[PERSON_NAME]" at bounding box center [780, 212] width 45 height 14
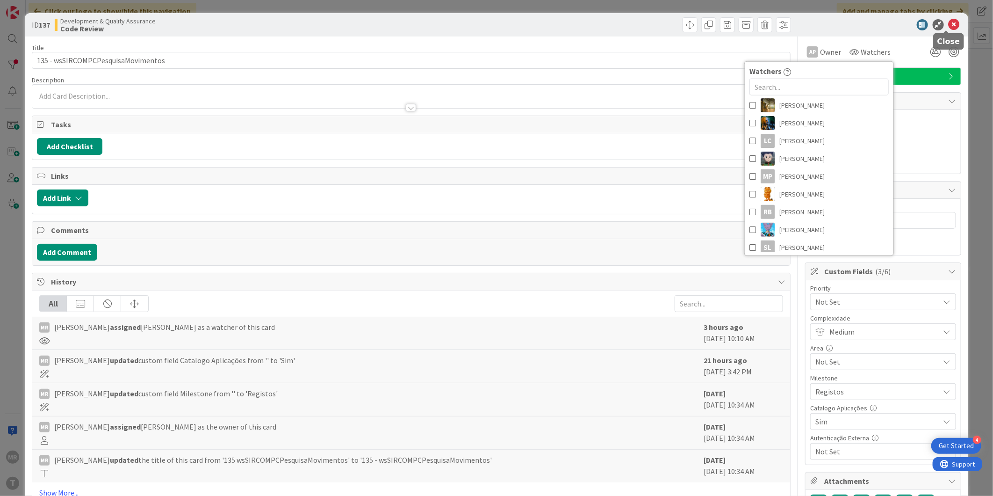
click at [949, 24] on icon at bounding box center [954, 24] width 11 height 11
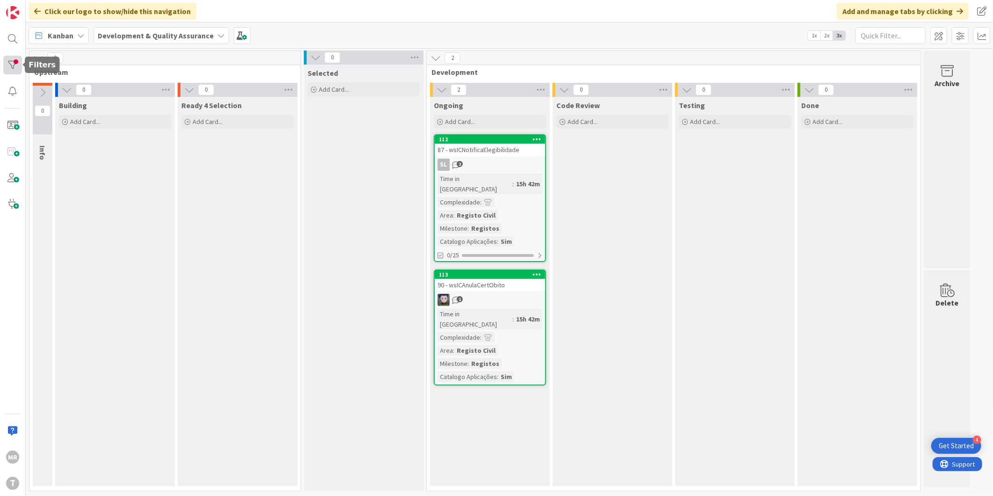
click at [15, 69] on div at bounding box center [12, 65] width 19 height 19
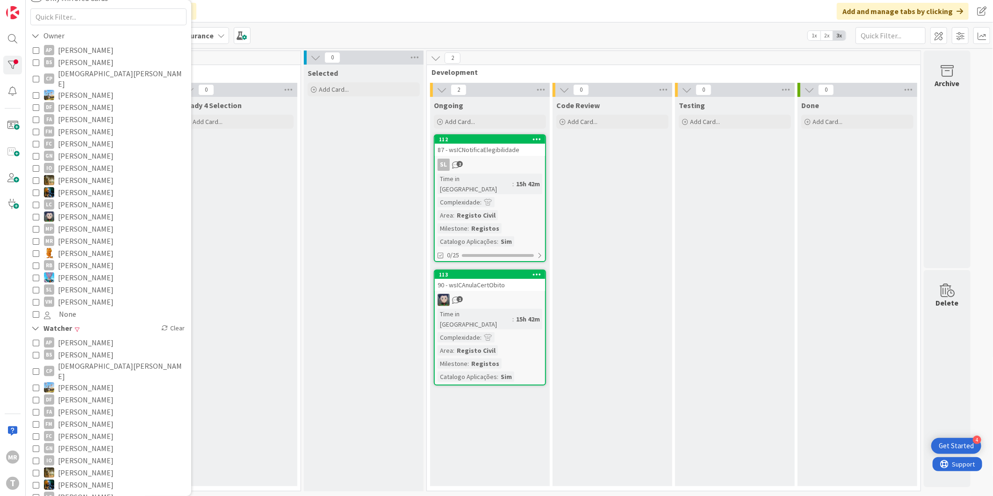
scroll to position [156, 0]
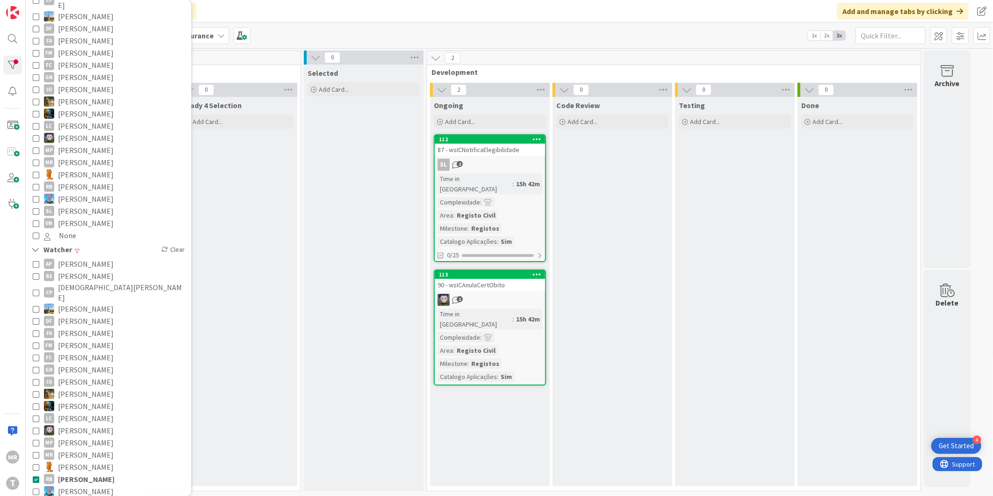
click at [85, 473] on span "[PERSON_NAME]" at bounding box center [86, 479] width 57 height 12
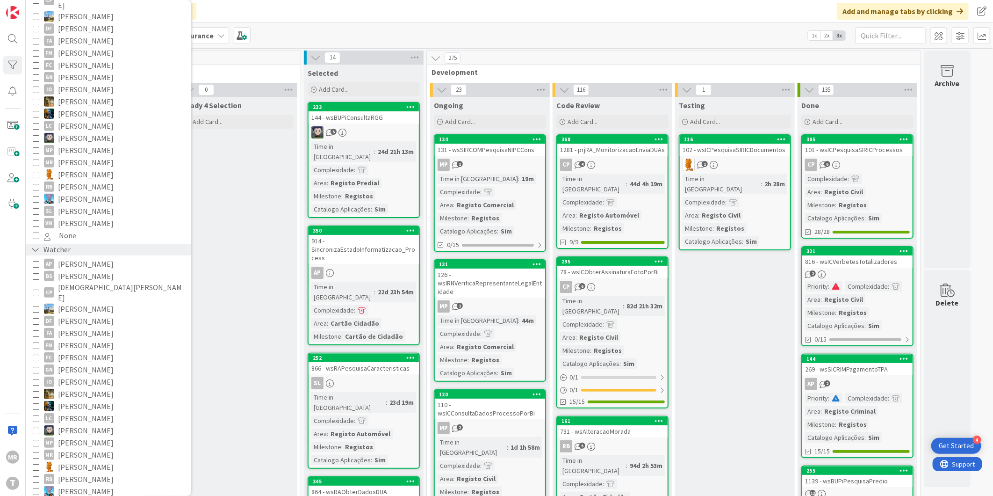
click at [58, 244] on div "Watcher" at bounding box center [50, 250] width 41 height 12
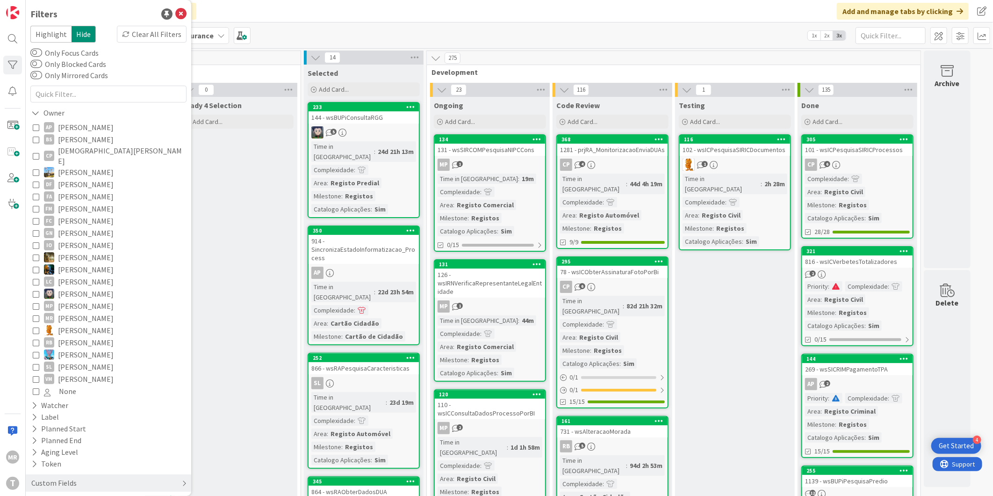
click at [57, 477] on div "Custom Fields" at bounding box center [53, 483] width 47 height 12
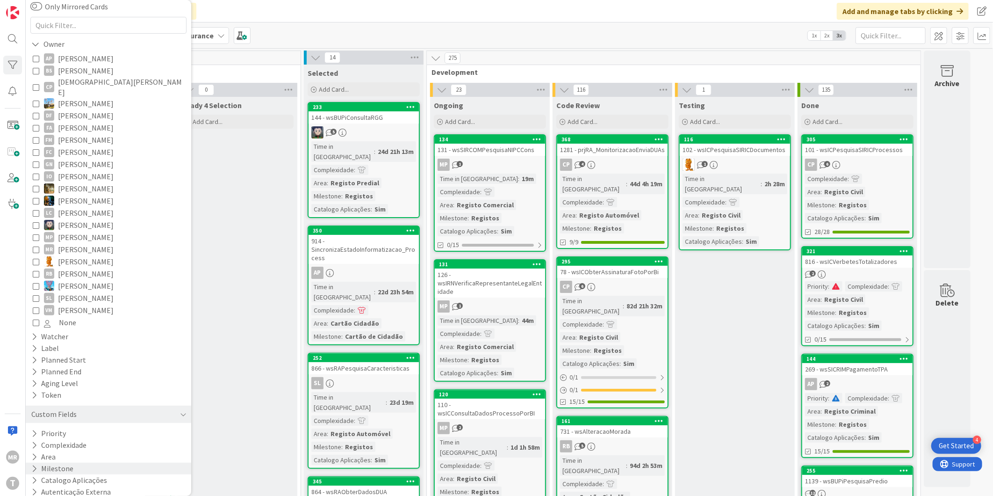
click at [61, 464] on button "Milestone" at bounding box center [52, 468] width 44 height 12
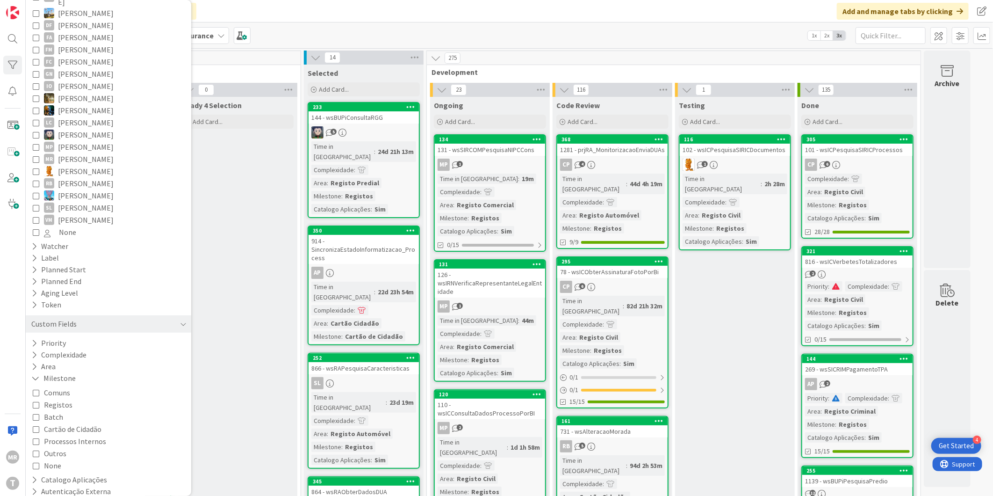
click at [54, 398] on span "Registos" at bounding box center [58, 404] width 29 height 12
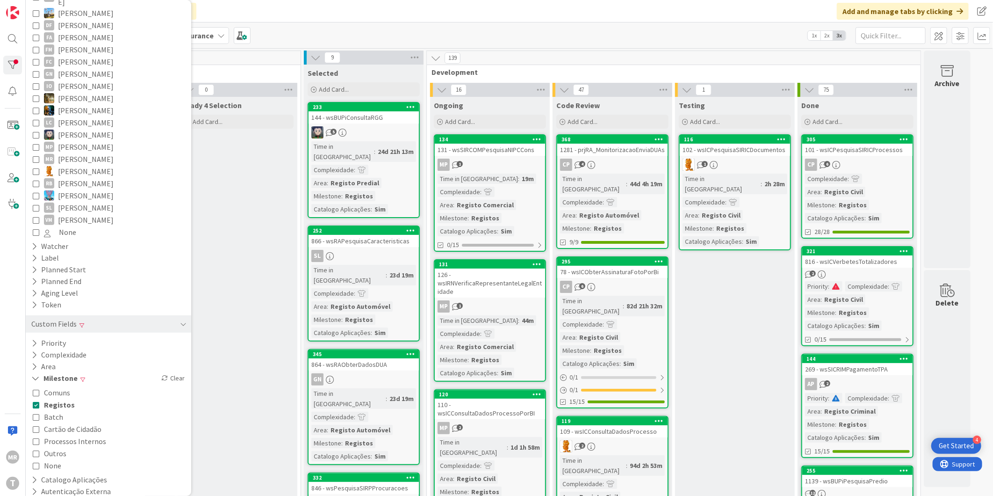
click at [55, 447] on span "Outros" at bounding box center [55, 453] width 22 height 12
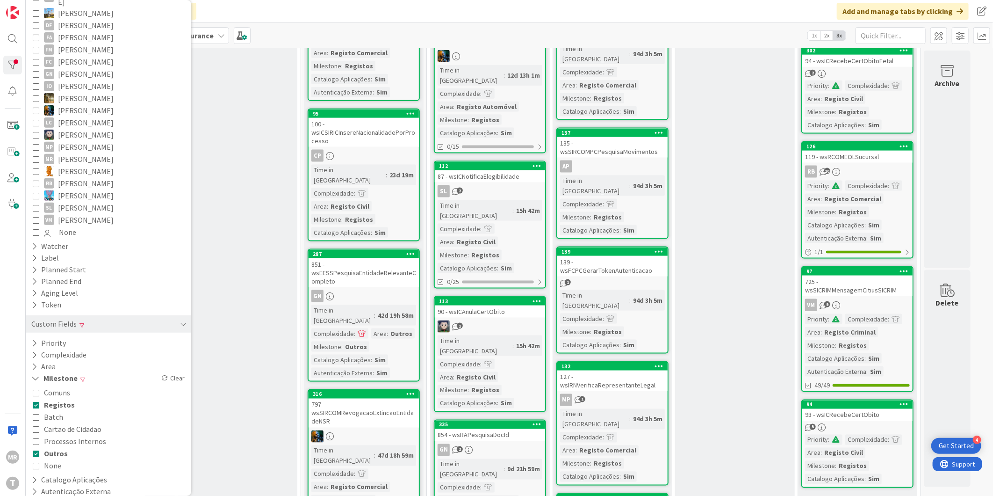
scroll to position [779, 0]
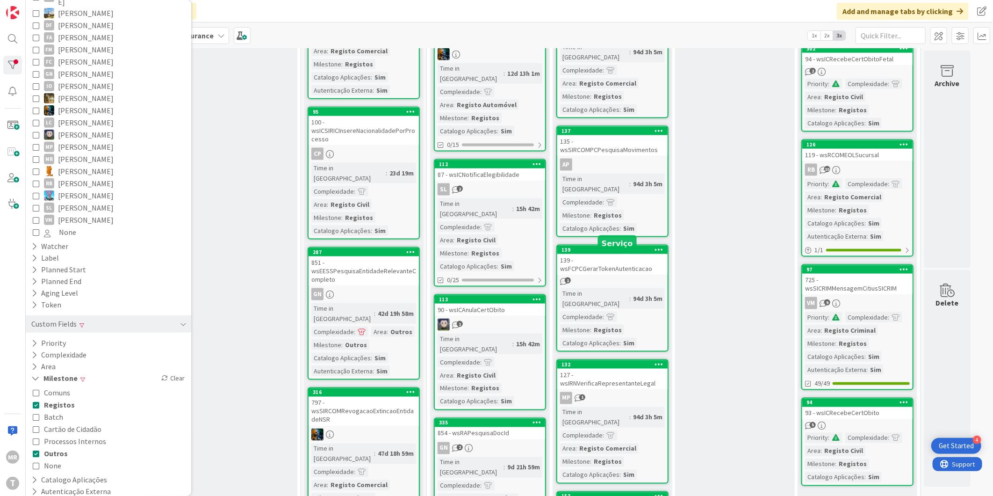
click at [611, 361] on div "132" at bounding box center [615, 364] width 106 height 7
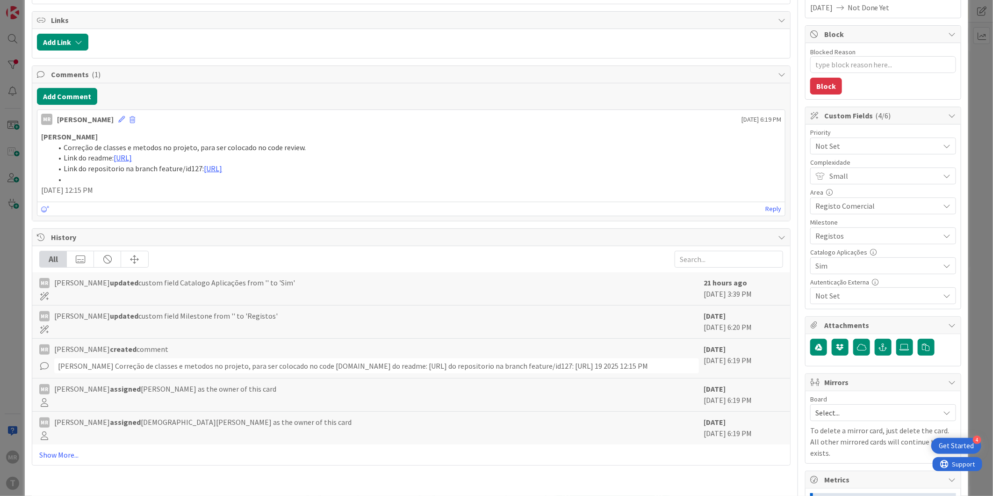
scroll to position [208, 0]
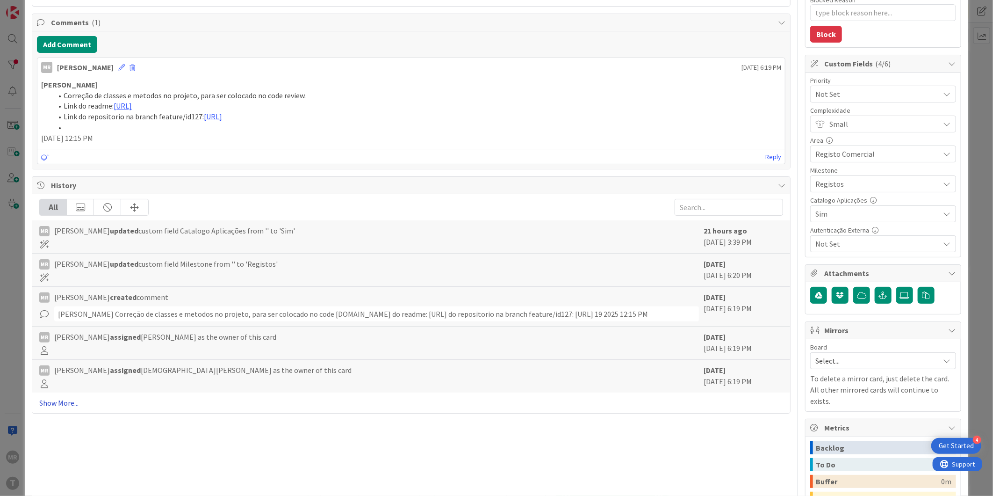
click at [68, 408] on link "Show More..." at bounding box center [411, 402] width 744 height 11
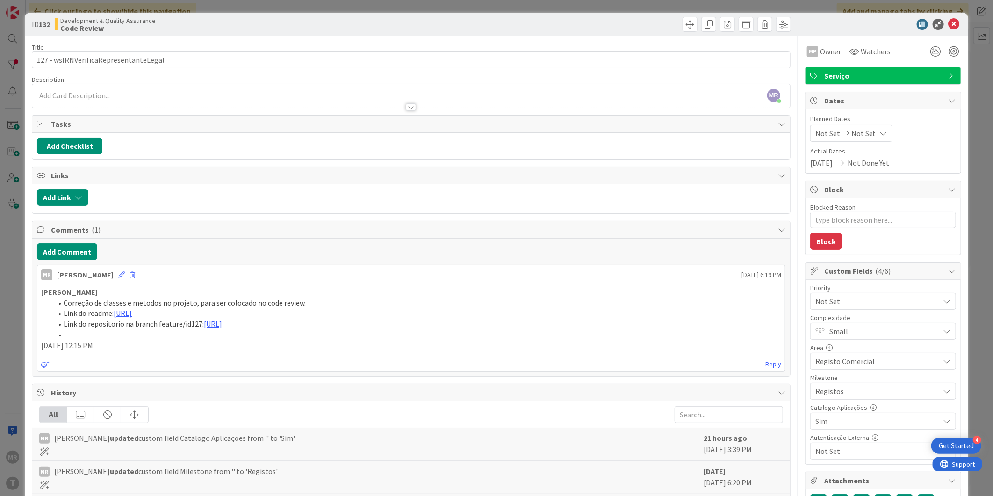
scroll to position [0, 0]
click at [951, 27] on icon at bounding box center [954, 24] width 11 height 11
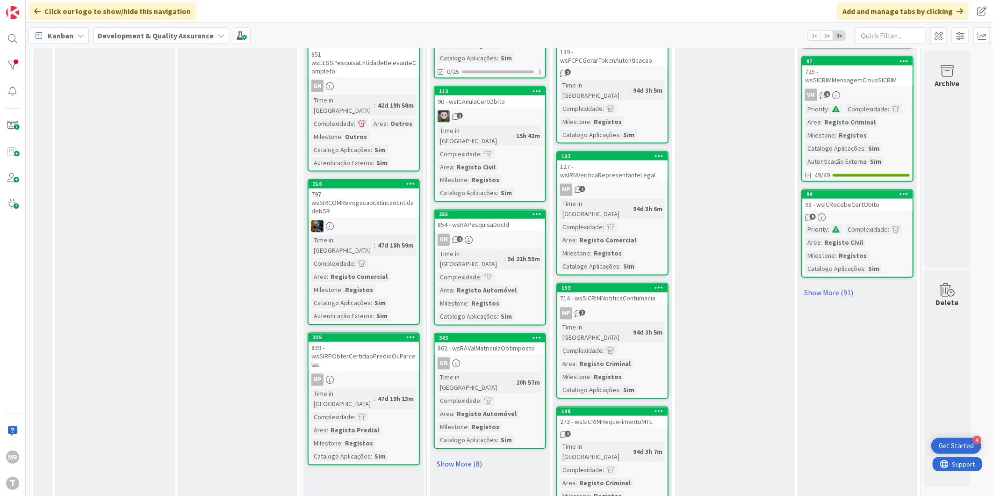
scroll to position [1091, 0]
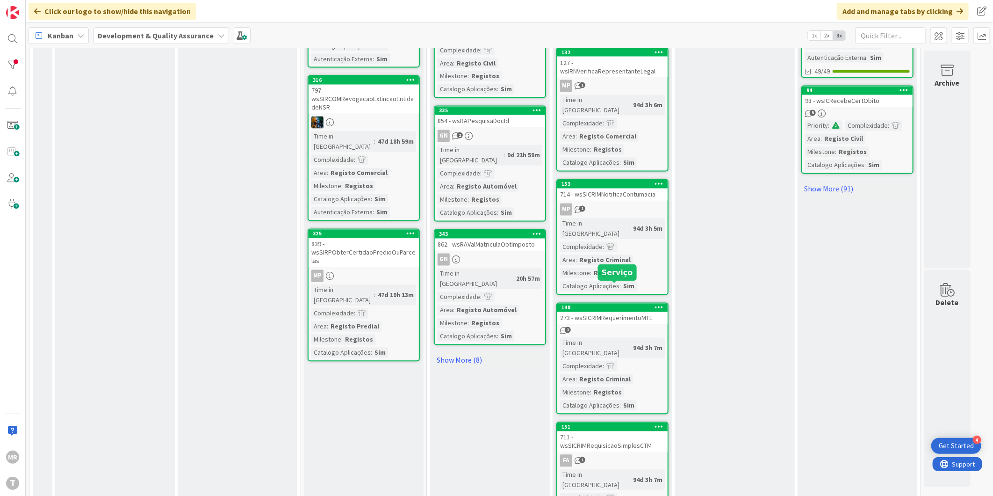
click at [623, 424] on div "151" at bounding box center [615, 427] width 106 height 7
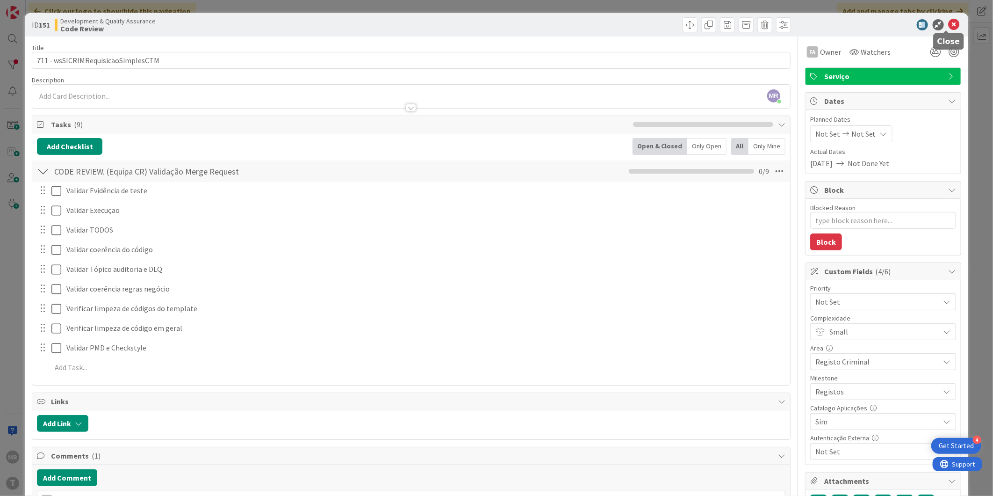
click at [949, 26] on icon at bounding box center [954, 24] width 11 height 11
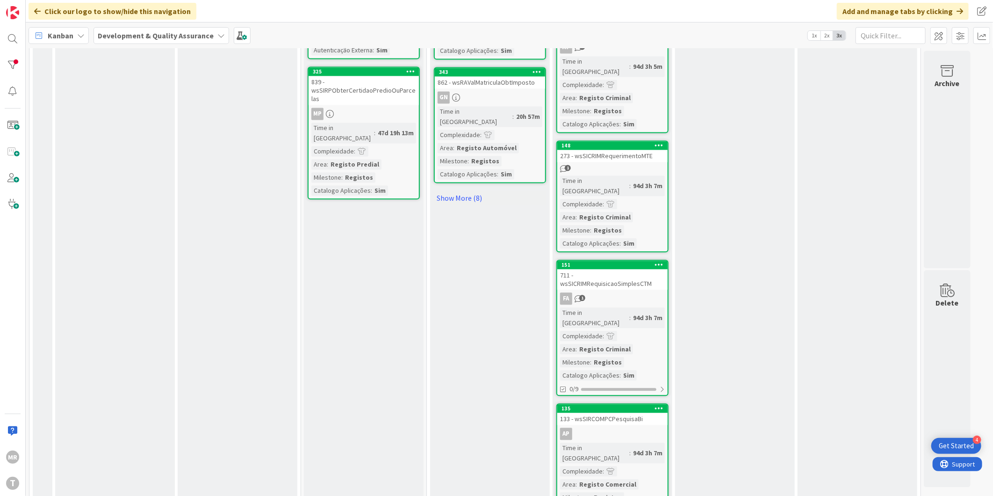
scroll to position [1350, 0]
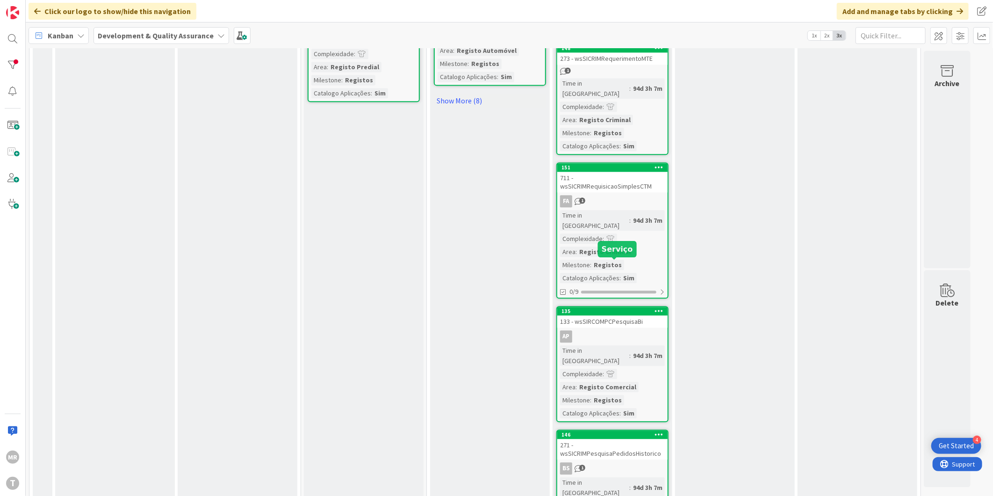
click at [627, 431] on div "146" at bounding box center [615, 434] width 106 height 7
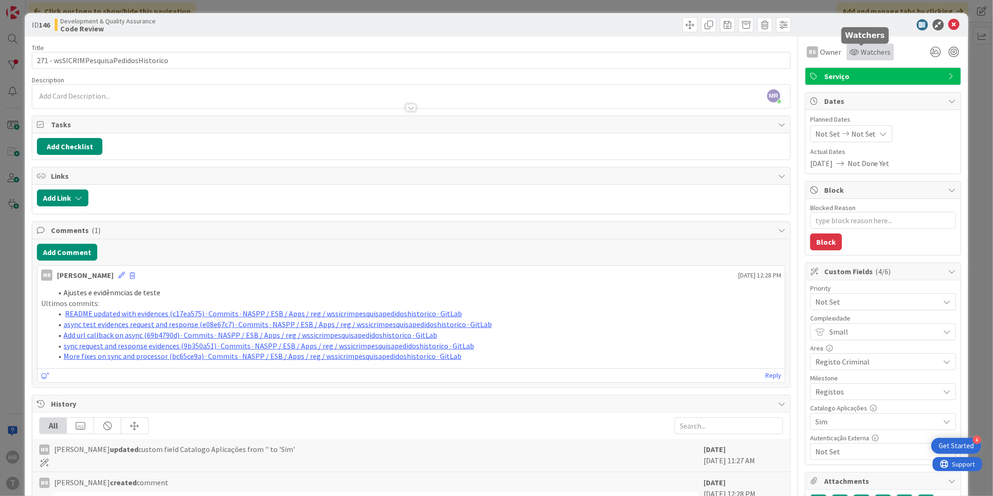
click at [881, 52] on span "Watchers" at bounding box center [876, 51] width 30 height 11
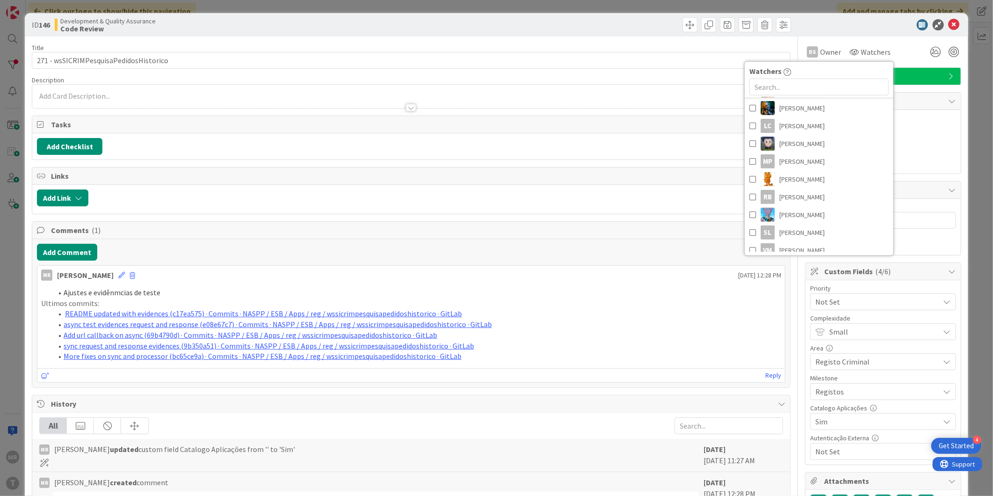
scroll to position [230, 0]
click at [745, 189] on link "RB [PERSON_NAME]" at bounding box center [819, 189] width 149 height 18
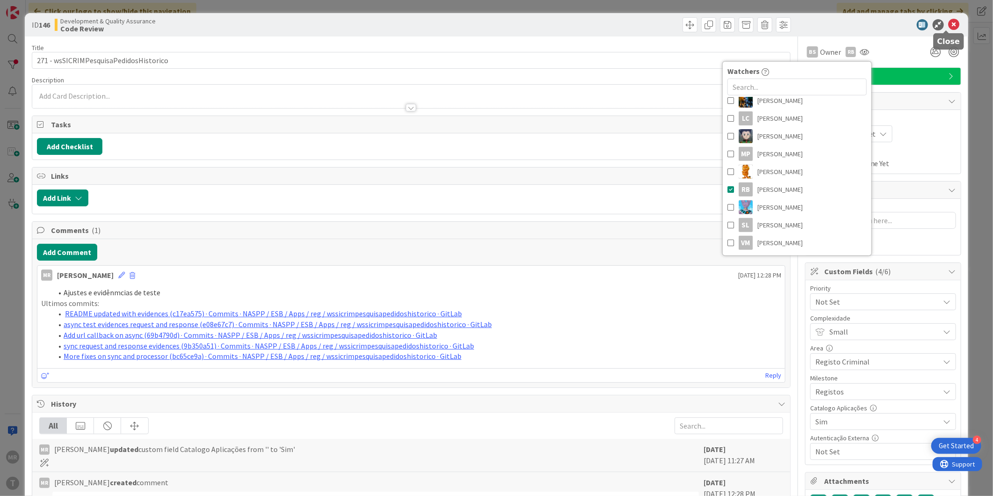
click at [949, 28] on icon at bounding box center [954, 24] width 11 height 11
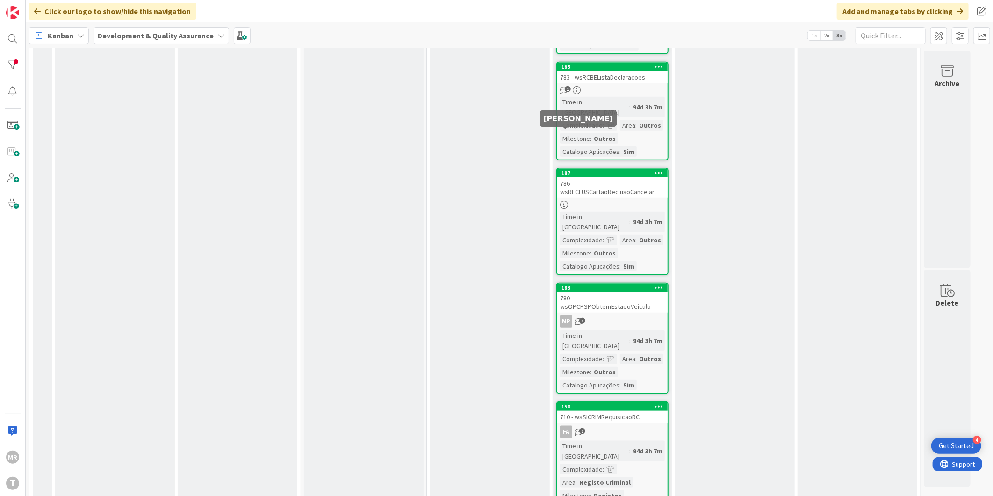
scroll to position [2753, 0]
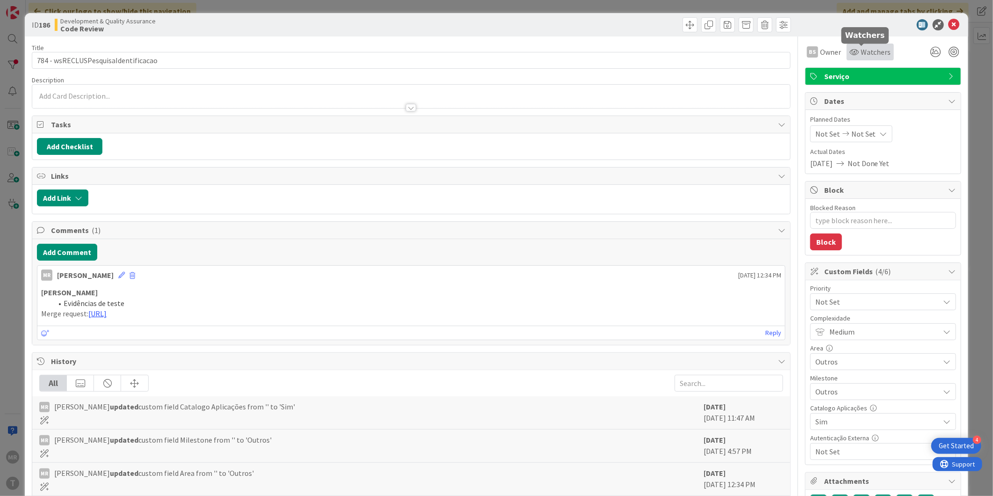
click at [861, 51] on span "Watchers" at bounding box center [876, 51] width 30 height 11
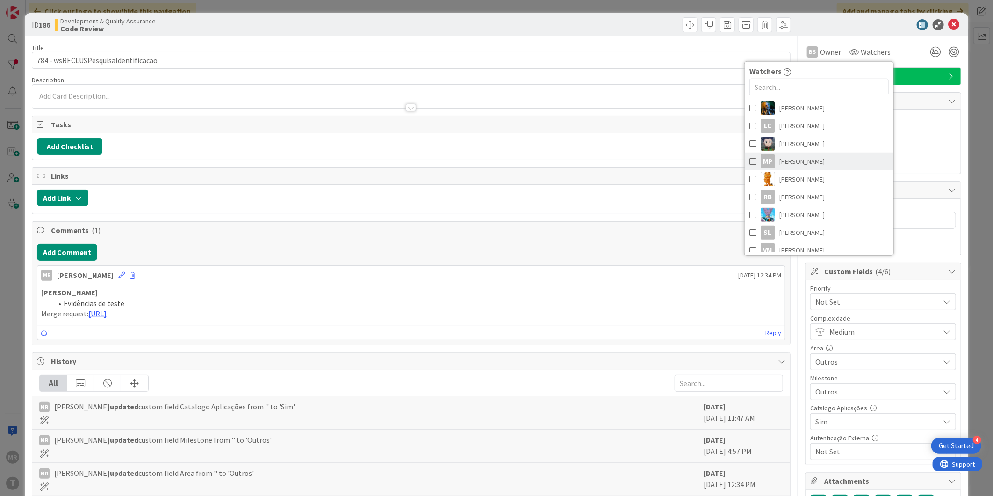
scroll to position [230, 0]
click at [795, 185] on span "[PERSON_NAME]" at bounding box center [801, 189] width 45 height 14
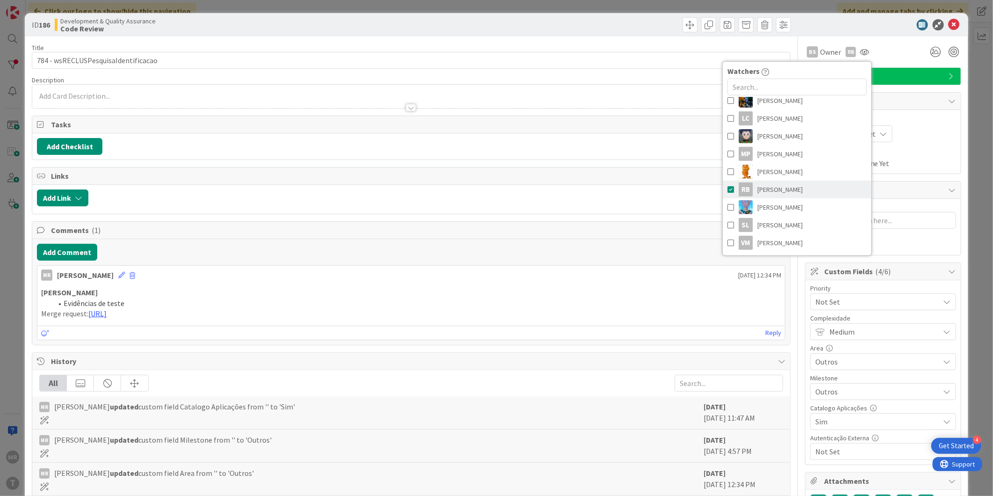
type textarea "x"
click at [951, 22] on icon at bounding box center [954, 24] width 11 height 11
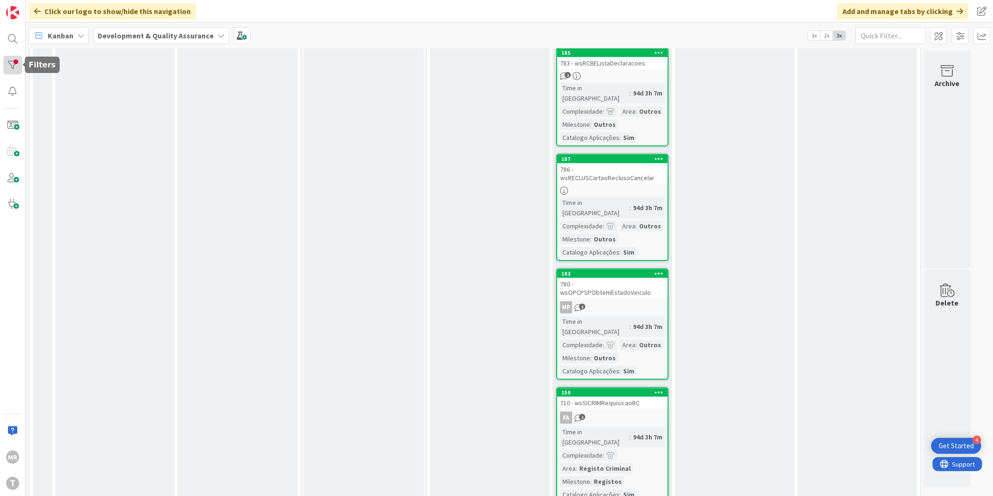
click at [19, 58] on div at bounding box center [12, 65] width 19 height 19
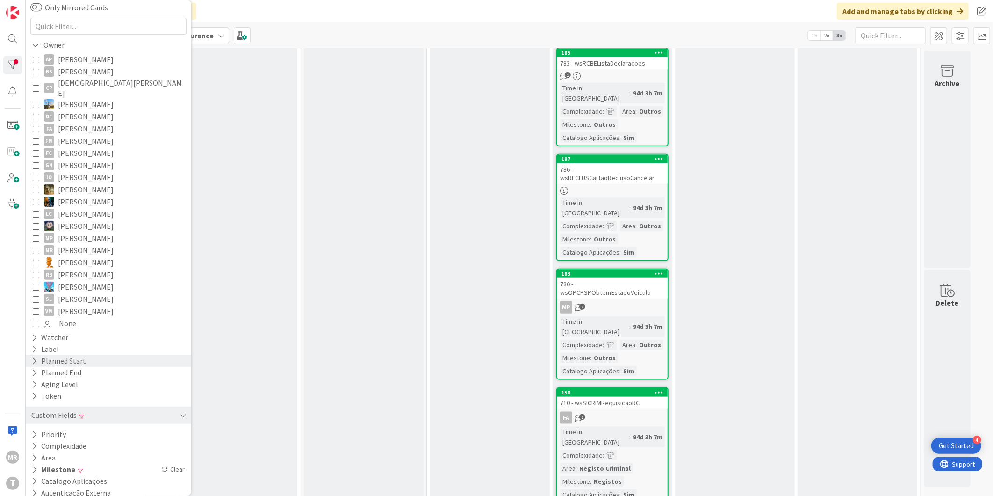
scroll to position [69, 0]
click at [57, 462] on button "Milestone" at bounding box center [53, 468] width 46 height 12
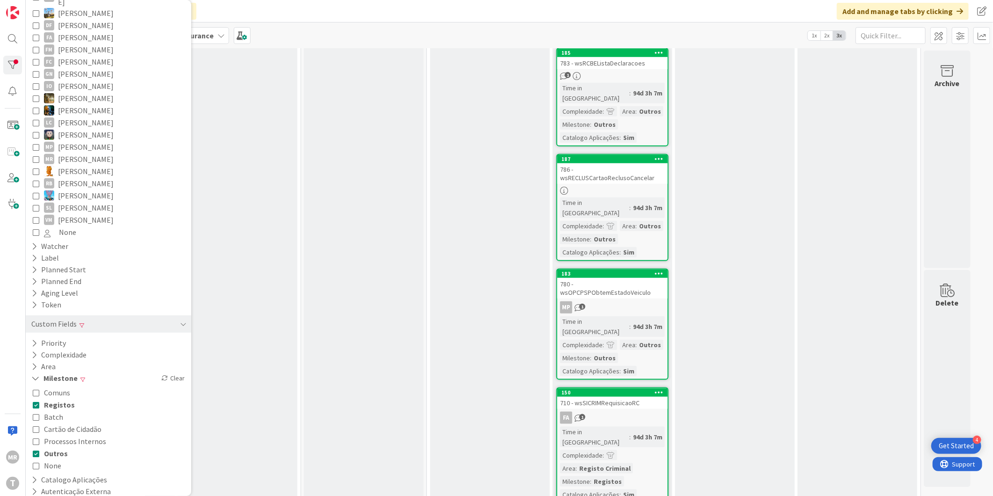
click at [53, 398] on span "Registos" at bounding box center [59, 404] width 31 height 12
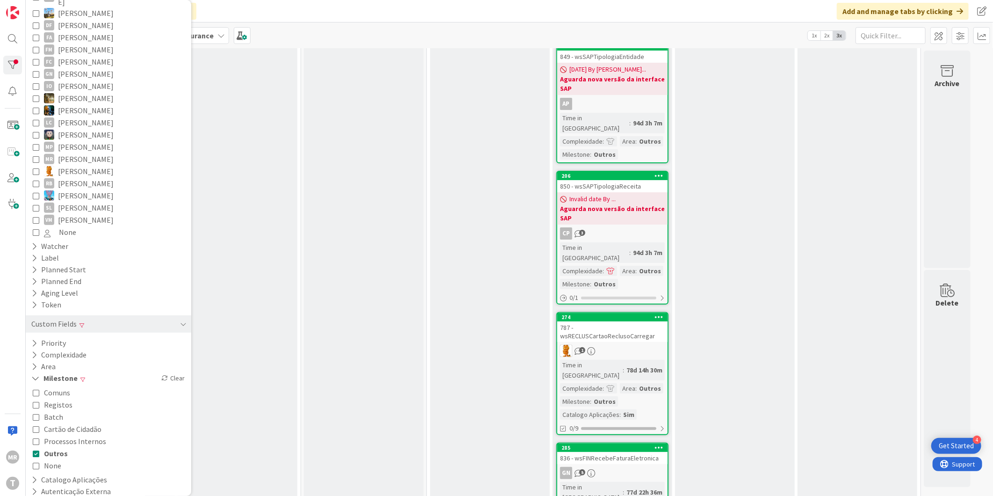
click at [55, 447] on span "Outros" at bounding box center [56, 453] width 24 height 12
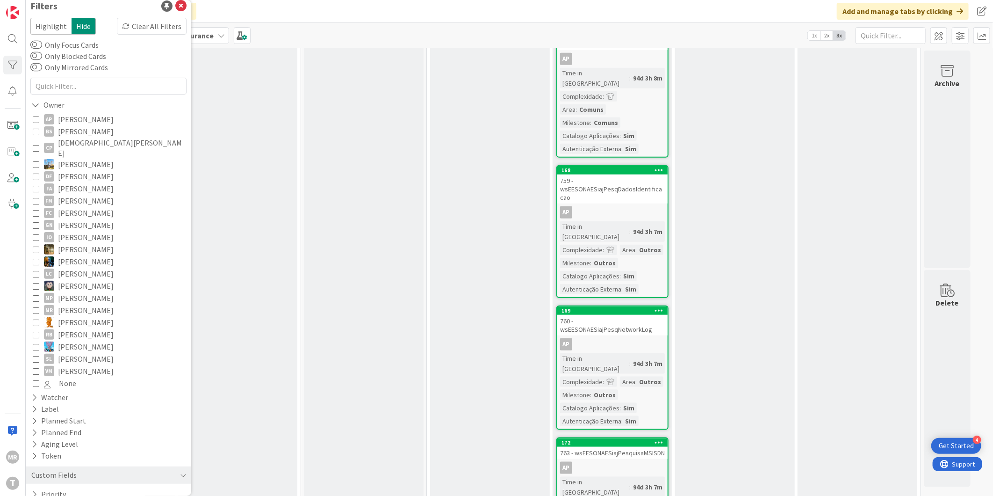
scroll to position [3, 0]
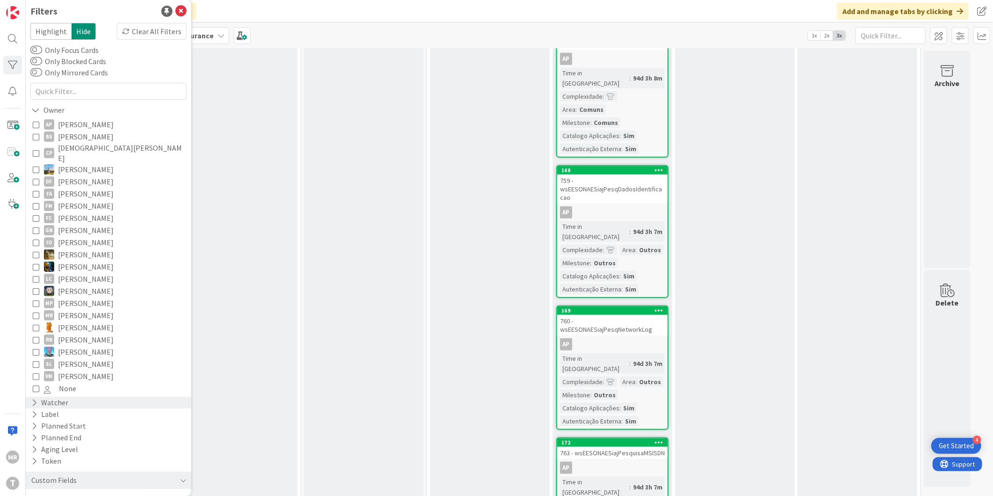
click at [62, 397] on div "Watcher" at bounding box center [49, 403] width 39 height 12
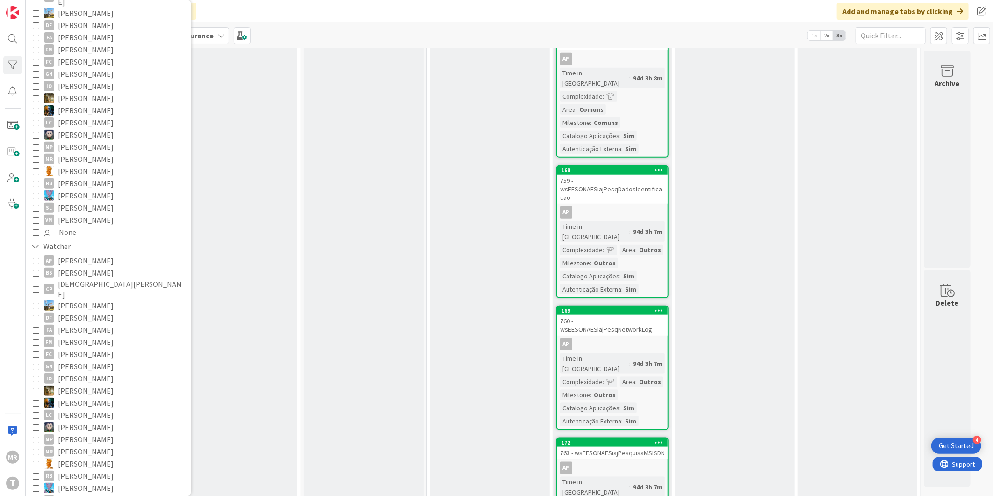
scroll to position [211, 0]
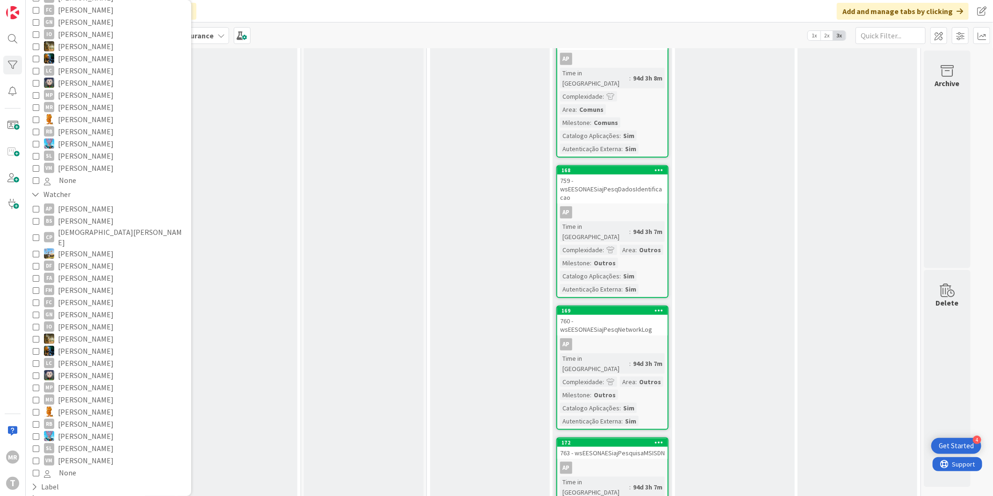
click at [79, 418] on span "[PERSON_NAME]" at bounding box center [86, 424] width 56 height 12
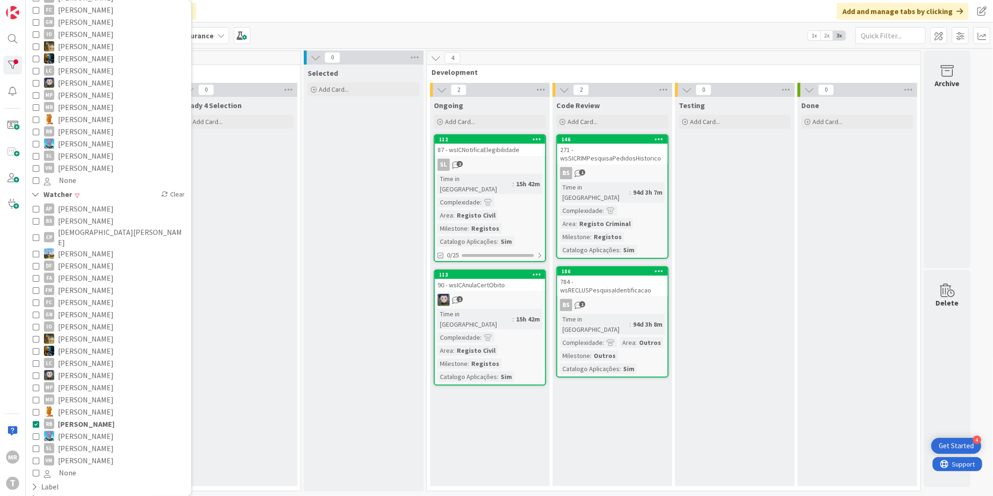
click at [605, 398] on div "Code Review Add Card... 146 271 - wsSICRIMPesquisaPedidosHistorico BS 1 Time in…" at bounding box center [613, 291] width 120 height 389
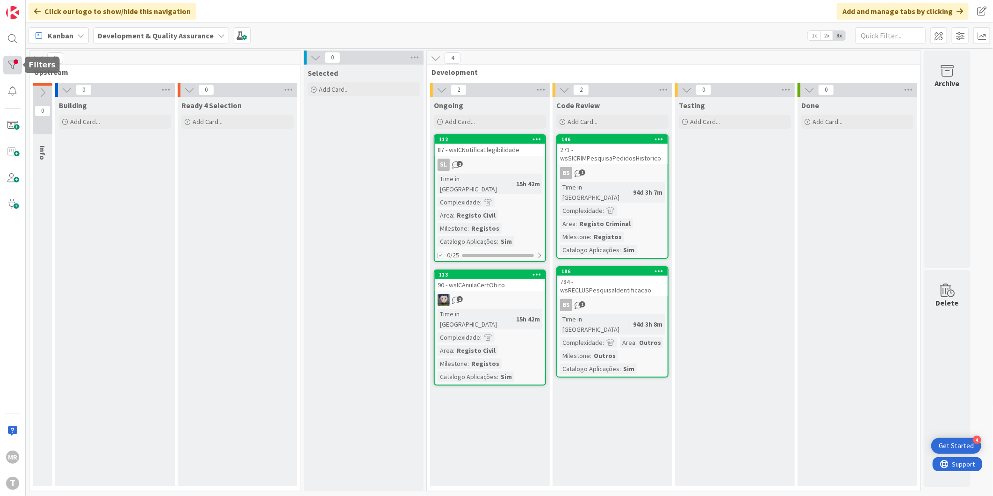
click at [15, 66] on div at bounding box center [12, 65] width 19 height 19
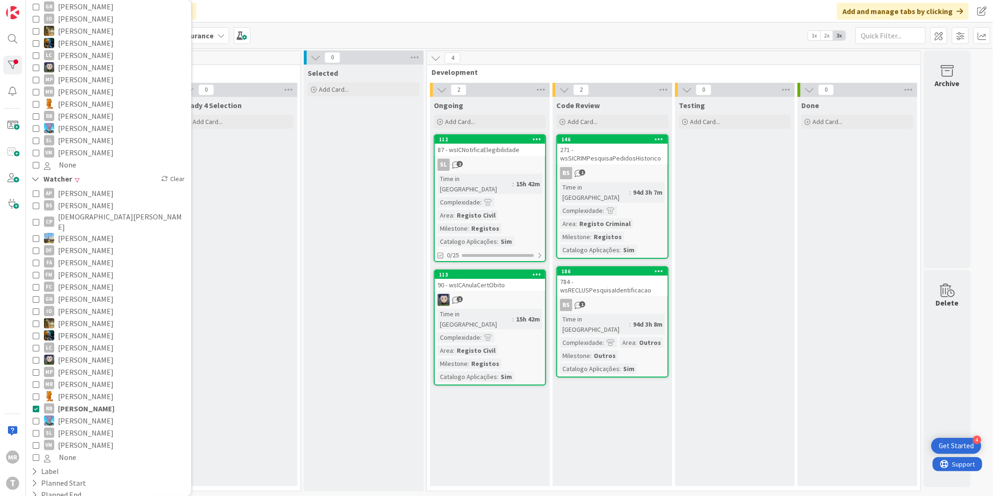
scroll to position [311, 0]
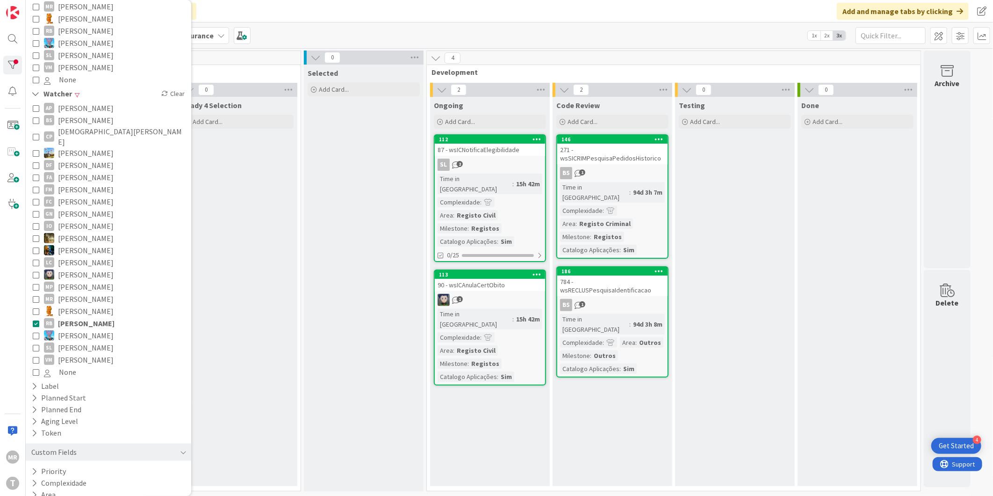
click at [93, 317] on span "[PERSON_NAME]" at bounding box center [86, 323] width 57 height 12
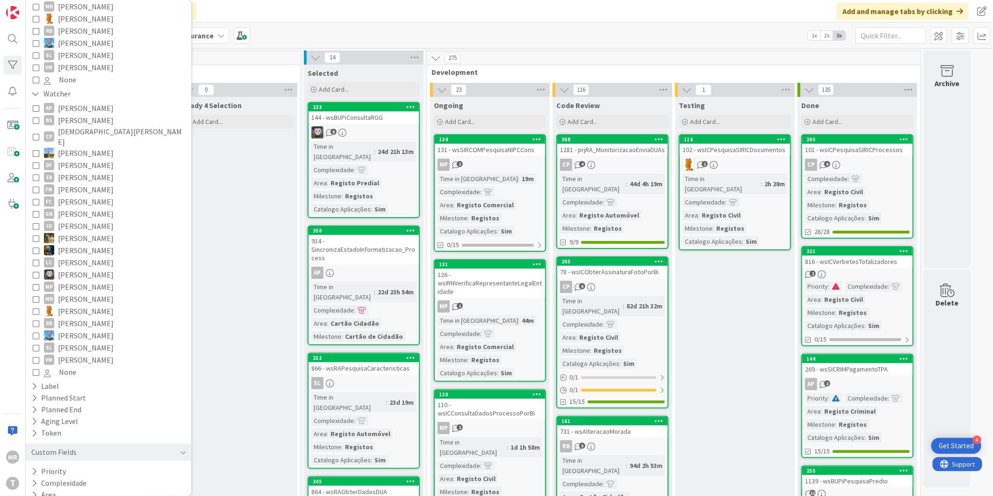
scroll to position [340, 0]
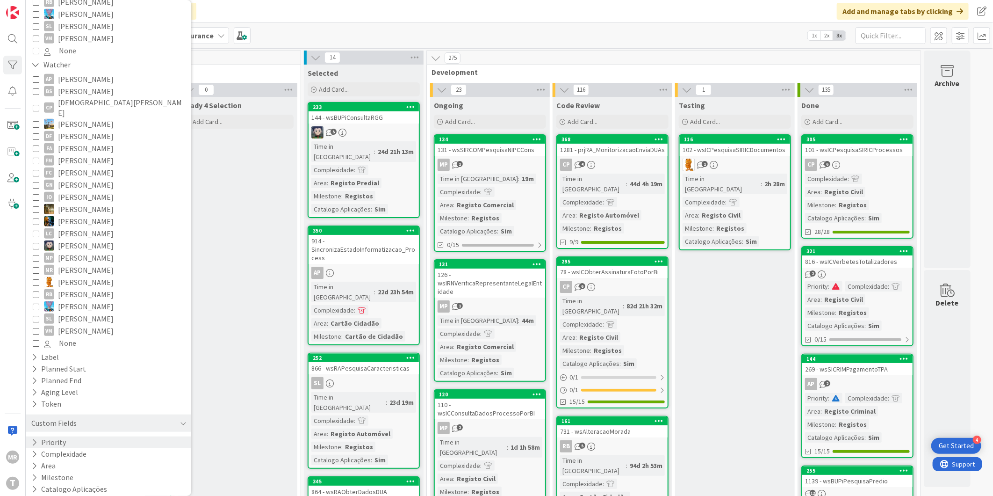
click at [55, 436] on button "Priority" at bounding box center [48, 442] width 36 height 12
click at [63, 487] on span "Low" at bounding box center [56, 493] width 24 height 12
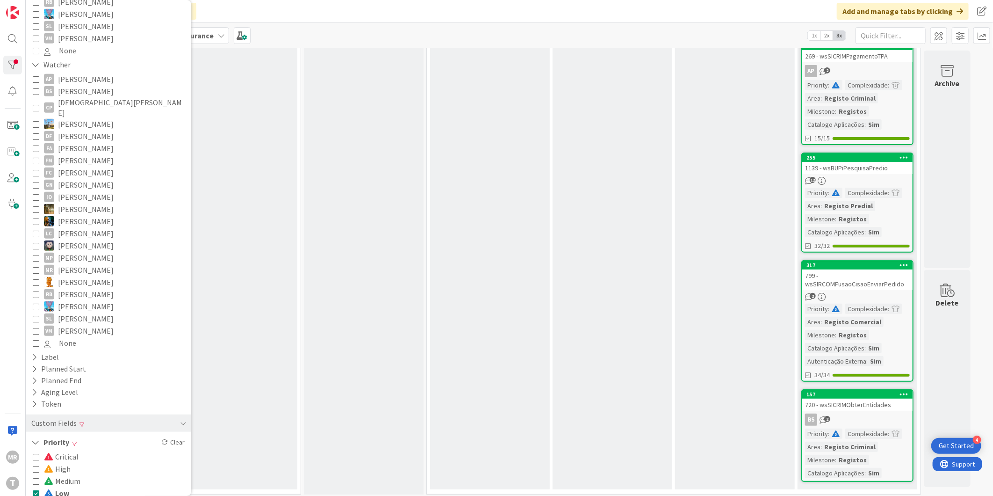
scroll to position [0, 0]
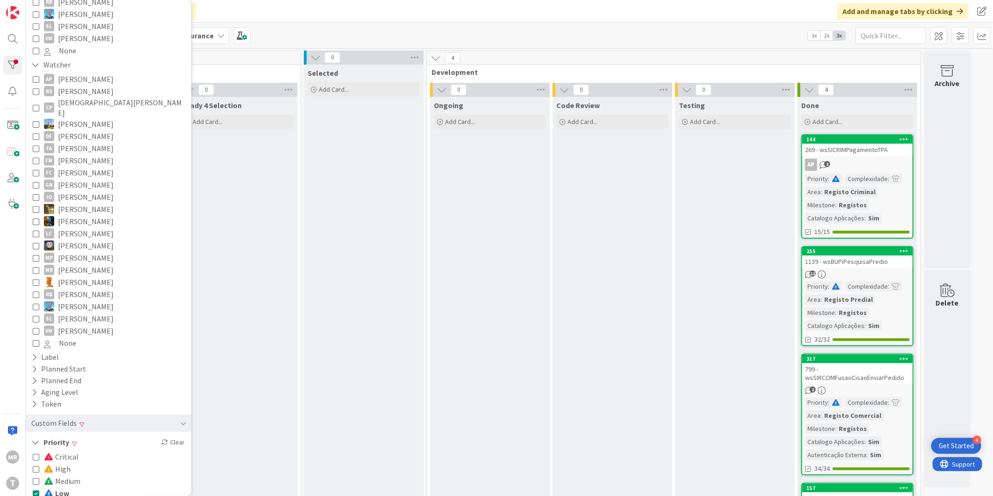
drag, startPoint x: 63, startPoint y: 465, endPoint x: 62, endPoint y: 469, distance: 4.9
click at [63, 475] on span "Medium" at bounding box center [62, 481] width 36 height 12
click at [61, 487] on span "Low" at bounding box center [56, 493] width 25 height 12
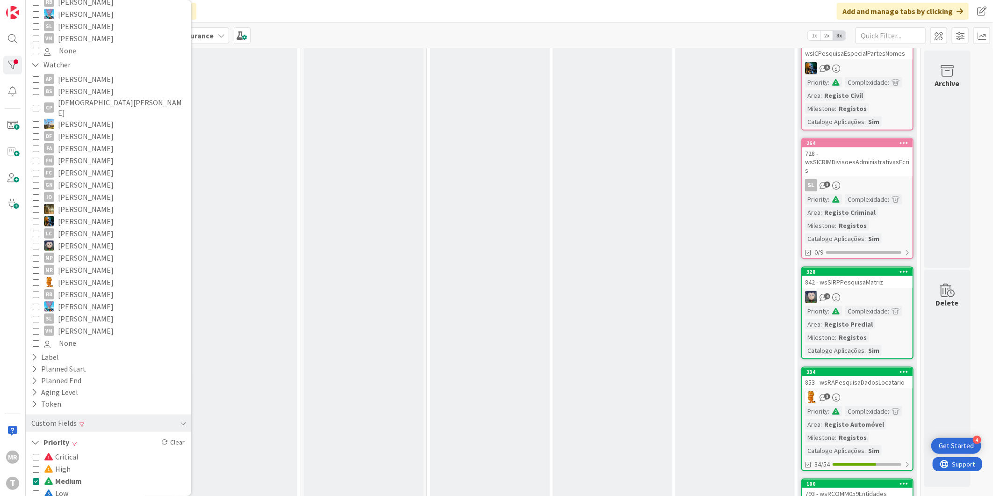
scroll to position [789, 0]
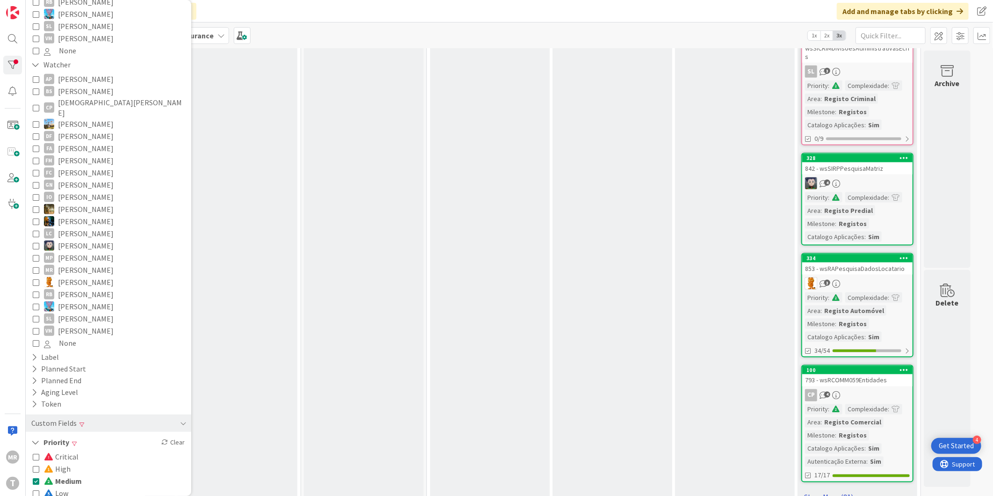
click at [835, 490] on link "Show More (81)" at bounding box center [857, 497] width 112 height 15
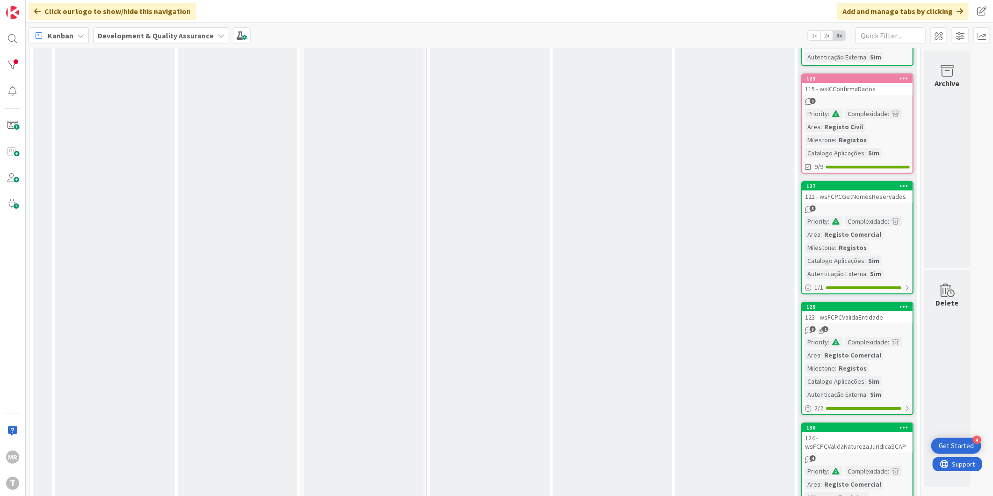
scroll to position [0, 0]
